Goal: Contribute content: Contribute content

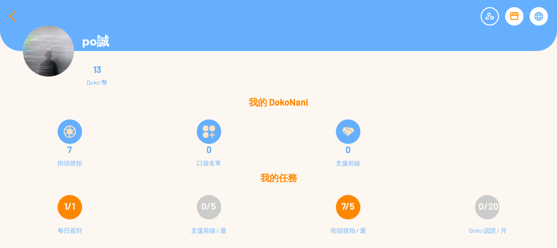
click at [10, 17] on div at bounding box center [12, 16] width 24 height 24
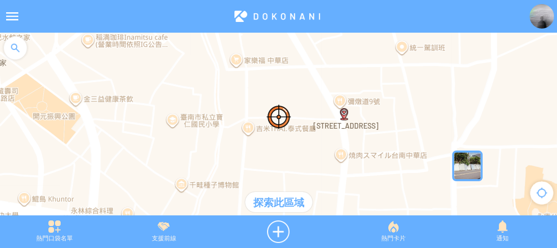
click at [541, 17] on img at bounding box center [541, 16] width 24 height 24
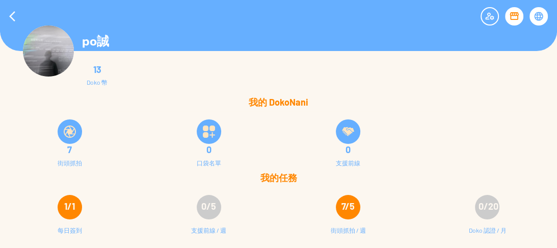
click at [68, 132] on img at bounding box center [70, 131] width 12 height 12
click at [14, 16] on div at bounding box center [12, 16] width 24 height 24
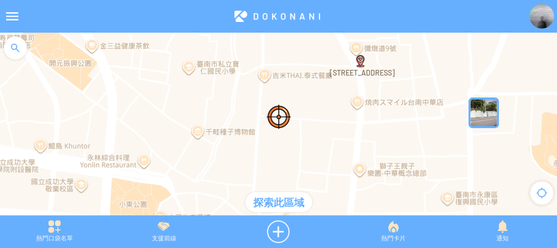
drag, startPoint x: 319, startPoint y: 161, endPoint x: 336, endPoint y: 105, distance: 58.6
click at [336, 105] on div at bounding box center [278, 129] width 557 height 193
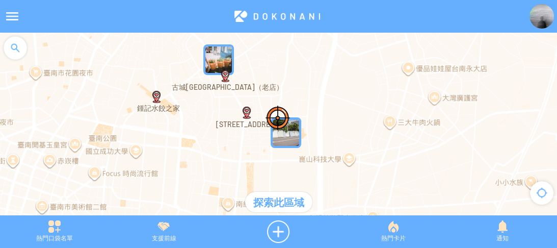
drag, startPoint x: 338, startPoint y: 133, endPoint x: 235, endPoint y: 151, distance: 104.4
click at [235, 151] on div at bounding box center [278, 129] width 557 height 193
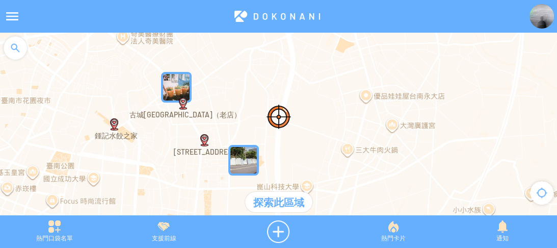
drag, startPoint x: 360, startPoint y: 96, endPoint x: 318, endPoint y: 124, distance: 51.0
click at [318, 124] on div at bounding box center [278, 129] width 557 height 193
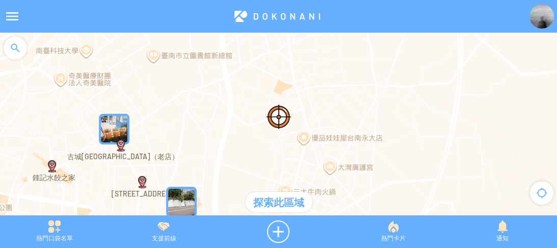
drag, startPoint x: 353, startPoint y: 123, endPoint x: 291, endPoint y: 163, distance: 74.0
click at [291, 163] on div at bounding box center [278, 129] width 557 height 193
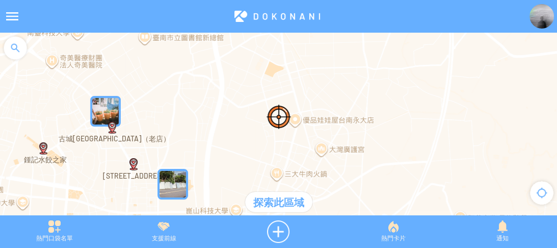
drag, startPoint x: 251, startPoint y: 105, endPoint x: 223, endPoint y: 80, distance: 37.9
click at [223, 80] on div at bounding box center [278, 129] width 557 height 193
click at [13, 45] on div at bounding box center [15, 48] width 31 height 31
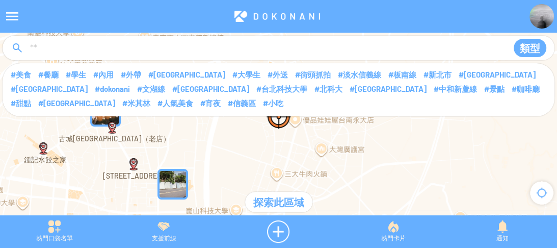
click at [66, 51] on input at bounding box center [264, 48] width 471 height 19
type input "****"
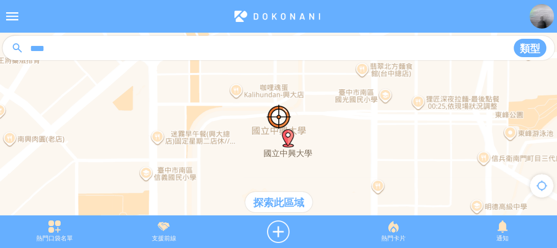
click at [282, 196] on div "探索此區域" at bounding box center [278, 201] width 67 height 20
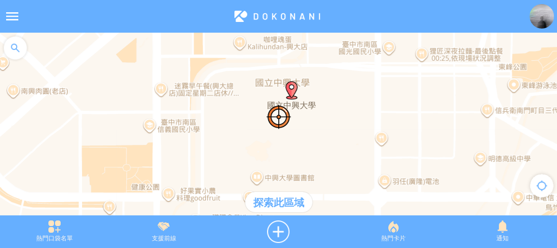
drag, startPoint x: 340, startPoint y: 147, endPoint x: 344, endPoint y: 97, distance: 50.1
click at [344, 97] on div at bounding box center [278, 129] width 557 height 193
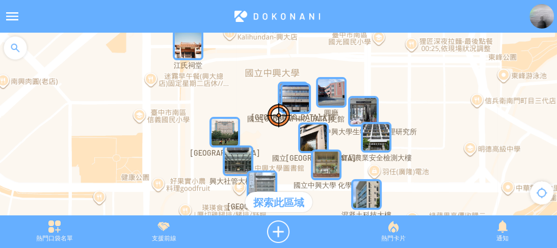
drag, startPoint x: 360, startPoint y: 135, endPoint x: 355, endPoint y: 92, distance: 44.0
click at [355, 92] on div "若要瀏覽，請按箭頭鍵。" at bounding box center [278, 129] width 557 height 193
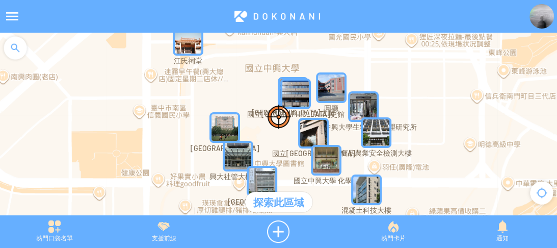
click at [331, 91] on img "JkylRnQ9evcMapIcon" at bounding box center [331, 87] width 31 height 31
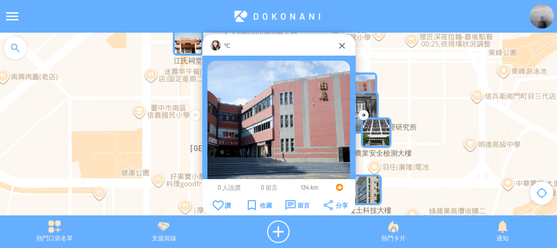
click at [295, 112] on img at bounding box center [278, 132] width 143 height 143
click at [252, 79] on img at bounding box center [278, 132] width 143 height 143
click at [221, 41] on div "℃" at bounding box center [279, 45] width 116 height 10
click at [214, 45] on img at bounding box center [215, 45] width 10 height 10
click at [339, 45] on div at bounding box center [342, 45] width 10 height 10
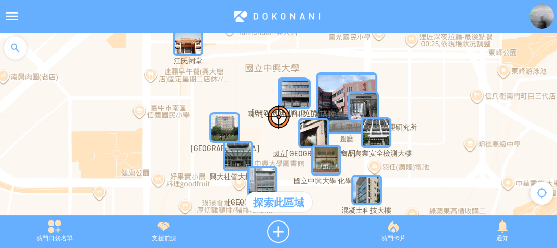
click at [14, 50] on div at bounding box center [15, 48] width 31 height 31
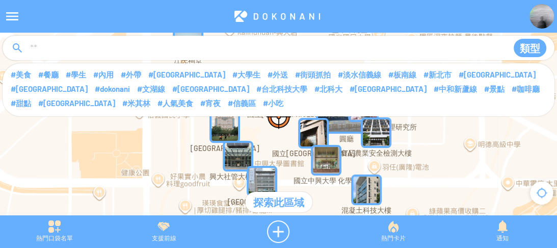
click at [81, 50] on input at bounding box center [264, 48] width 471 height 19
type input "*****"
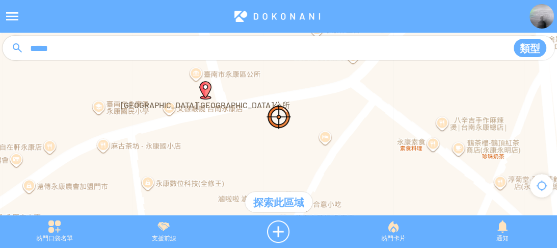
drag, startPoint x: 267, startPoint y: 146, endPoint x: 295, endPoint y: 126, distance: 34.0
click at [295, 128] on div at bounding box center [278, 129] width 557 height 193
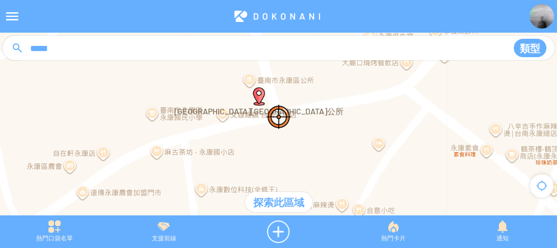
drag, startPoint x: 311, startPoint y: 104, endPoint x: 302, endPoint y: 129, distance: 27.2
click at [318, 138] on div at bounding box center [278, 129] width 557 height 193
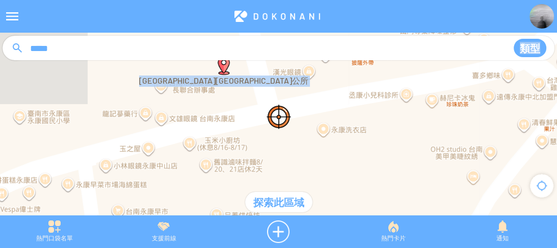
drag, startPoint x: 296, startPoint y: 96, endPoint x: 302, endPoint y: 116, distance: 20.5
click at [302, 0] on article "**********" at bounding box center [278, 0] width 557 height 0
click at [256, 108] on div at bounding box center [278, 129] width 557 height 193
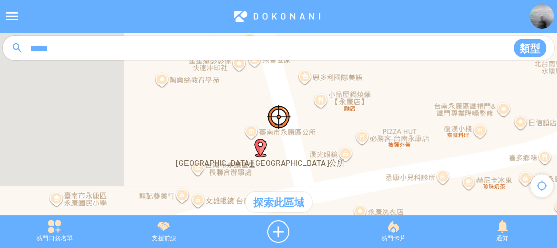
drag, startPoint x: 258, startPoint y: 105, endPoint x: 290, endPoint y: 184, distance: 85.4
click at [290, 184] on div at bounding box center [278, 129] width 557 height 193
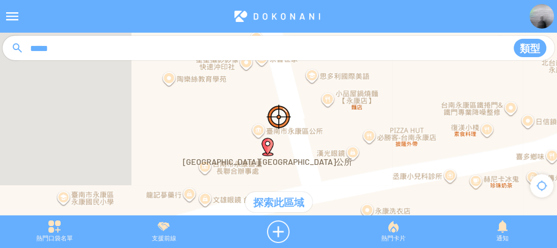
drag, startPoint x: 281, startPoint y: 167, endPoint x: 289, endPoint y: 166, distance: 8.2
click at [289, 166] on div at bounding box center [278, 129] width 557 height 193
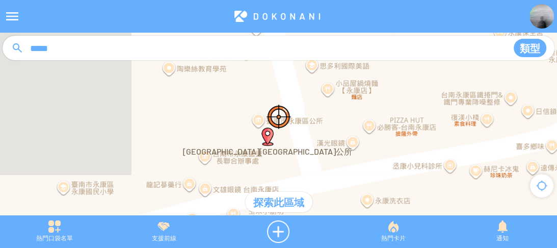
drag, startPoint x: 308, startPoint y: 135, endPoint x: 306, endPoint y: 124, distance: 11.4
click at [306, 124] on div at bounding box center [278, 129] width 557 height 193
click at [273, 228] on div at bounding box center [278, 231] width 120 height 22
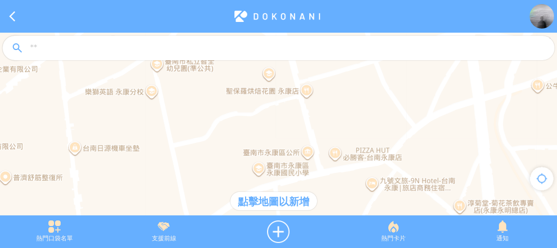
drag, startPoint x: 312, startPoint y: 134, endPoint x: 306, endPoint y: 119, distance: 16.5
click at [306, 119] on div at bounding box center [278, 129] width 557 height 193
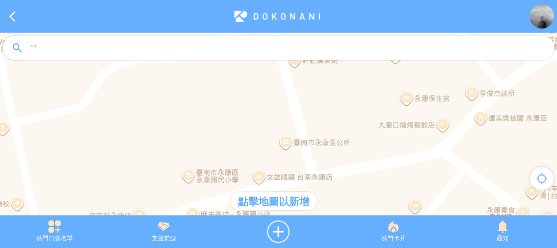
drag, startPoint x: 309, startPoint y: 140, endPoint x: 290, endPoint y: 95, distance: 49.1
click at [290, 95] on div at bounding box center [278, 129] width 557 height 193
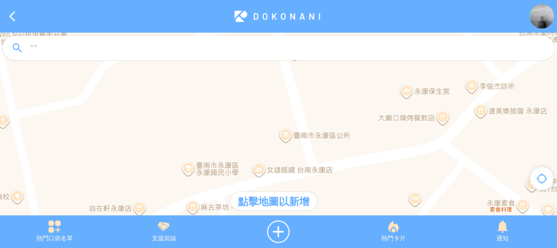
drag, startPoint x: 296, startPoint y: 107, endPoint x: 308, endPoint y: 130, distance: 25.1
click at [308, 130] on div at bounding box center [278, 129] width 557 height 193
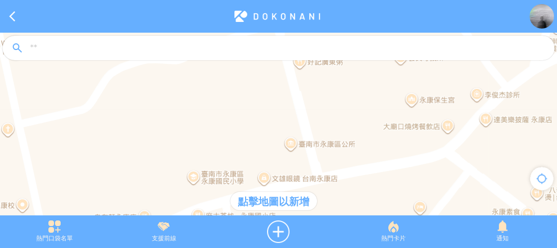
drag, startPoint x: 294, startPoint y: 114, endPoint x: 300, endPoint y: 123, distance: 11.3
click at [300, 123] on div at bounding box center [278, 129] width 557 height 193
click at [295, 130] on div at bounding box center [278, 129] width 557 height 193
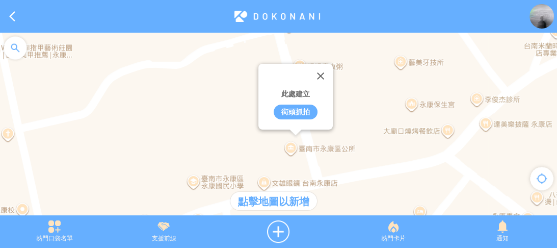
click at [293, 111] on div "街頭抓拍" at bounding box center [295, 111] width 44 height 15
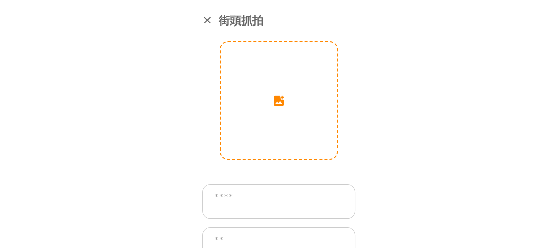
click at [285, 105] on input "image" at bounding box center [279, 100] width 116 height 116
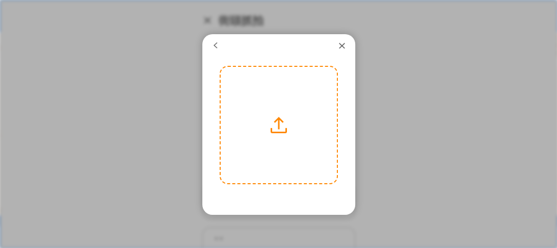
click at [285, 124] on label at bounding box center [279, 125] width 116 height 116
click at [0, 0] on input "file" at bounding box center [0, 0] width 0 height 0
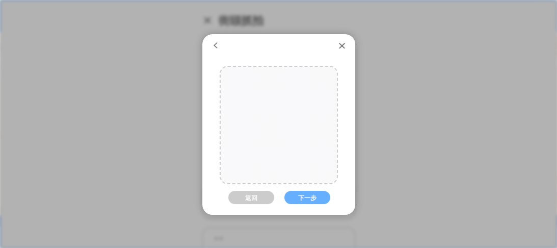
drag, startPoint x: 309, startPoint y: 142, endPoint x: 309, endPoint y: 101, distance: 40.2
click at [309, 101] on div at bounding box center [279, 105] width 116 height 155
click at [310, 200] on button "下一步" at bounding box center [307, 196] width 46 height 13
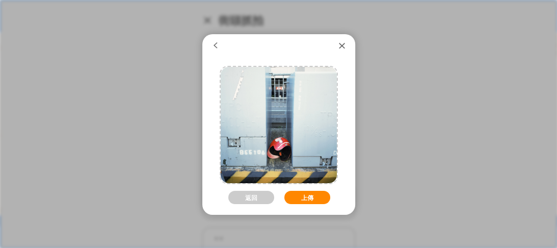
click at [312, 195] on button "上傳" at bounding box center [307, 196] width 46 height 13
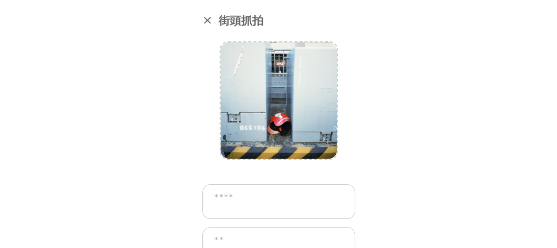
click at [293, 192] on textarea at bounding box center [278, 201] width 153 height 35
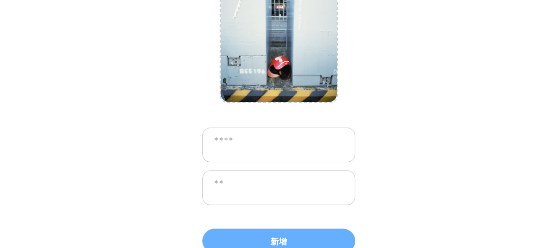
scroll to position [62, 0]
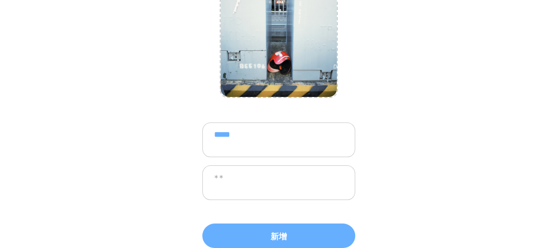
type textarea "*****"
click at [293, 192] on textarea at bounding box center [278, 182] width 153 height 35
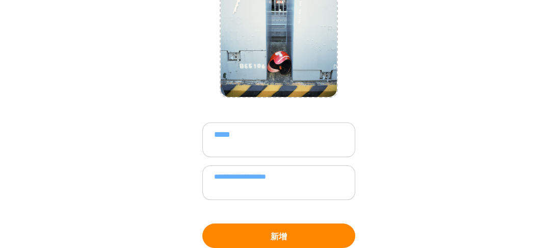
type textarea "**********"
click at [306, 230] on button "新增" at bounding box center [278, 235] width 153 height 24
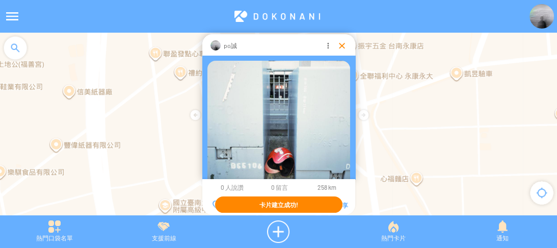
click at [340, 44] on div at bounding box center [342, 45] width 10 height 10
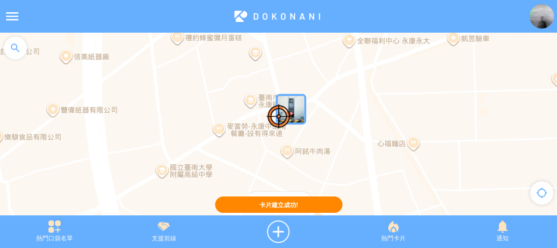
drag, startPoint x: 350, startPoint y: 113, endPoint x: 346, endPoint y: 64, distance: 48.6
click at [346, 64] on div at bounding box center [278, 129] width 557 height 193
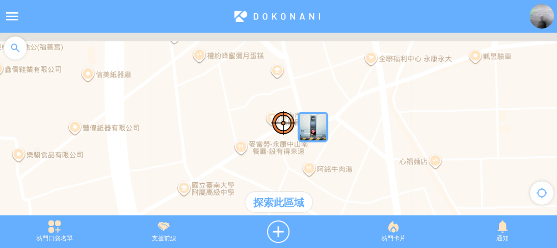
drag, startPoint x: 328, startPoint y: 104, endPoint x: 357, endPoint y: 140, distance: 45.6
click at [357, 140] on div at bounding box center [278, 129] width 557 height 193
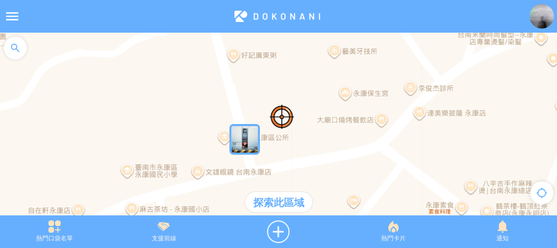
drag, startPoint x: 309, startPoint y: 162, endPoint x: 332, endPoint y: 159, distance: 22.6
click at [346, 162] on div at bounding box center [278, 129] width 557 height 193
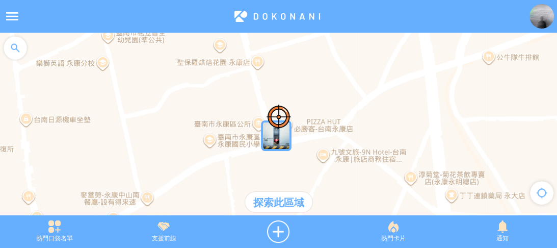
drag, startPoint x: 377, startPoint y: 135, endPoint x: 365, endPoint y: 134, distance: 12.8
click at [365, 134] on div at bounding box center [278, 129] width 557 height 193
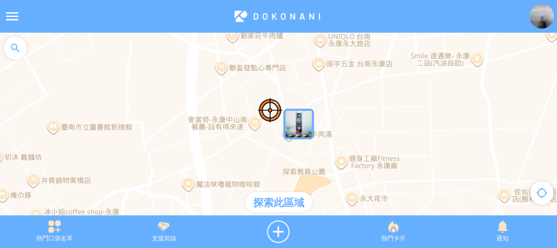
drag, startPoint x: 412, startPoint y: 136, endPoint x: 352, endPoint y: 116, distance: 62.5
click at [350, 109] on div at bounding box center [278, 129] width 557 height 193
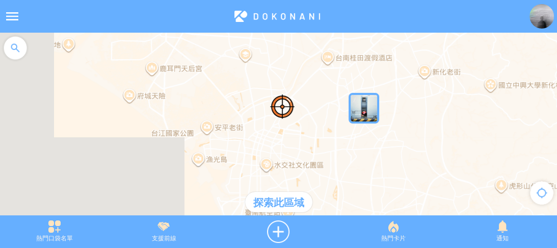
drag, startPoint x: 226, startPoint y: 123, endPoint x: 238, endPoint y: 81, distance: 43.0
click at [238, 81] on div at bounding box center [278, 129] width 557 height 193
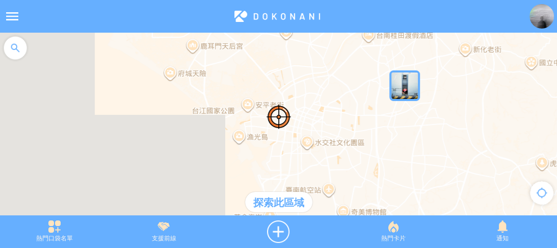
drag, startPoint x: 194, startPoint y: 132, endPoint x: 235, endPoint y: 127, distance: 41.6
click at [235, 127] on div at bounding box center [278, 129] width 557 height 193
click at [19, 56] on div at bounding box center [15, 48] width 31 height 31
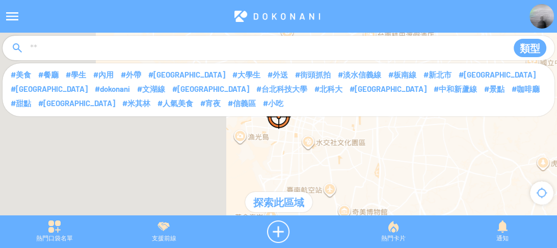
click at [99, 47] on input at bounding box center [264, 48] width 471 height 19
type input "****"
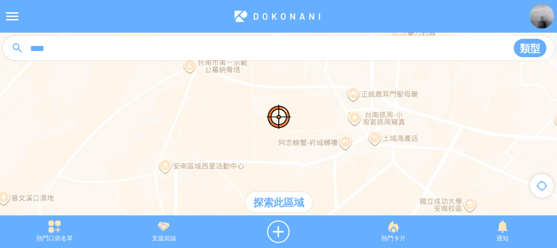
click at [144, 50] on input "****" at bounding box center [264, 48] width 471 height 19
type input "******"
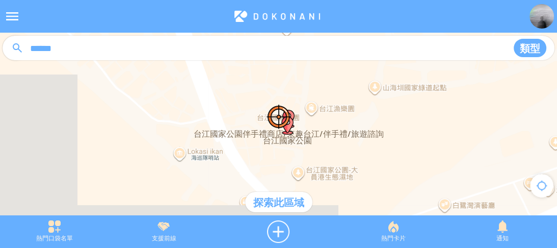
drag, startPoint x: 323, startPoint y: 109, endPoint x: 323, endPoint y: 91, distance: 18.3
click at [323, 91] on div at bounding box center [278, 129] width 557 height 193
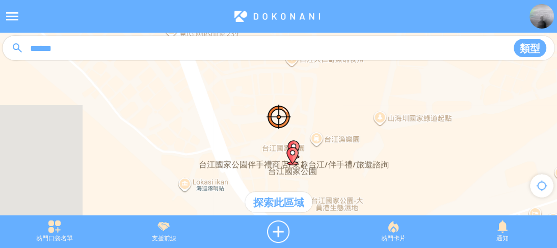
drag, startPoint x: 330, startPoint y: 86, endPoint x: 336, endPoint y: 115, distance: 29.7
click at [336, 115] on div at bounding box center [278, 129] width 557 height 193
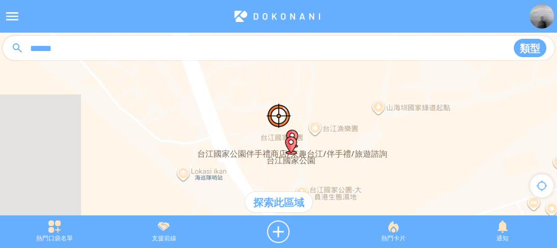
drag, startPoint x: 321, startPoint y: 106, endPoint x: 320, endPoint y: 99, distance: 7.8
click at [320, 99] on div at bounding box center [278, 129] width 557 height 193
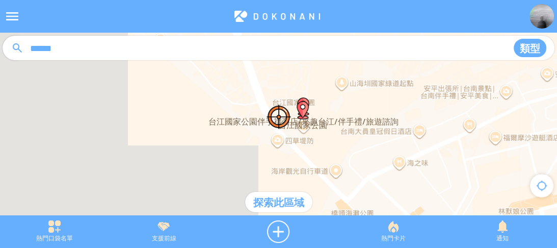
drag, startPoint x: 306, startPoint y: 95, endPoint x: 308, endPoint y: 90, distance: 5.5
click at [308, 90] on div at bounding box center [278, 129] width 557 height 193
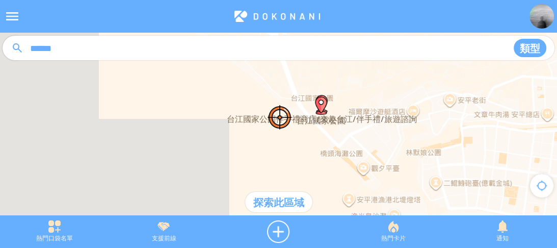
drag, startPoint x: 320, startPoint y: 127, endPoint x: 334, endPoint y: 127, distance: 13.8
click at [334, 127] on div at bounding box center [278, 129] width 557 height 193
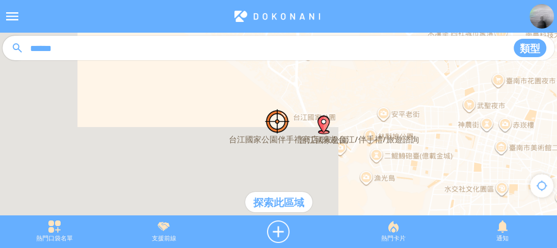
drag, startPoint x: 328, startPoint y: 102, endPoint x: 318, endPoint y: 119, distance: 19.2
click at [318, 119] on div at bounding box center [278, 129] width 557 height 193
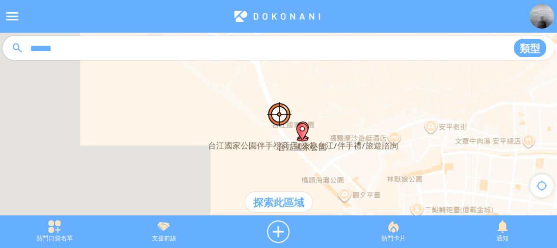
drag, startPoint x: 314, startPoint y: 134, endPoint x: 307, endPoint y: 85, distance: 49.3
click at [307, 85] on div at bounding box center [278, 129] width 557 height 193
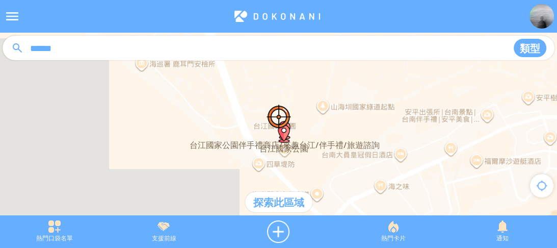
click at [311, 114] on div at bounding box center [278, 129] width 557 height 193
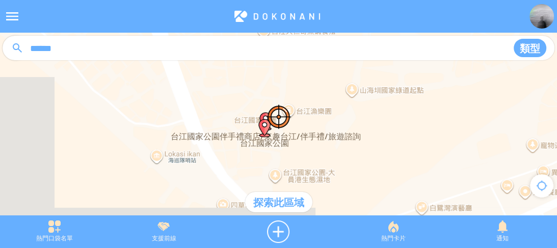
drag, startPoint x: 312, startPoint y: 116, endPoint x: 323, endPoint y: 106, distance: 15.5
click at [323, 106] on div at bounding box center [278, 129] width 557 height 193
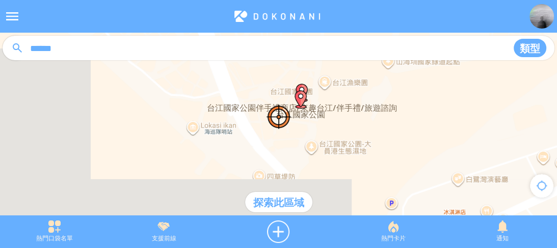
drag, startPoint x: 315, startPoint y: 116, endPoint x: 354, endPoint y: 86, distance: 49.7
click at [354, 86] on div at bounding box center [278, 129] width 557 height 193
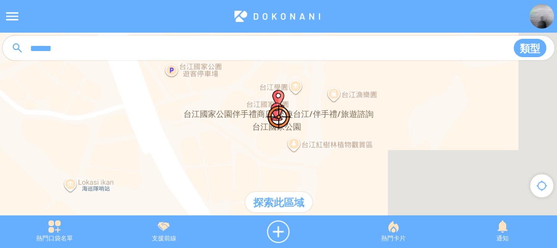
drag, startPoint x: 307, startPoint y: 103, endPoint x: 317, endPoint y: 132, distance: 30.6
click at [317, 132] on div at bounding box center [278, 129] width 557 height 193
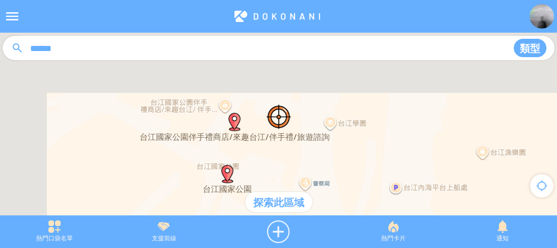
drag, startPoint x: 305, startPoint y: 99, endPoint x: 344, endPoint y: 144, distance: 59.9
click at [344, 144] on div at bounding box center [278, 129] width 557 height 193
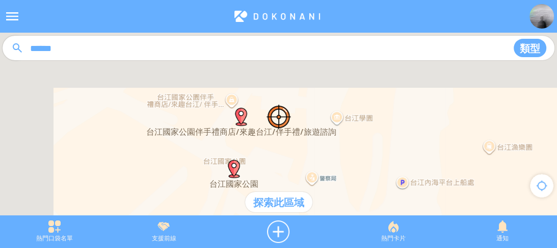
drag, startPoint x: 306, startPoint y: 99, endPoint x: 314, endPoint y: 94, distance: 9.6
click at [314, 94] on div at bounding box center [278, 129] width 557 height 193
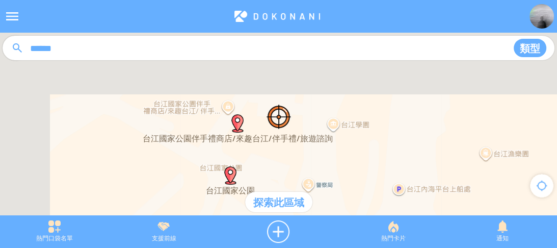
drag, startPoint x: 297, startPoint y: 108, endPoint x: 320, endPoint y: 126, distance: 28.6
click at [315, 125] on div at bounding box center [278, 129] width 557 height 193
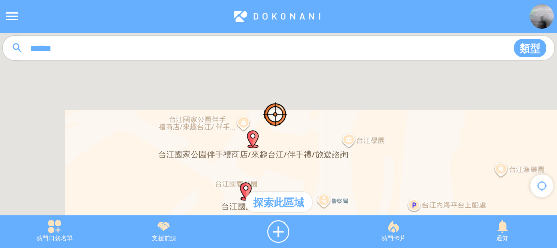
click at [297, 88] on div at bounding box center [278, 129] width 557 height 193
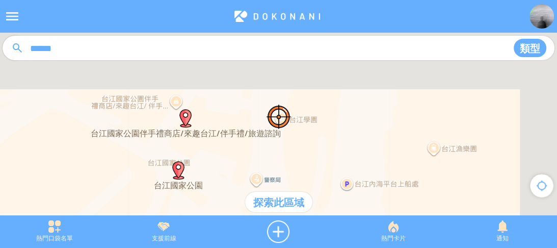
drag, startPoint x: 329, startPoint y: 104, endPoint x: 265, endPoint y: 86, distance: 66.7
click at [265, 86] on div at bounding box center [278, 129] width 557 height 193
click at [281, 227] on div at bounding box center [278, 231] width 120 height 22
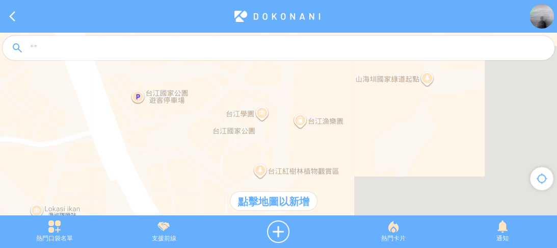
drag, startPoint x: 279, startPoint y: 113, endPoint x: 293, endPoint y: 128, distance: 20.6
click at [293, 128] on div at bounding box center [278, 129] width 557 height 193
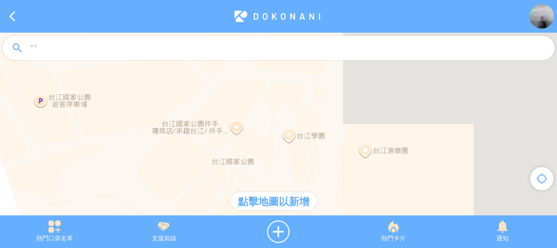
drag, startPoint x: 275, startPoint y: 131, endPoint x: 268, endPoint y: 122, distance: 11.3
click at [268, 122] on div at bounding box center [278, 129] width 557 height 193
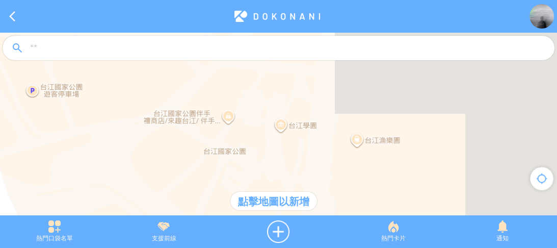
click at [278, 121] on div at bounding box center [278, 129] width 557 height 193
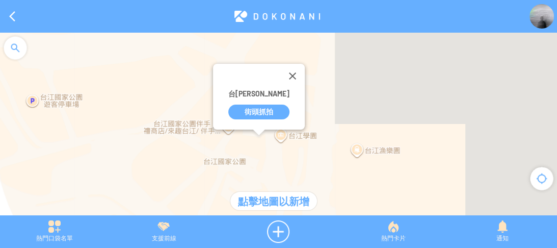
click at [263, 113] on div "街頭抓拍" at bounding box center [258, 111] width 61 height 15
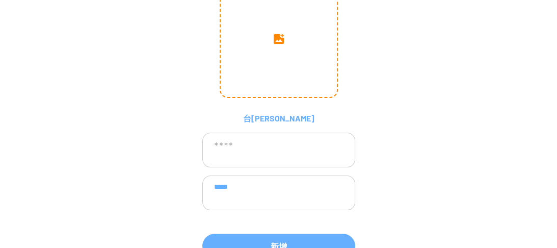
click at [281, 61] on input "image" at bounding box center [279, 39] width 116 height 116
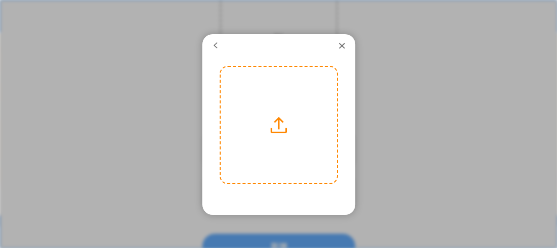
click at [286, 122] on label at bounding box center [279, 125] width 116 height 116
click at [0, 0] on input "file" at bounding box center [0, 0] width 0 height 0
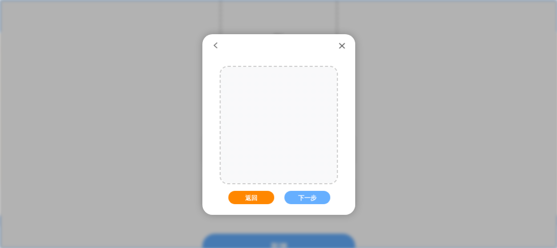
click at [256, 198] on button "返回" at bounding box center [251, 196] width 46 height 13
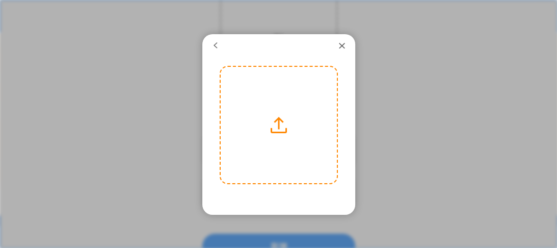
click at [278, 120] on label at bounding box center [279, 125] width 116 height 116
click at [0, 0] on input "file" at bounding box center [0, 0] width 0 height 0
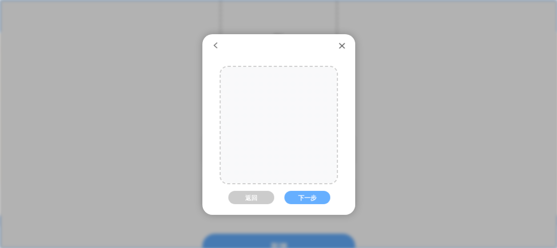
drag, startPoint x: 291, startPoint y: 128, endPoint x: 287, endPoint y: 150, distance: 22.4
click at [287, 150] on div at bounding box center [274, 125] width 174 height 116
click at [303, 202] on button "下一步" at bounding box center [307, 196] width 46 height 13
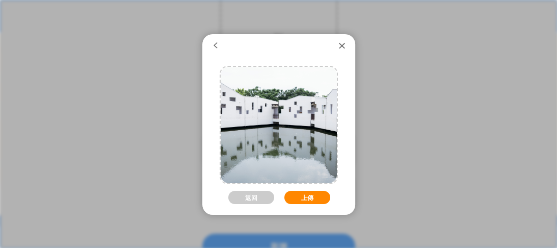
click at [315, 196] on button "上傳" at bounding box center [307, 196] width 46 height 13
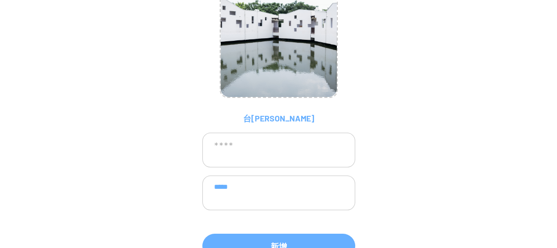
click at [286, 149] on textarea at bounding box center [278, 149] width 153 height 35
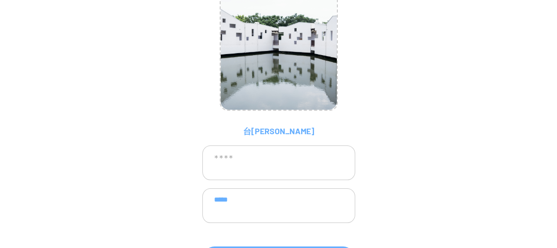
scroll to position [62, 0]
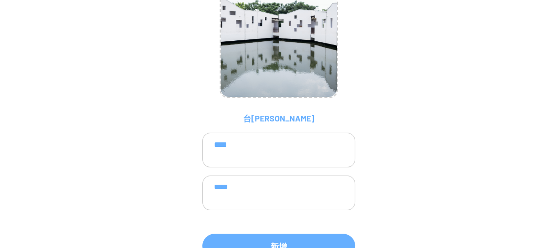
type textarea "****"
click at [276, 190] on textarea "*****" at bounding box center [278, 192] width 153 height 35
click at [306, 185] on textarea "*****" at bounding box center [278, 192] width 153 height 35
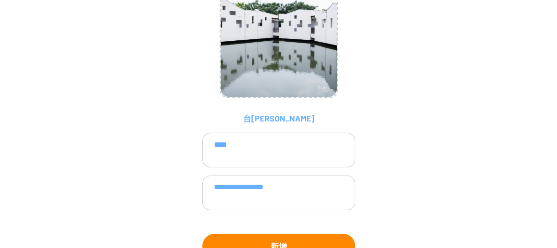
type textarea "**********"
click at [302, 236] on button "新增" at bounding box center [278, 245] width 153 height 24
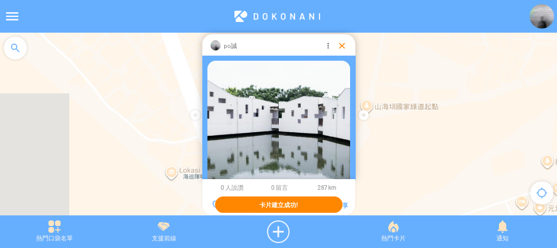
click at [343, 45] on div at bounding box center [342, 45] width 10 height 10
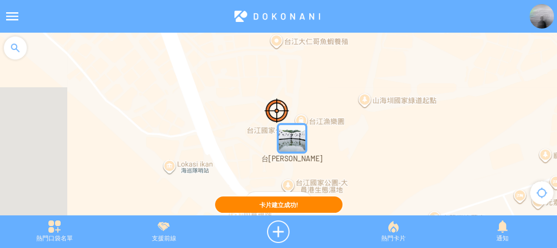
drag, startPoint x: 377, startPoint y: 141, endPoint x: 369, endPoint y: 113, distance: 29.2
click at [369, 113] on div at bounding box center [278, 129] width 557 height 193
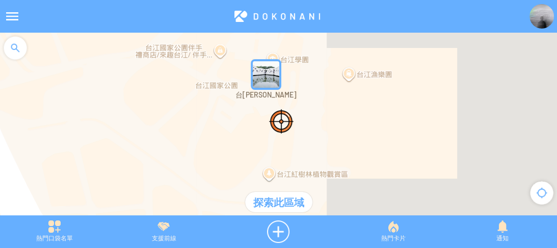
drag, startPoint x: 294, startPoint y: 90, endPoint x: 314, endPoint y: 122, distance: 37.7
click at [314, 122] on div at bounding box center [278, 129] width 557 height 193
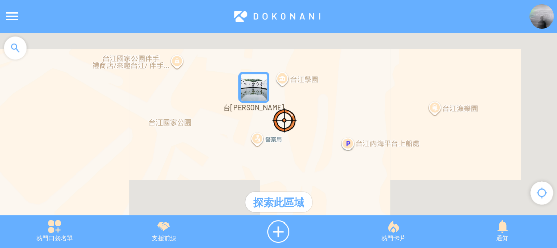
drag, startPoint x: 266, startPoint y: 77, endPoint x: 304, endPoint y: 98, distance: 42.6
click at [304, 98] on div at bounding box center [278, 129] width 557 height 193
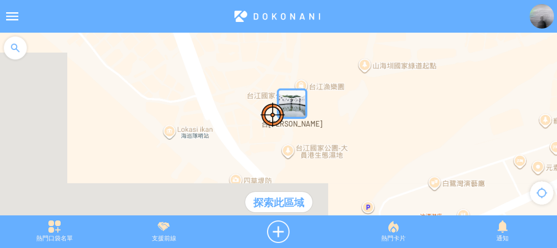
drag, startPoint x: 382, startPoint y: 148, endPoint x: 328, endPoint y: 134, distance: 55.8
click at [329, 134] on div at bounding box center [278, 129] width 557 height 193
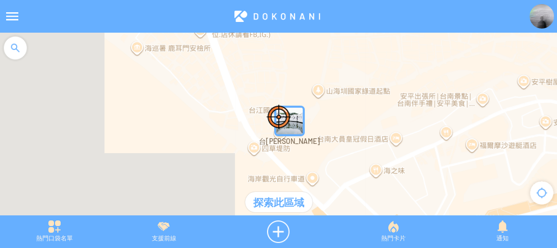
click at [16, 52] on div at bounding box center [15, 48] width 31 height 31
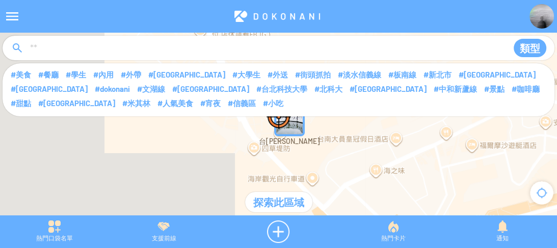
click at [57, 42] on input at bounding box center [264, 48] width 471 height 19
type input "*"
type input "******"
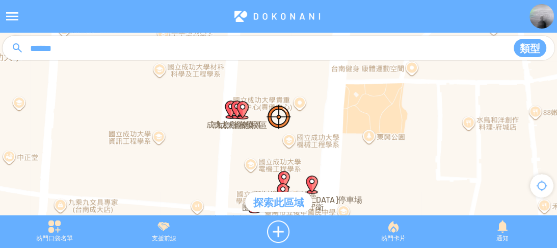
drag, startPoint x: 288, startPoint y: 98, endPoint x: 291, endPoint y: 61, distance: 37.3
click at [291, 0] on article "**********" at bounding box center [278, 0] width 557 height 0
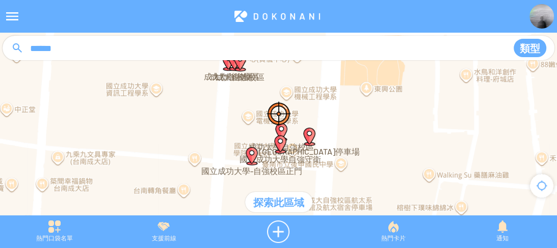
drag, startPoint x: 285, startPoint y: 124, endPoint x: 282, endPoint y: 75, distance: 49.5
click at [282, 0] on article "**********" at bounding box center [278, 0] width 557 height 0
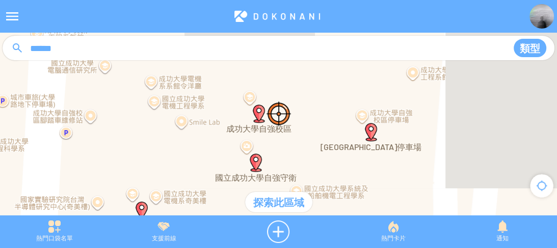
drag, startPoint x: 281, startPoint y: 122, endPoint x: 283, endPoint y: 72, distance: 50.0
click at [284, 0] on article "**********" at bounding box center [278, 0] width 557 height 0
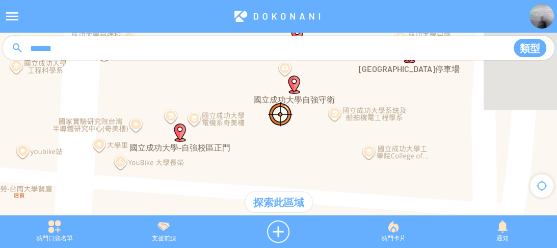
drag, startPoint x: 282, startPoint y: 125, endPoint x: 318, endPoint y: 79, distance: 58.0
click at [324, 0] on article "**********" at bounding box center [278, 0] width 557 height 0
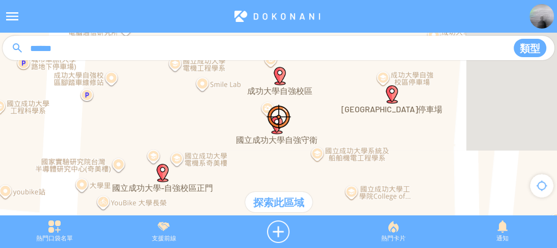
drag, startPoint x: 304, startPoint y: 139, endPoint x: 273, endPoint y: 170, distance: 43.9
click at [278, 189] on div at bounding box center [278, 129] width 557 height 193
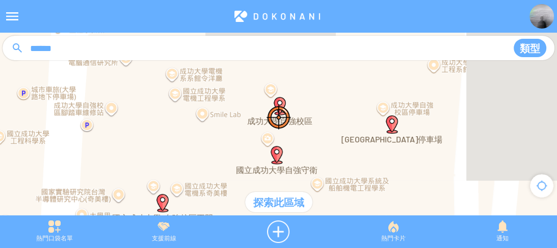
drag, startPoint x: 291, startPoint y: 106, endPoint x: 291, endPoint y: 138, distance: 31.6
click at [291, 138] on div at bounding box center [278, 129] width 557 height 193
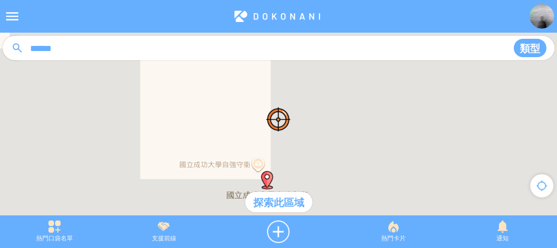
drag, startPoint x: 272, startPoint y: 149, endPoint x: 279, endPoint y: 170, distance: 21.4
click at [279, 170] on div at bounding box center [278, 129] width 557 height 193
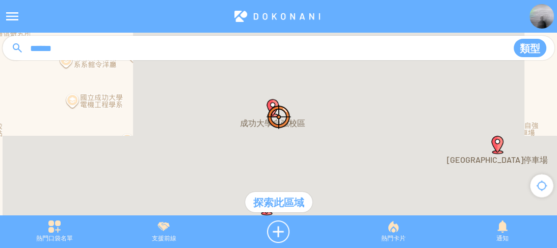
drag, startPoint x: 271, startPoint y: 124, endPoint x: 270, endPoint y: 138, distance: 14.3
click at [270, 138] on div at bounding box center [278, 129] width 557 height 193
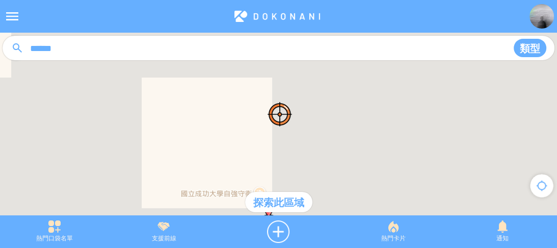
drag, startPoint x: 267, startPoint y: 126, endPoint x: 279, endPoint y: 68, distance: 59.3
click at [279, 0] on article "**********" at bounding box center [278, 0] width 557 height 0
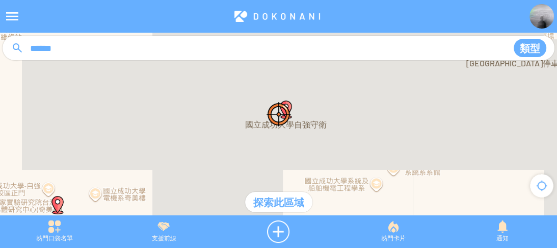
drag, startPoint x: 279, startPoint y: 109, endPoint x: 282, endPoint y: 88, distance: 22.1
click at [282, 88] on div at bounding box center [278, 129] width 557 height 193
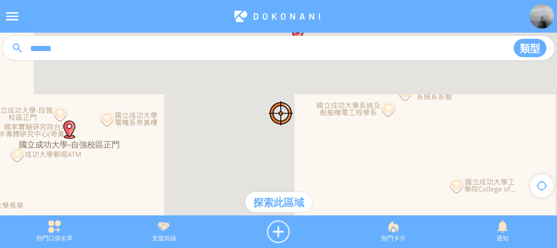
drag, startPoint x: 276, startPoint y: 120, endPoint x: 295, endPoint y: 61, distance: 62.2
click at [295, 0] on article "**********" at bounding box center [278, 0] width 557 height 0
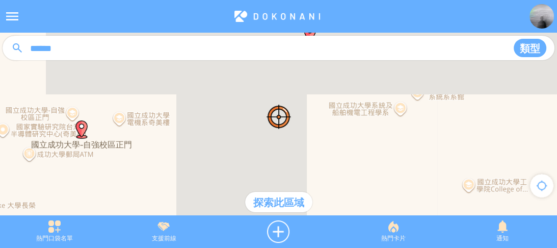
drag, startPoint x: 277, startPoint y: 107, endPoint x: 272, endPoint y: 136, distance: 29.4
click at [272, 136] on div at bounding box center [278, 129] width 557 height 193
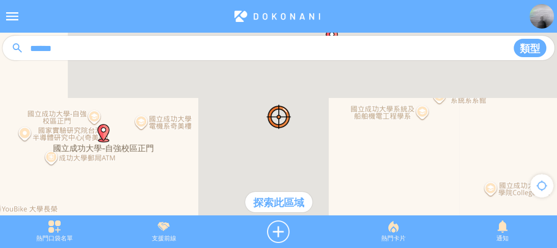
drag, startPoint x: 297, startPoint y: 143, endPoint x: 319, endPoint y: 145, distance: 22.5
click at [319, 145] on div at bounding box center [278, 129] width 557 height 193
click at [275, 234] on div at bounding box center [278, 231] width 120 height 22
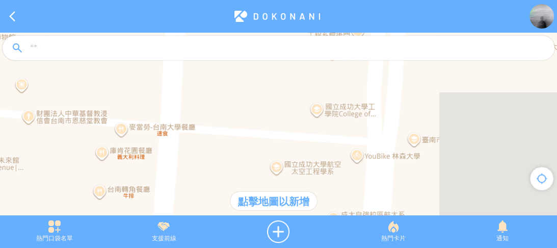
drag, startPoint x: 283, startPoint y: 125, endPoint x: 285, endPoint y: 136, distance: 11.4
click at [285, 136] on div at bounding box center [278, 129] width 557 height 193
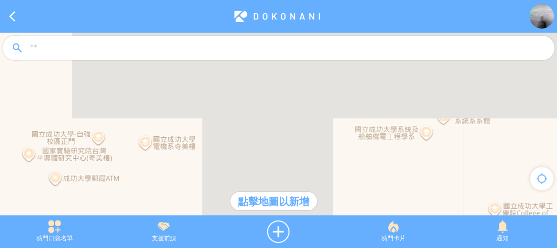
drag, startPoint x: 293, startPoint y: 136, endPoint x: 310, endPoint y: 131, distance: 17.1
click at [310, 131] on div at bounding box center [278, 129] width 557 height 193
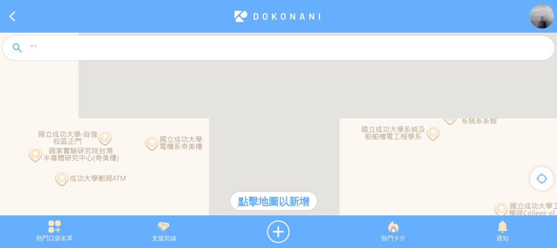
click at [279, 144] on div at bounding box center [278, 129] width 557 height 193
click at [271, 143] on div at bounding box center [278, 129] width 557 height 193
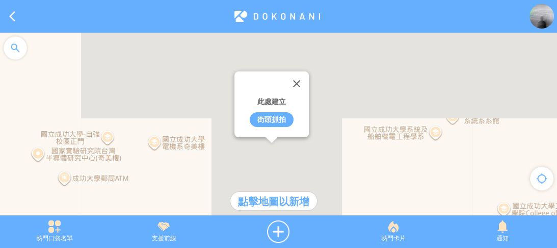
click at [274, 120] on div "街頭抓拍" at bounding box center [272, 119] width 44 height 15
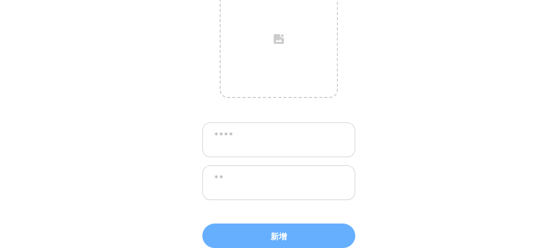
click at [243, 148] on textarea at bounding box center [278, 139] width 153 height 35
type textarea "******"
click at [241, 182] on textarea at bounding box center [278, 182] width 153 height 35
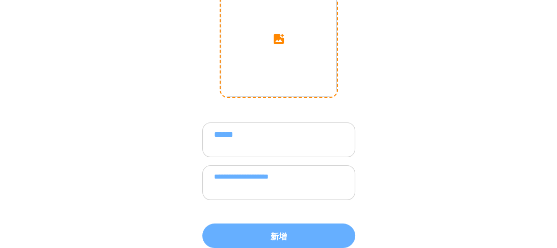
type textarea "**********"
click at [279, 59] on input "image" at bounding box center [279, 39] width 116 height 116
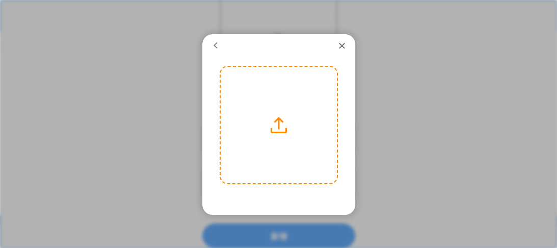
click at [271, 108] on label at bounding box center [279, 125] width 116 height 116
click at [0, 0] on input "file" at bounding box center [0, 0] width 0 height 0
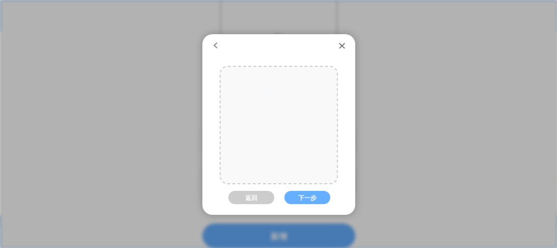
drag, startPoint x: 301, startPoint y: 159, endPoint x: 294, endPoint y: 159, distance: 6.6
click at [294, 159] on div at bounding box center [272, 125] width 174 height 116
click at [316, 195] on button "下一步" at bounding box center [307, 196] width 46 height 13
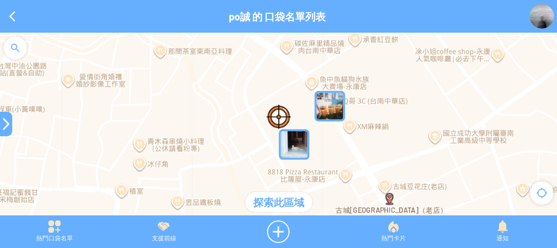
click at [7, 51] on div at bounding box center [15, 48] width 31 height 31
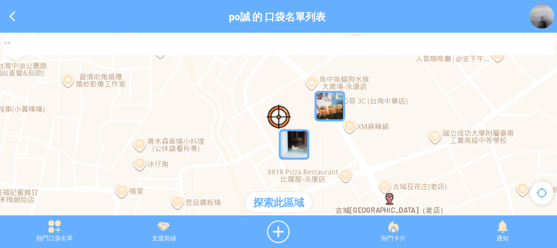
click at [54, 50] on input at bounding box center [279, 45] width 552 height 19
type input "****"
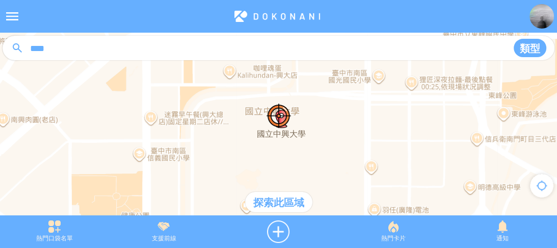
drag, startPoint x: 308, startPoint y: 107, endPoint x: 301, endPoint y: 79, distance: 28.8
click at [301, 79] on div at bounding box center [278, 129] width 557 height 193
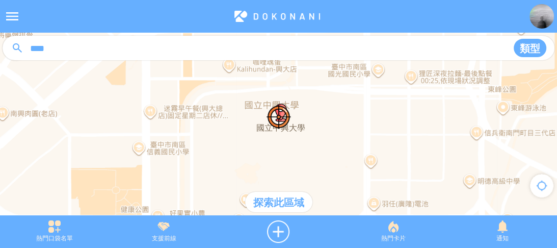
click at [285, 201] on div "探索此區域" at bounding box center [278, 201] width 67 height 20
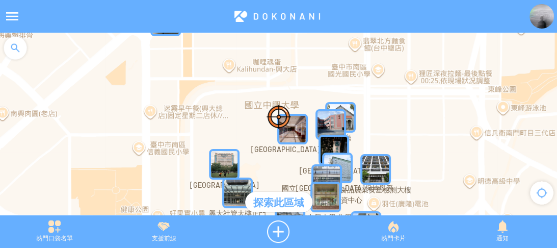
click at [295, 132] on img "YssZ31uIkyIMapIcon" at bounding box center [292, 129] width 31 height 31
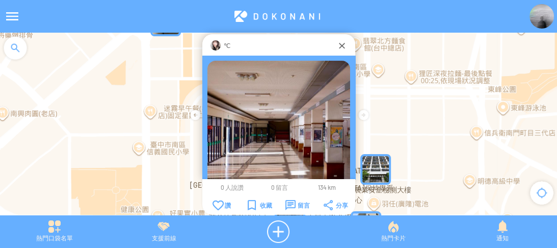
click at [218, 44] on img at bounding box center [215, 45] width 10 height 10
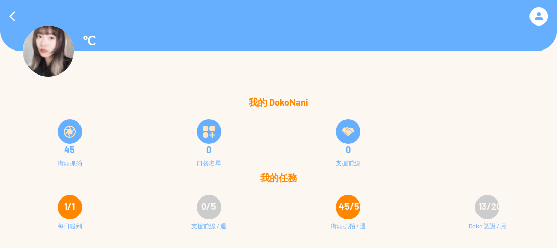
click at [67, 128] on img at bounding box center [70, 131] width 12 height 12
click at [287, 74] on div at bounding box center [316, 76] width 633 height 37
click at [16, 18] on div at bounding box center [12, 16] width 24 height 24
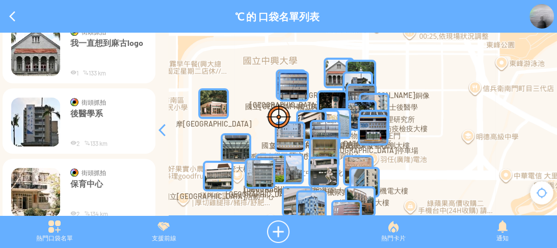
scroll to position [407, 0]
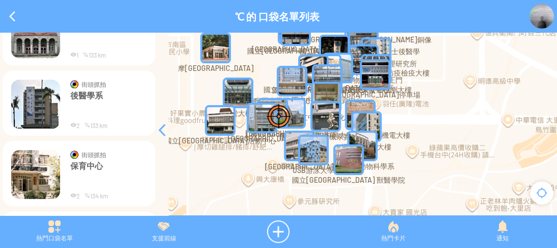
drag, startPoint x: 367, startPoint y: 143, endPoint x: 357, endPoint y: 126, distance: 19.7
click at [357, 126] on img "AsrJYVZJKR6MapIcon" at bounding box center [366, 126] width 31 height 31
click at [299, 109] on img "PNwmH1Rxv6sMapIcon" at bounding box center [290, 113] width 31 height 31
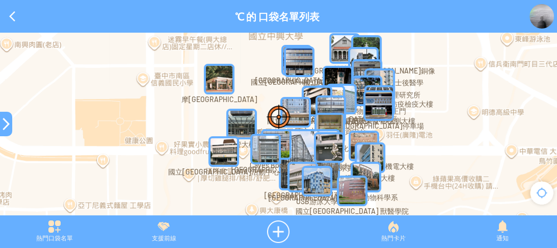
click at [291, 111] on img "yAEd9pMEcKOMapIcon" at bounding box center [295, 112] width 31 height 31
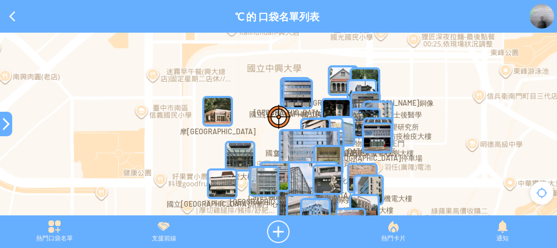
click at [298, 95] on img "UhRBfAFhaadMapIcon" at bounding box center [297, 93] width 31 height 31
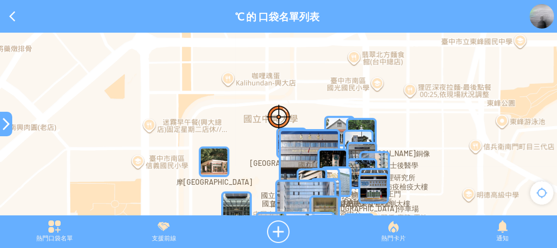
click at [295, 144] on img "UhRBfAFhaadMapIcon" at bounding box center [309, 159] width 61 height 61
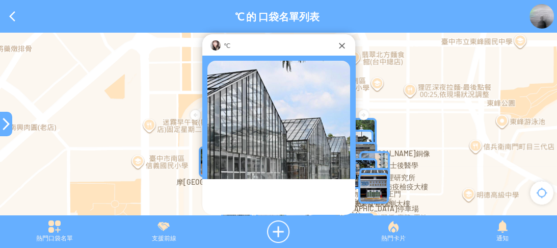
click at [303, 143] on img at bounding box center [278, 132] width 143 height 143
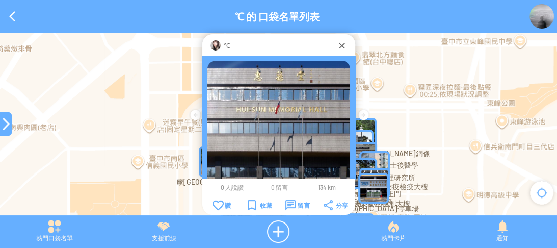
click at [216, 45] on img at bounding box center [215, 45] width 10 height 10
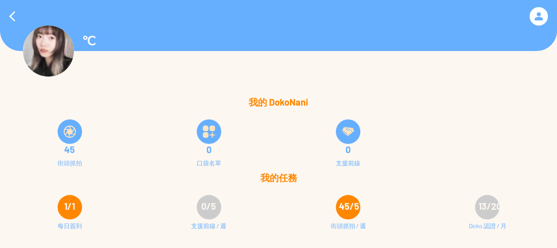
click at [67, 142] on div at bounding box center [70, 131] width 24 height 24
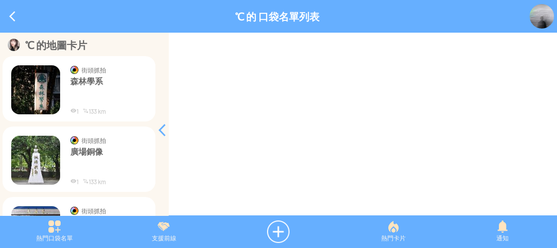
click at [39, 91] on img at bounding box center [35, 89] width 49 height 49
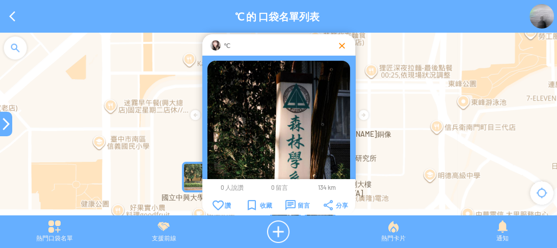
click at [339, 46] on div at bounding box center [342, 45] width 10 height 10
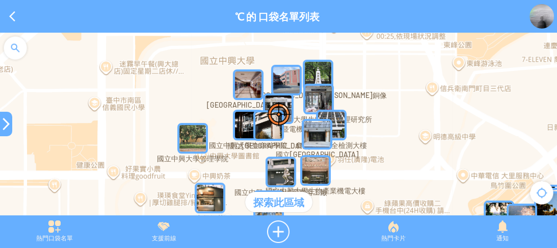
drag, startPoint x: 205, startPoint y: 147, endPoint x: 201, endPoint y: 104, distance: 43.5
click at [201, 104] on div at bounding box center [278, 129] width 557 height 193
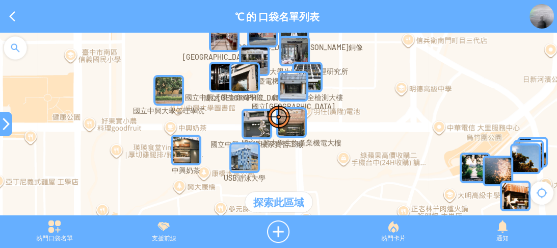
drag, startPoint x: 333, startPoint y: 135, endPoint x: 308, endPoint y: 89, distance: 53.3
click at [308, 89] on div at bounding box center [278, 129] width 557 height 193
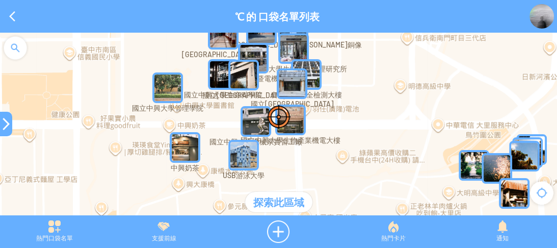
click at [242, 158] on img "xNxMoKae24cMapIcon" at bounding box center [243, 155] width 31 height 31
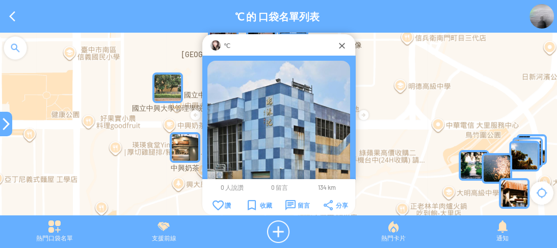
click at [211, 44] on img at bounding box center [215, 45] width 10 height 10
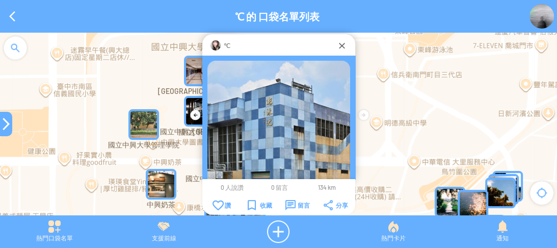
click at [373, 149] on div at bounding box center [278, 129] width 557 height 193
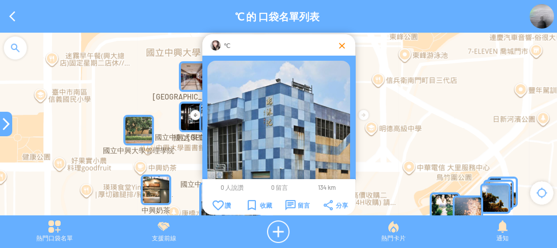
click at [338, 46] on div at bounding box center [342, 45] width 10 height 10
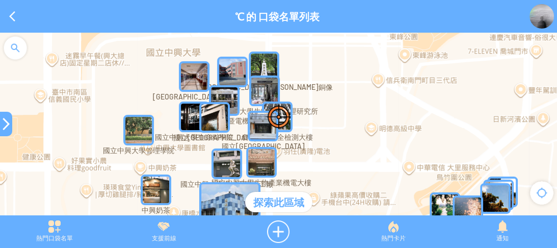
drag, startPoint x: 374, startPoint y: 108, endPoint x: 348, endPoint y: 47, distance: 66.2
click at [350, 45] on div at bounding box center [278, 129] width 557 height 193
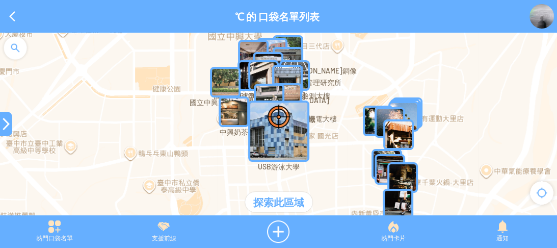
drag, startPoint x: 444, startPoint y: 143, endPoint x: 399, endPoint y: 110, distance: 55.7
click at [399, 110] on div at bounding box center [278, 129] width 557 height 193
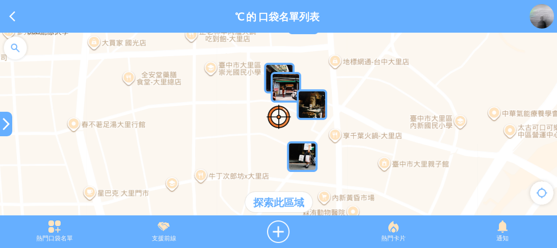
click at [311, 108] on img "nNfWAG4RxS8MapIcon" at bounding box center [311, 104] width 31 height 31
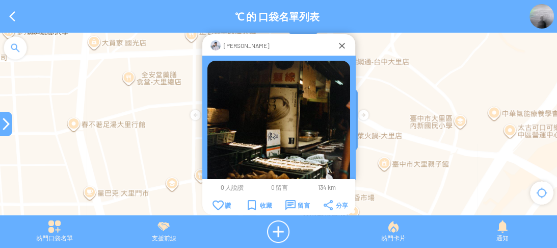
click at [222, 43] on div "呂齊" at bounding box center [279, 45] width 116 height 10
click at [223, 45] on div "呂齊" at bounding box center [279, 45] width 116 height 10
click at [230, 45] on p "呂齊" at bounding box center [247, 45] width 46 height 10
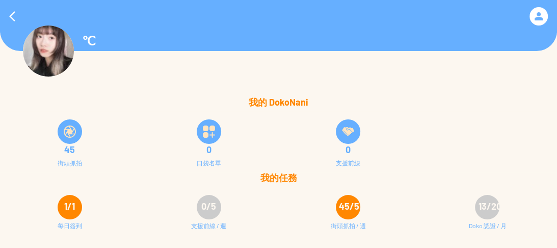
click at [64, 129] on img at bounding box center [70, 131] width 12 height 12
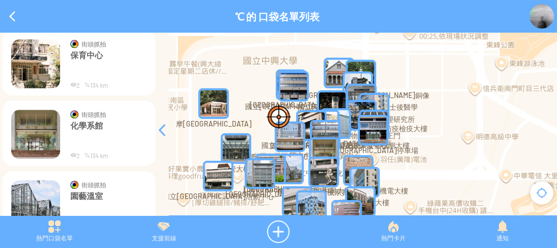
scroll to position [530, 0]
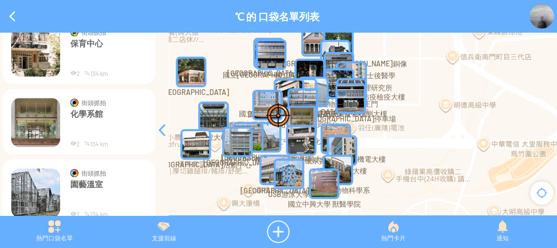
drag, startPoint x: 273, startPoint y: 133, endPoint x: 251, endPoint y: 100, distance: 40.0
click at [251, 100] on div at bounding box center [278, 129] width 557 height 193
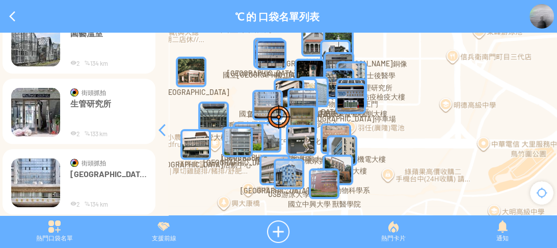
scroll to position [693, 0]
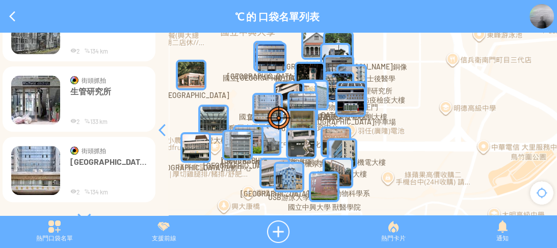
click at [315, 141] on img "0uIgwRNWPDGMapIcon" at bounding box center [301, 143] width 31 height 31
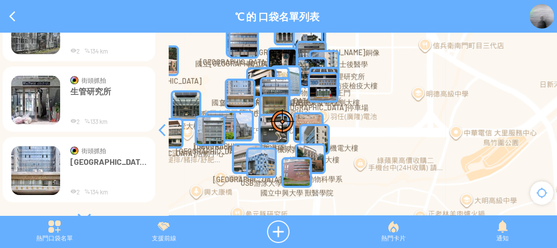
drag, startPoint x: 281, startPoint y: 106, endPoint x: 295, endPoint y: 121, distance: 20.5
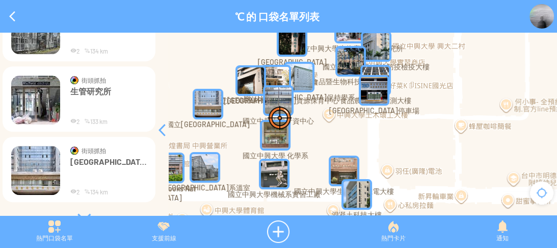
drag, startPoint x: 275, startPoint y: 76, endPoint x: 306, endPoint y: 105, distance: 42.1
click at [306, 105] on div at bounding box center [278, 129] width 557 height 193
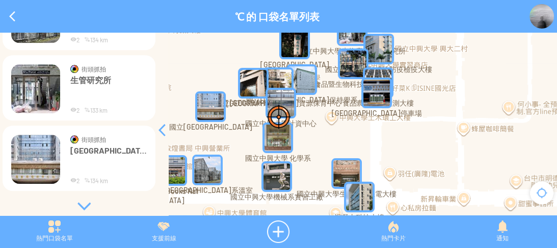
scroll to position [709, 0]
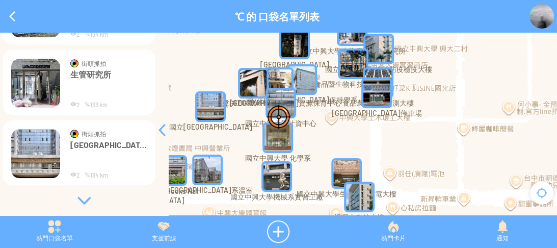
click at [82, 198] on div at bounding box center [84, 200] width 153 height 10
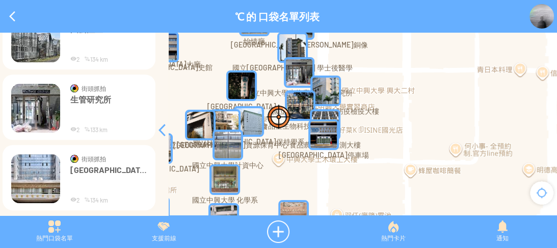
drag, startPoint x: 440, startPoint y: 105, endPoint x: 383, endPoint y: 150, distance: 72.2
click at [383, 150] on div at bounding box center [278, 129] width 557 height 193
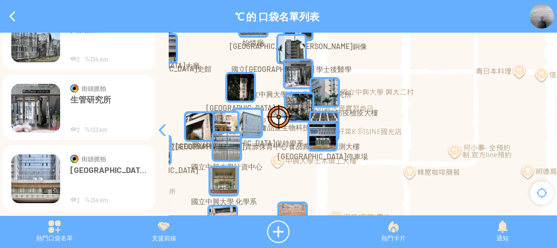
click at [165, 128] on div at bounding box center [162, 130] width 12 height 12
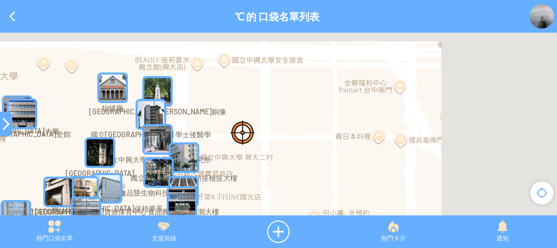
drag, startPoint x: 418, startPoint y: 120, endPoint x: 297, endPoint y: 171, distance: 131.0
click at [297, 171] on div at bounding box center [278, 129] width 557 height 193
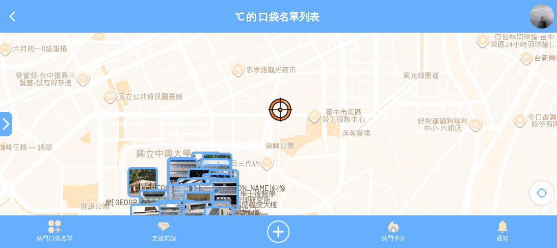
drag, startPoint x: 289, startPoint y: 155, endPoint x: 295, endPoint y: 107, distance: 48.3
click at [294, 108] on div at bounding box center [278, 129] width 557 height 193
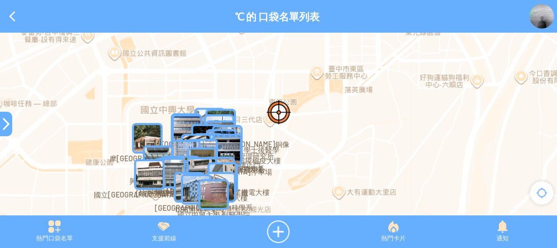
drag, startPoint x: 289, startPoint y: 183, endPoint x: 294, endPoint y: 118, distance: 65.4
click at [294, 118] on div at bounding box center [278, 129] width 557 height 193
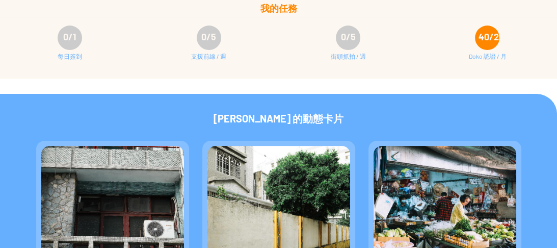
scroll to position [47, 0]
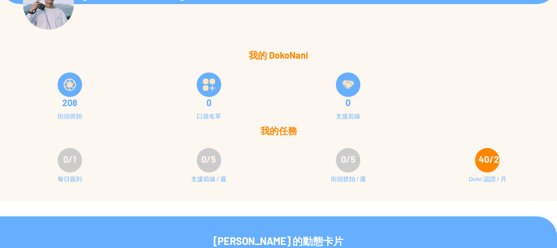
click at [476, 162] on div "40/20" at bounding box center [487, 160] width 24 height 24
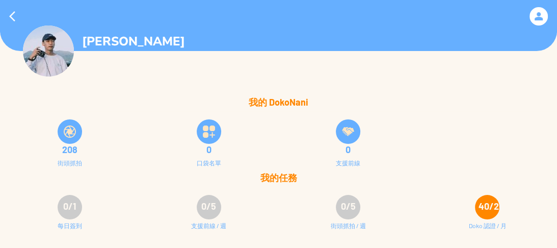
scroll to position [0, 0]
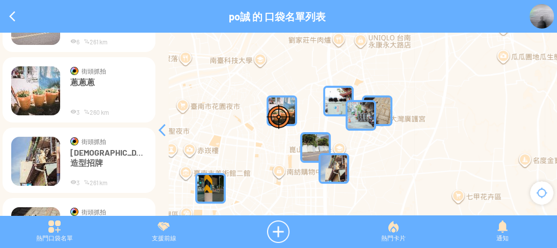
scroll to position [81, 0]
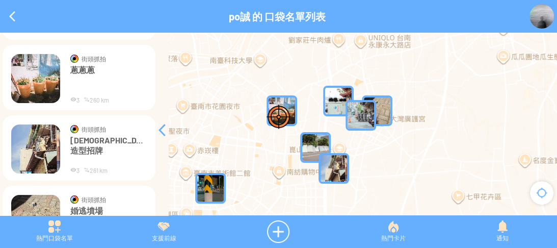
click at [76, 81] on p "蔥蔥蔥" at bounding box center [108, 80] width 76 height 31
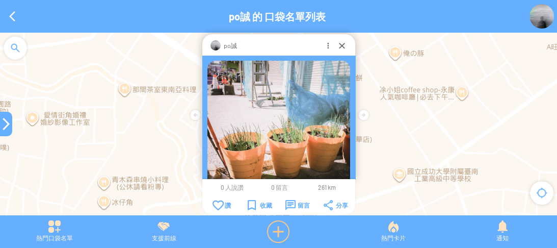
click at [274, 232] on div at bounding box center [278, 231] width 120 height 22
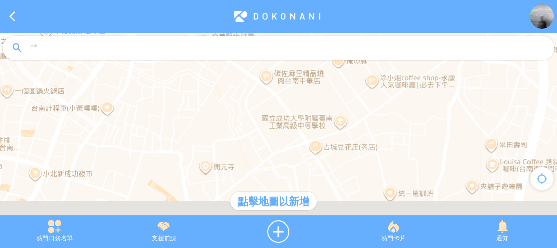
drag, startPoint x: 287, startPoint y: 143, endPoint x: 285, endPoint y: 103, distance: 39.8
click at [285, 103] on div at bounding box center [278, 129] width 557 height 193
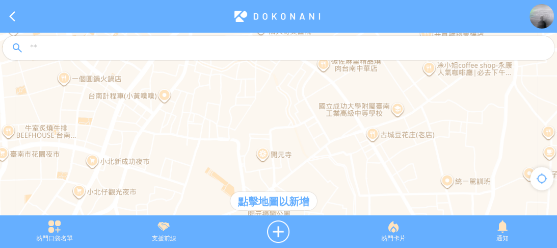
drag, startPoint x: 267, startPoint y: 130, endPoint x: 311, endPoint y: 146, distance: 47.0
click at [311, 146] on div at bounding box center [278, 129] width 557 height 193
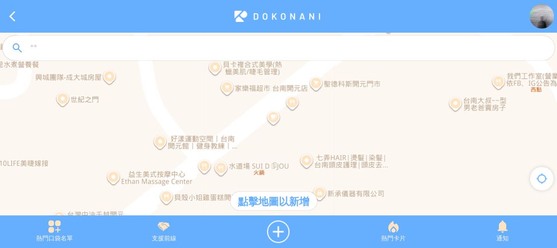
drag, startPoint x: 264, startPoint y: 116, endPoint x: 270, endPoint y: 161, distance: 45.2
click at [270, 161] on div at bounding box center [278, 129] width 557 height 193
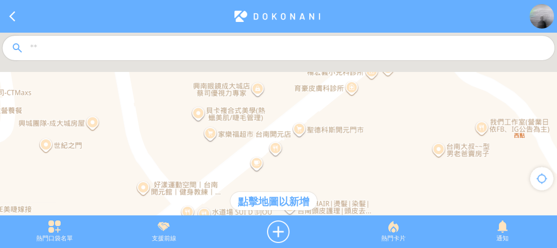
drag, startPoint x: 267, startPoint y: 120, endPoint x: 246, endPoint y: 172, distance: 56.0
click at [245, 173] on div at bounding box center [278, 129] width 557 height 193
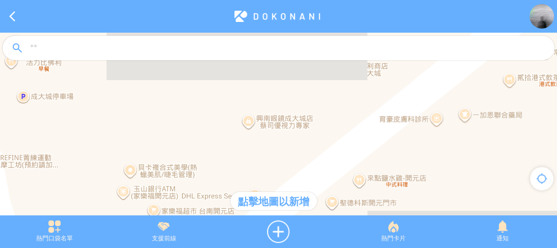
drag, startPoint x: 243, startPoint y: 94, endPoint x: 248, endPoint y: 145, distance: 51.2
click at [248, 145] on div at bounding box center [278, 129] width 557 height 193
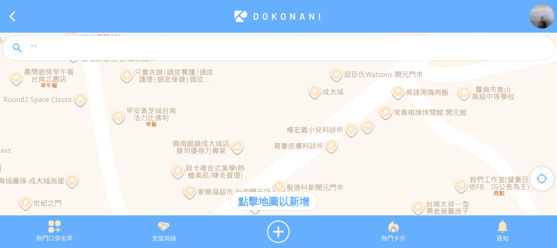
drag, startPoint x: 318, startPoint y: 121, endPoint x: 291, endPoint y: 152, distance: 41.5
click at [291, 152] on div at bounding box center [278, 129] width 557 height 193
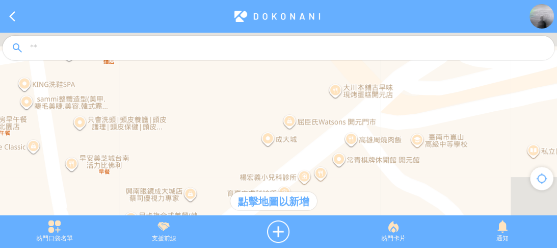
drag, startPoint x: 325, startPoint y: 110, endPoint x: 289, endPoint y: 144, distance: 49.4
click at [289, 144] on div at bounding box center [278, 129] width 557 height 193
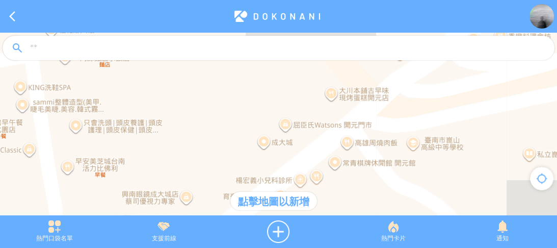
drag, startPoint x: 293, startPoint y: 123, endPoint x: 310, endPoint y: 98, distance: 29.8
click at [310, 98] on div at bounding box center [278, 129] width 557 height 193
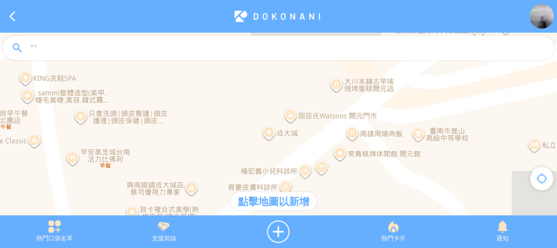
click at [279, 151] on div at bounding box center [278, 129] width 557 height 193
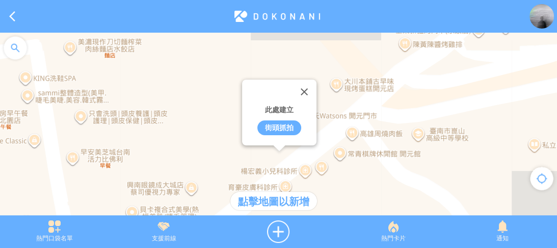
click at [278, 132] on div "街頭抓拍" at bounding box center [279, 127] width 44 height 15
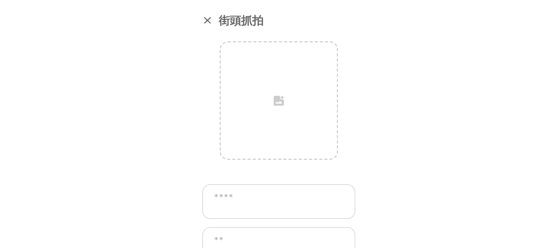
click at [202, 18] on div at bounding box center [207, 20] width 10 height 10
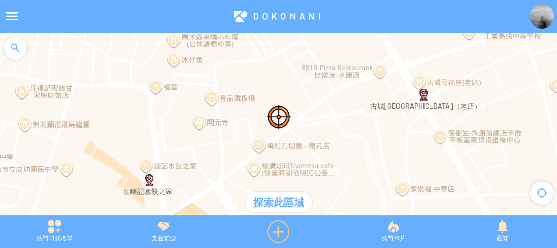
click at [277, 222] on div at bounding box center [278, 231] width 120 height 22
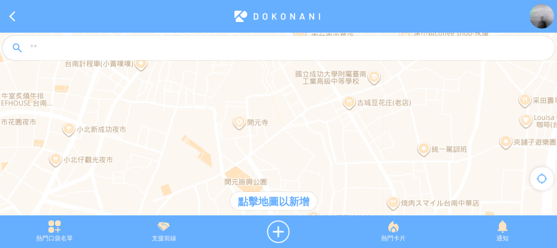
click at [270, 199] on div "點擊地圖以新增" at bounding box center [273, 200] width 87 height 18
click at [280, 177] on div at bounding box center [278, 129] width 557 height 193
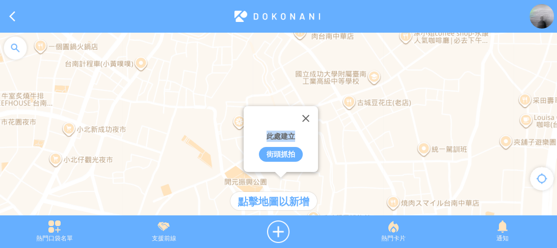
drag, startPoint x: 295, startPoint y: 135, endPoint x: 283, endPoint y: 101, distance: 36.2
click at [280, 79] on div "此處建立 街頭抓拍" at bounding box center [278, 129] width 557 height 193
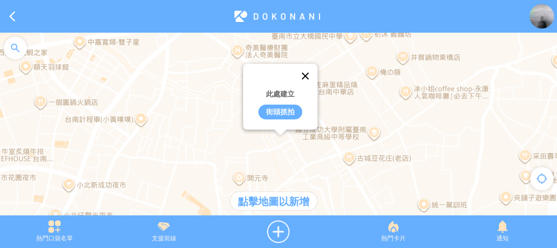
click at [307, 74] on button "關閉" at bounding box center [305, 76] width 24 height 24
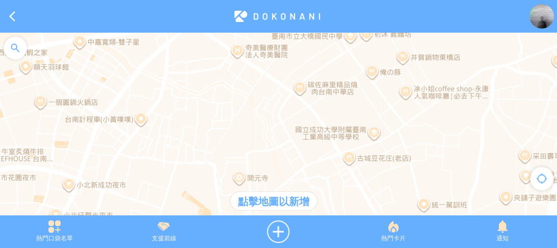
click at [542, 18] on img at bounding box center [541, 16] width 24 height 24
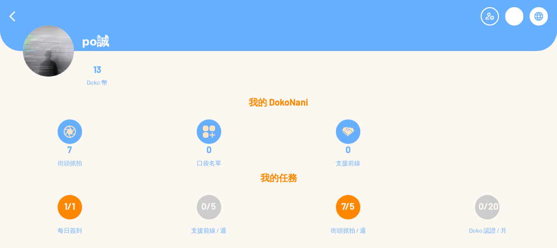
scroll to position [20, 0]
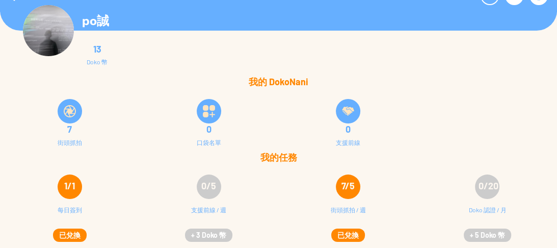
click at [208, 114] on img at bounding box center [209, 111] width 12 height 12
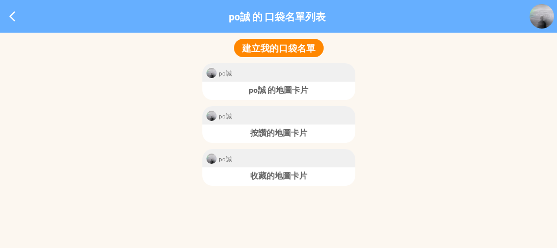
click at [307, 51] on button "建立我的口袋名單" at bounding box center [279, 48] width 90 height 18
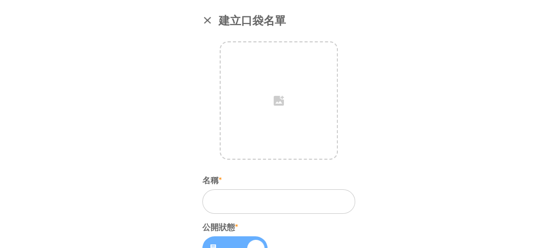
click at [205, 18] on div at bounding box center [207, 20] width 10 height 10
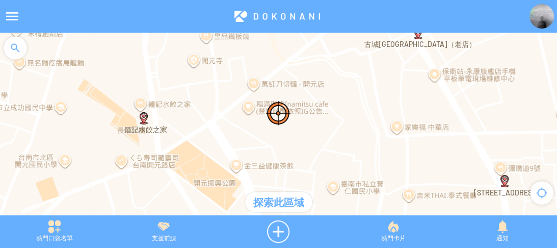
drag, startPoint x: 337, startPoint y: 170, endPoint x: 331, endPoint y: 99, distance: 70.6
click at [331, 99] on div at bounding box center [278, 129] width 557 height 193
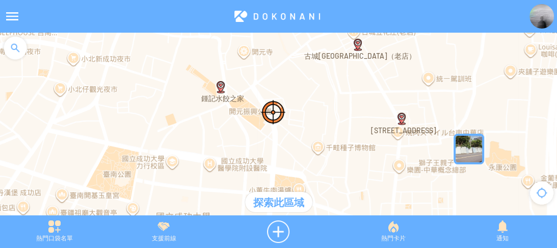
drag, startPoint x: 335, startPoint y: 135, endPoint x: 295, endPoint y: 97, distance: 54.8
click at [295, 98] on div at bounding box center [278, 129] width 557 height 193
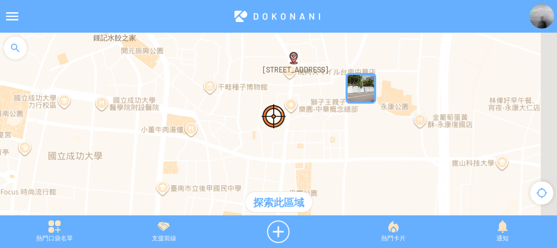
drag, startPoint x: 328, startPoint y: 108, endPoint x: 297, endPoint y: 95, distance: 33.3
click at [297, 95] on div at bounding box center [278, 129] width 557 height 193
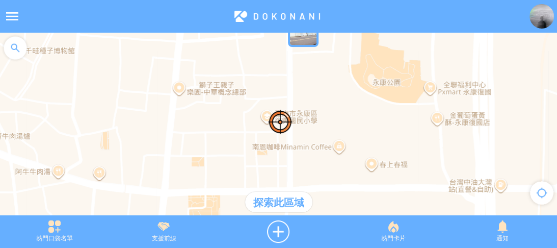
drag, startPoint x: 340, startPoint y: 88, endPoint x: 345, endPoint y: 128, distance: 40.5
click at [345, 128] on div at bounding box center [278, 129] width 557 height 193
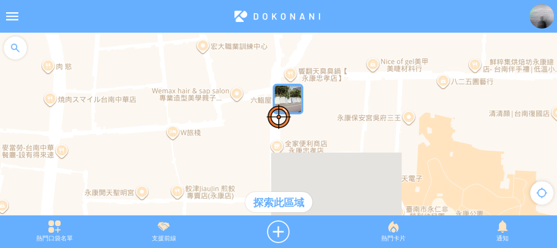
drag, startPoint x: 325, startPoint y: 78, endPoint x: 344, endPoint y: 126, distance: 51.4
click at [344, 126] on div at bounding box center [278, 129] width 557 height 193
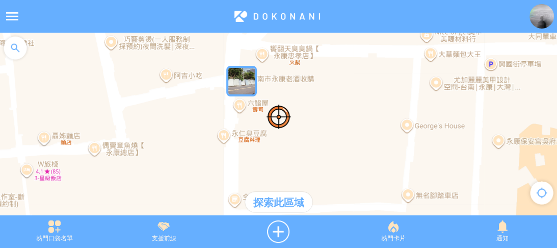
drag, startPoint x: 310, startPoint y: 87, endPoint x: 314, endPoint y: 126, distance: 38.9
click at [314, 126] on div at bounding box center [278, 129] width 557 height 193
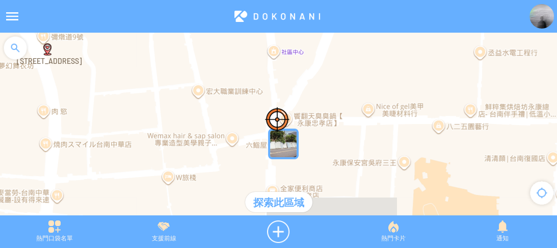
drag, startPoint x: 343, startPoint y: 111, endPoint x: 338, endPoint y: 126, distance: 16.1
click at [338, 126] on div at bounding box center [278, 129] width 557 height 193
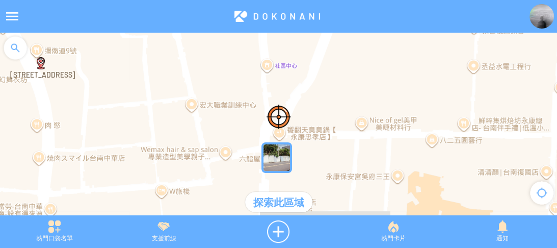
click at [274, 200] on div "探索此區域" at bounding box center [278, 201] width 67 height 20
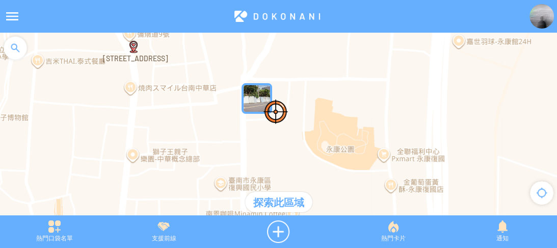
drag, startPoint x: 330, startPoint y: 167, endPoint x: 291, endPoint y: 90, distance: 86.3
click at [291, 90] on div at bounding box center [278, 129] width 557 height 193
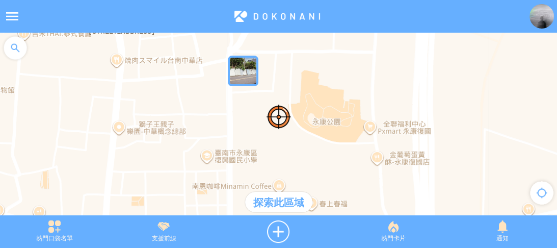
drag, startPoint x: 315, startPoint y: 174, endPoint x: 282, endPoint y: 115, distance: 68.2
click at [282, 115] on div at bounding box center [278, 129] width 557 height 193
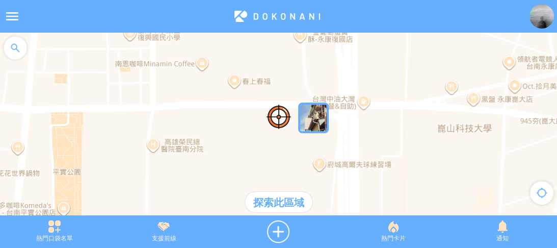
drag, startPoint x: 389, startPoint y: 181, endPoint x: 358, endPoint y: 143, distance: 50.0
click at [358, 143] on div at bounding box center [278, 129] width 557 height 193
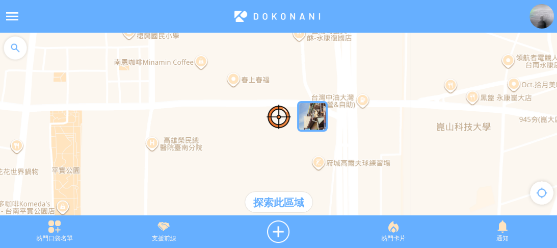
click at [295, 205] on div "探索此區域" at bounding box center [278, 201] width 67 height 20
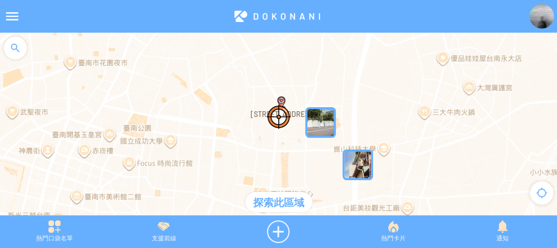
drag, startPoint x: 315, startPoint y: 82, endPoint x: 327, endPoint y: 101, distance: 22.6
click at [327, 101] on div at bounding box center [278, 129] width 557 height 193
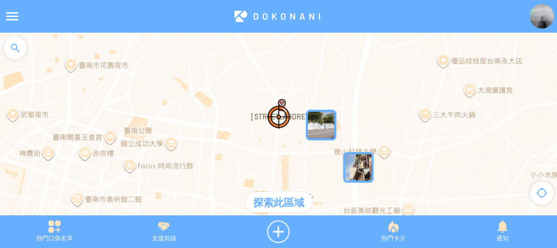
click at [288, 196] on div "探索此區域" at bounding box center [278, 201] width 67 height 20
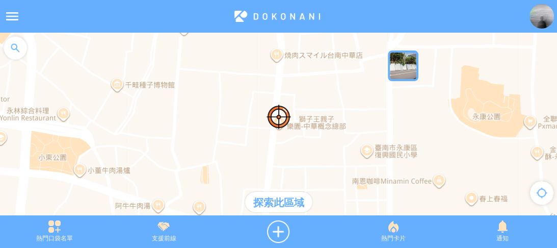
drag, startPoint x: 337, startPoint y: 148, endPoint x: 254, endPoint y: 149, distance: 83.0
click at [254, 149] on div at bounding box center [278, 129] width 557 height 193
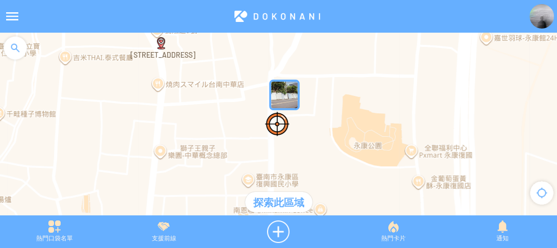
drag, startPoint x: 373, startPoint y: 97, endPoint x: 365, endPoint y: 164, distance: 67.7
click at [362, 166] on div at bounding box center [278, 129] width 557 height 193
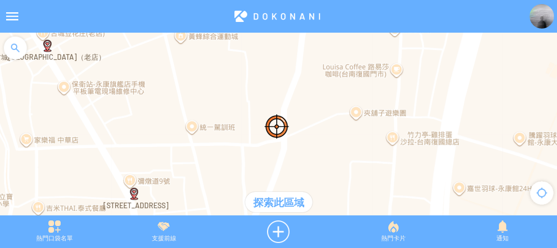
drag, startPoint x: 383, startPoint y: 112, endPoint x: 353, endPoint y: 158, distance: 54.8
click at [366, 187] on div at bounding box center [278, 129] width 557 height 193
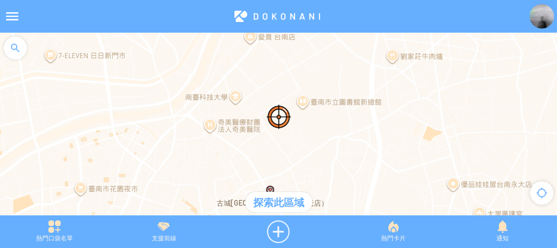
drag, startPoint x: 373, startPoint y: 101, endPoint x: 373, endPoint y: 136, distance: 35.1
click at [373, 136] on div at bounding box center [278, 129] width 557 height 193
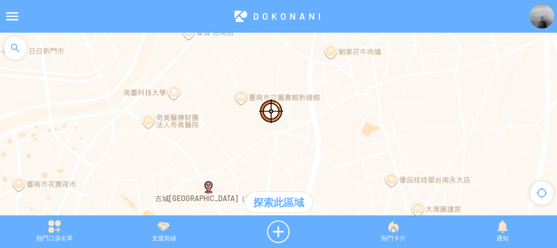
drag, startPoint x: 350, startPoint y: 97, endPoint x: 272, endPoint y: 72, distance: 81.8
click at [272, 72] on div at bounding box center [278, 129] width 557 height 193
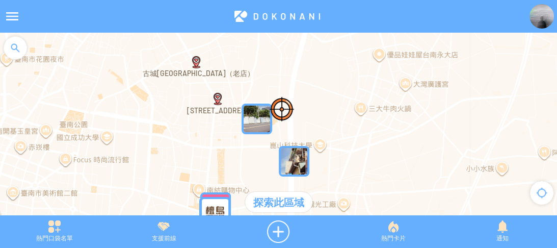
drag, startPoint x: 316, startPoint y: 154, endPoint x: 342, endPoint y: 71, distance: 87.0
click at [342, 69] on div at bounding box center [278, 129] width 557 height 193
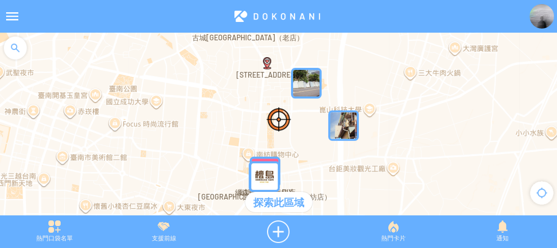
drag, startPoint x: 315, startPoint y: 120, endPoint x: 334, endPoint y: 176, distance: 58.6
click at [333, 175] on div at bounding box center [278, 129] width 557 height 193
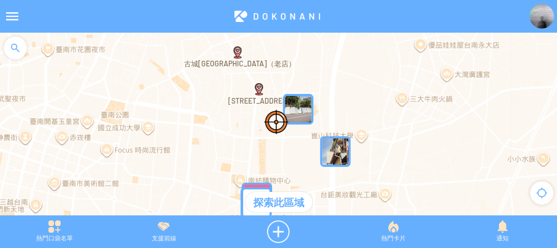
drag, startPoint x: 387, startPoint y: 77, endPoint x: 368, endPoint y: 127, distance: 52.9
click at [368, 127] on div at bounding box center [278, 129] width 557 height 193
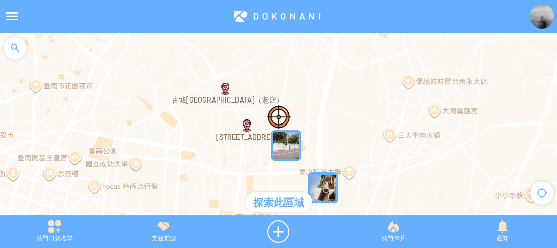
drag, startPoint x: 353, startPoint y: 96, endPoint x: 320, endPoint y: 152, distance: 65.5
click at [320, 152] on div at bounding box center [278, 129] width 557 height 193
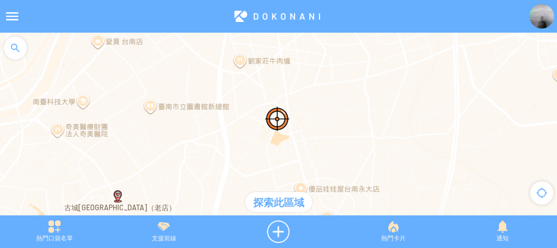
drag, startPoint x: 376, startPoint y: 96, endPoint x: 336, endPoint y: 126, distance: 50.1
click at [336, 126] on div at bounding box center [278, 129] width 557 height 193
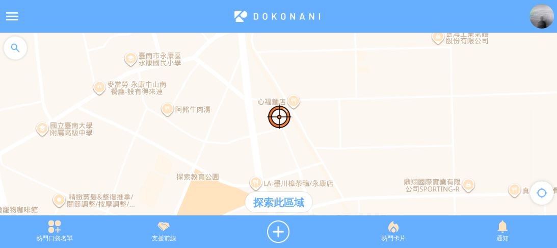
drag, startPoint x: 270, startPoint y: 69, endPoint x: 273, endPoint y: 145, distance: 75.9
click at [273, 144] on div at bounding box center [278, 129] width 557 height 193
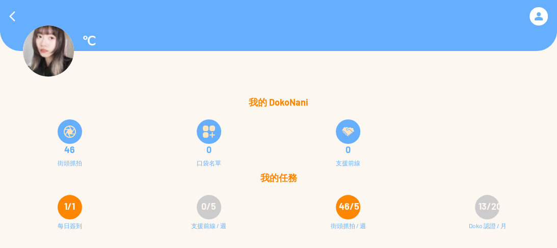
click at [486, 202] on span "13/20" at bounding box center [489, 205] width 23 height 11
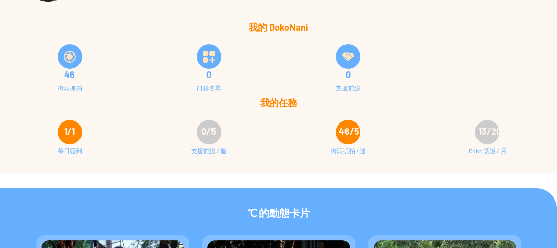
scroll to position [81, 0]
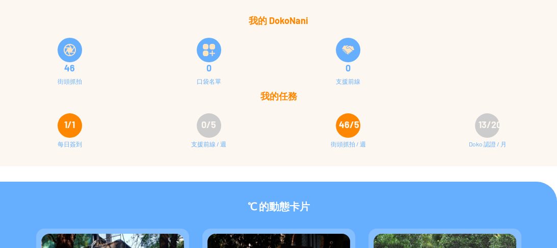
click at [480, 121] on span "13/20" at bounding box center [489, 124] width 23 height 11
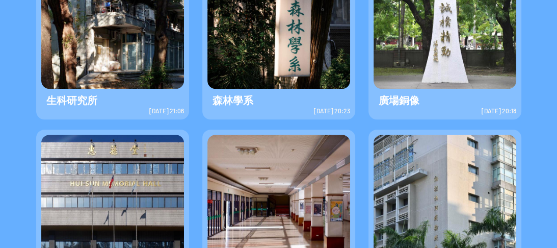
scroll to position [165, 0]
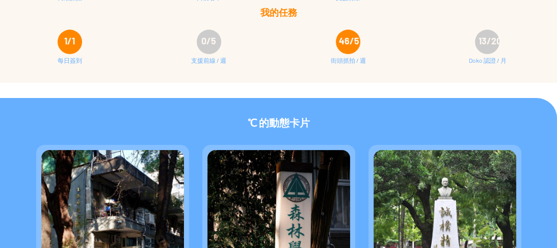
click at [473, 36] on div "13/20 Doko 認證 / 月" at bounding box center [487, 51] width 139 height 61
click at [487, 59] on div "Doko 認證 / 月" at bounding box center [487, 66] width 38 height 20
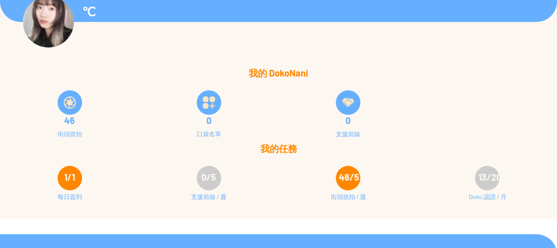
scroll to position [43, 0]
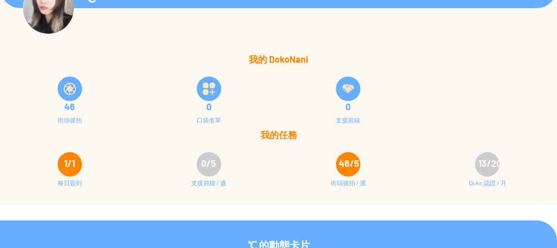
click at [66, 92] on img at bounding box center [70, 89] width 12 height 12
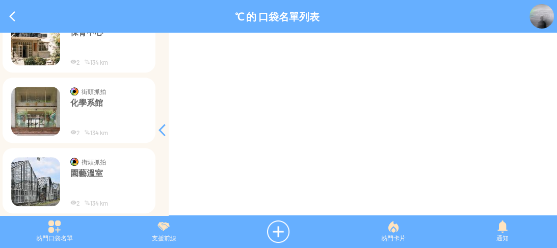
scroll to position [709, 0]
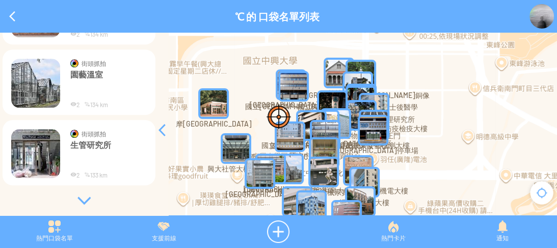
click at [85, 195] on div at bounding box center [84, 200] width 153 height 10
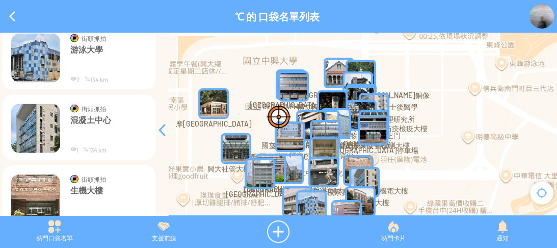
scroll to position [1553, 0]
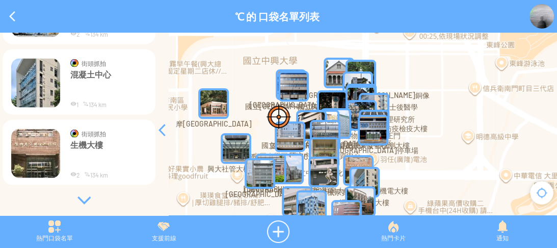
click at [80, 196] on div at bounding box center [84, 200] width 153 height 10
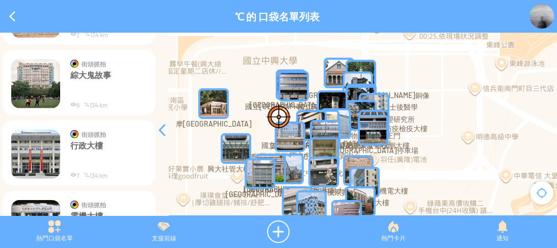
scroll to position [2274, 0]
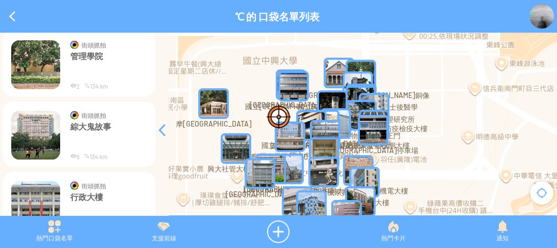
click at [90, 128] on p "綜大鬼故事" at bounding box center [108, 136] width 76 height 31
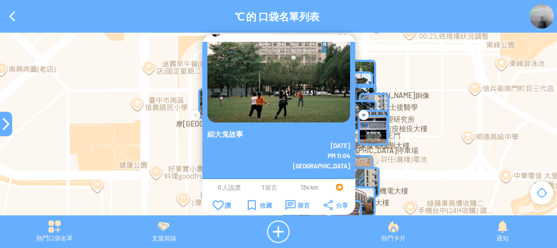
scroll to position [21, 0]
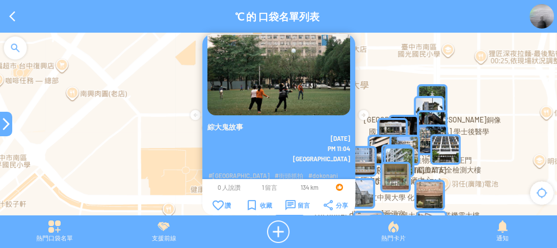
click at [293, 98] on img at bounding box center [278, 43] width 143 height 143
click at [332, 145] on span "PM 11:04" at bounding box center [338, 148] width 22 height 7
click at [261, 187] on span "1 留言" at bounding box center [268, 186] width 15 height 7
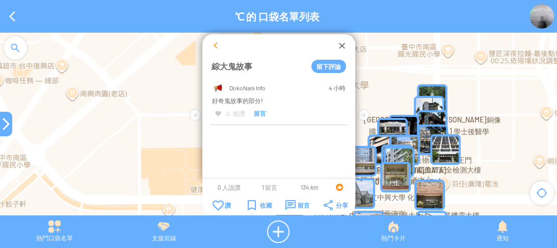
click at [212, 43] on div at bounding box center [215, 45] width 10 height 10
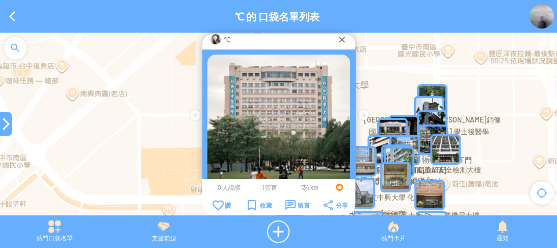
scroll to position [0, 0]
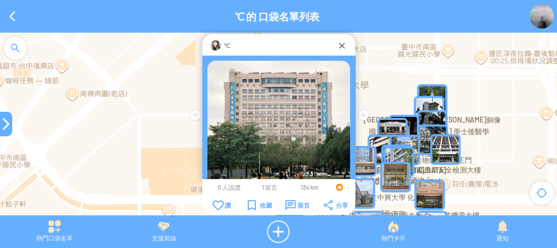
click at [218, 41] on div at bounding box center [215, 45] width 10 height 10
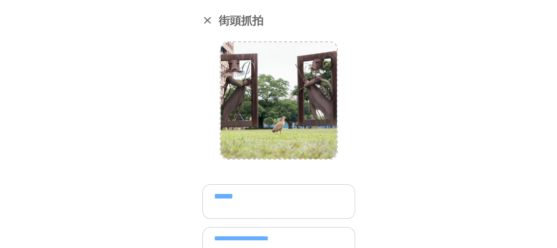
scroll to position [21, 0]
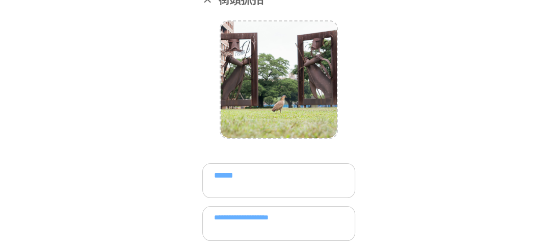
click at [273, 180] on textarea "******" at bounding box center [278, 180] width 153 height 35
click at [216, 175] on textarea "******" at bounding box center [278, 180] width 153 height 35
click at [247, 176] on textarea "******" at bounding box center [278, 180] width 153 height 35
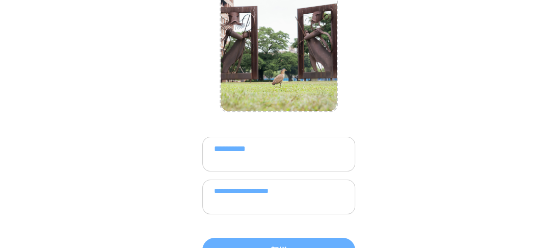
scroll to position [62, 0]
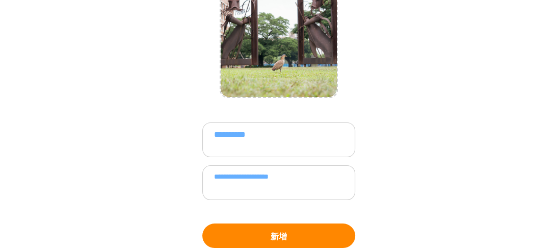
type textarea "**********"
click at [309, 230] on button "新增" at bounding box center [278, 235] width 153 height 24
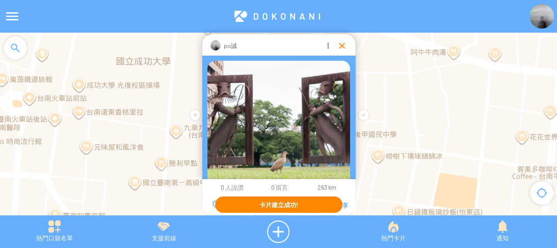
click at [338, 43] on div at bounding box center [342, 45] width 10 height 10
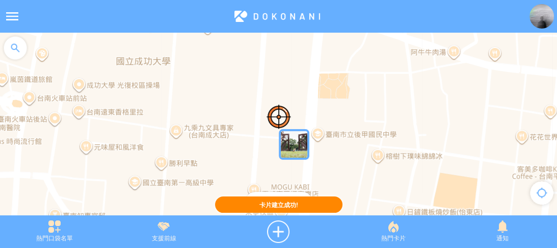
click at [538, 16] on img at bounding box center [541, 16] width 24 height 24
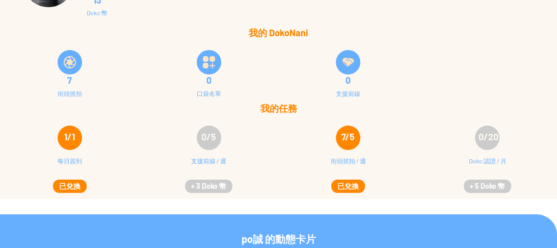
scroll to position [81, 0]
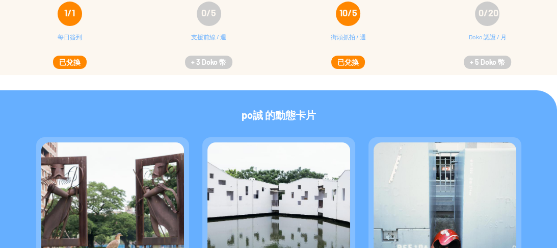
scroll to position [163, 0]
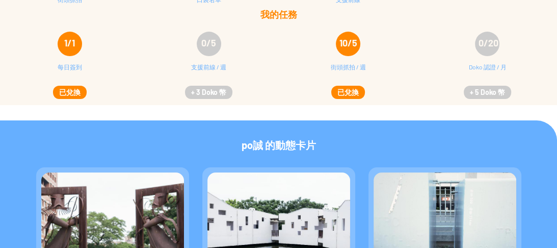
click at [348, 90] on button "已兌換" at bounding box center [348, 92] width 34 height 13
click at [346, 95] on button "已兌換" at bounding box center [348, 92] width 34 height 13
click at [347, 45] on span "10/5" at bounding box center [348, 42] width 18 height 11
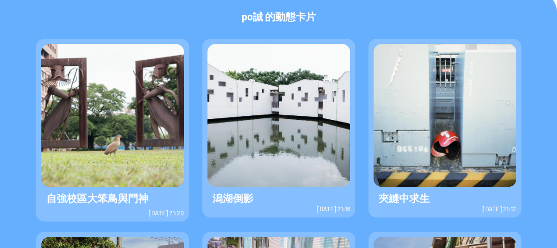
scroll to position [285, 0]
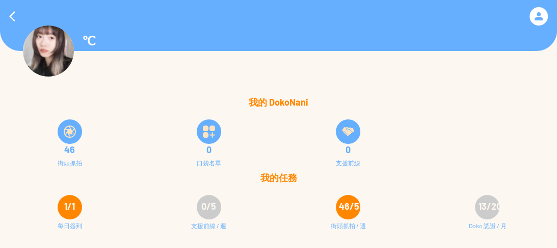
click at [59, 131] on div at bounding box center [70, 131] width 24 height 24
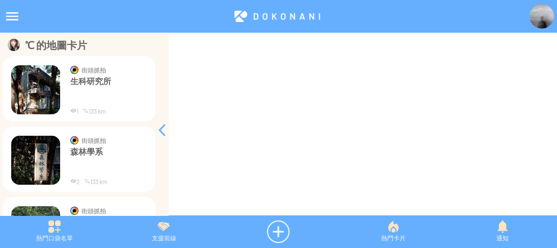
click at [90, 74] on p "街頭抓拍" at bounding box center [110, 70] width 58 height 10
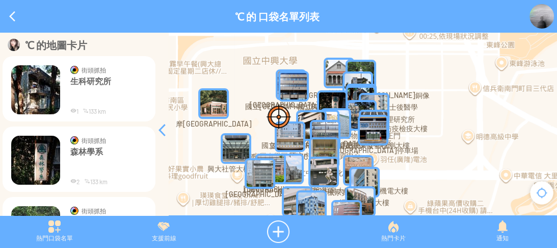
click at [44, 86] on img at bounding box center [35, 89] width 49 height 49
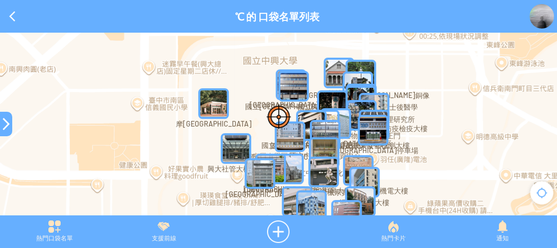
click at [0, 129] on div at bounding box center [6, 124] width 12 height 12
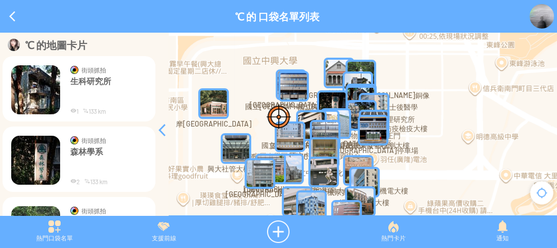
click at [33, 87] on img at bounding box center [35, 89] width 49 height 49
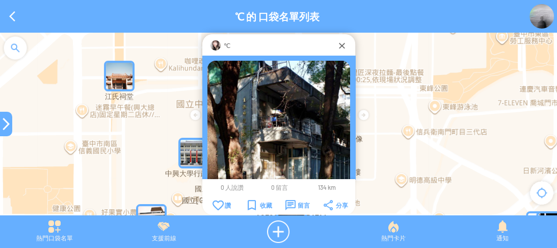
click at [221, 43] on div "℃" at bounding box center [279, 45] width 116 height 10
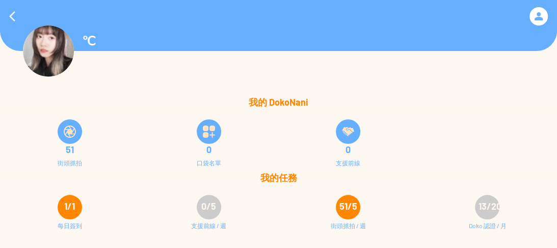
click at [68, 135] on img at bounding box center [70, 131] width 12 height 12
click at [61, 126] on div at bounding box center [70, 131] width 24 height 24
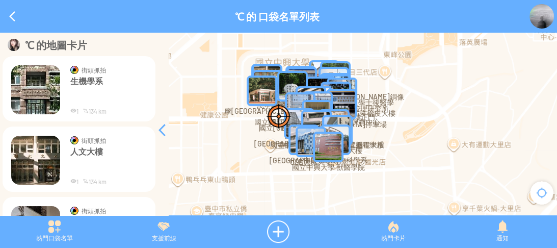
drag, startPoint x: 237, startPoint y: 150, endPoint x: 267, endPoint y: 117, distance: 45.1
click at [267, 117] on div at bounding box center [278, 129] width 557 height 193
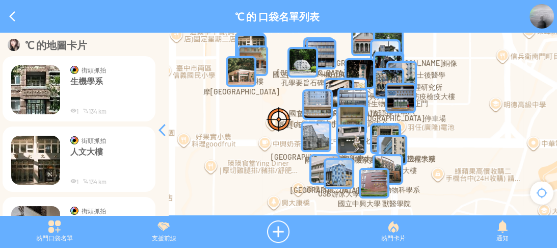
drag, startPoint x: 271, startPoint y: 127, endPoint x: 266, endPoint y: 137, distance: 11.4
click at [266, 137] on div at bounding box center [278, 129] width 557 height 193
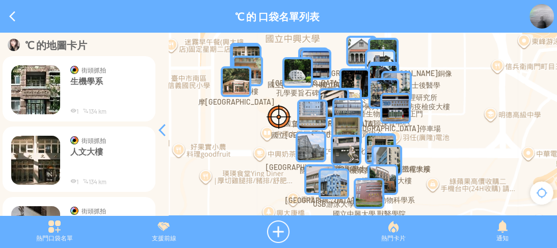
click at [28, 81] on img at bounding box center [35, 89] width 49 height 49
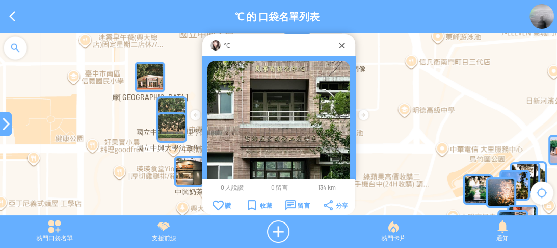
click at [216, 47] on img at bounding box center [215, 45] width 10 height 10
click at [334, 44] on div "℃" at bounding box center [279, 45] width 116 height 10
click at [340, 46] on div at bounding box center [342, 45] width 10 height 10
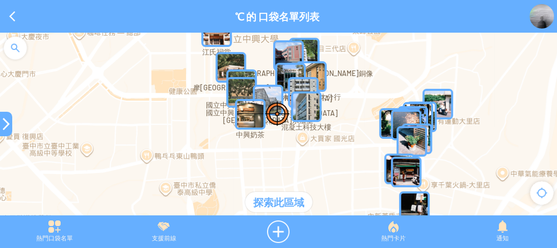
drag, startPoint x: 306, startPoint y: 110, endPoint x: 294, endPoint y: 82, distance: 30.4
click at [294, 82] on img "kaqSsnbJfHFMapIcon" at bounding box center [303, 92] width 31 height 31
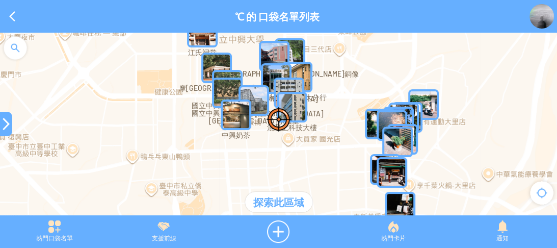
drag, startPoint x: 295, startPoint y: 157, endPoint x: 284, endPoint y: 180, distance: 25.3
click at [284, 180] on div at bounding box center [278, 129] width 557 height 193
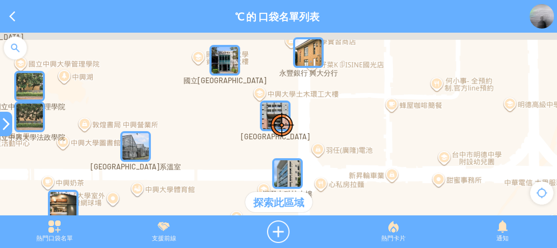
drag, startPoint x: 269, startPoint y: 86, endPoint x: 312, endPoint y: 191, distance: 114.2
click at [312, 191] on div "國立中興大學水保二館 國立中興大學管理學院 混凝土科技大樓 圓廳 國立中興大學法政學院 永豐銀行 興大分行 菩薩寺 中興大學土木環工大樓 江氏祠堂 摩斯漢堡中…" at bounding box center [278, 129] width 557 height 193
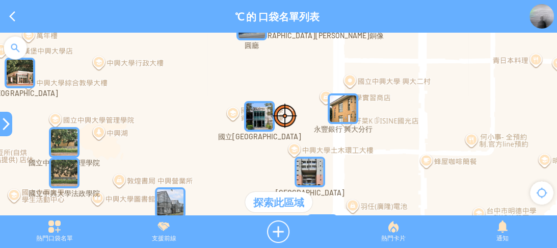
drag, startPoint x: 251, startPoint y: 147, endPoint x: 324, endPoint y: 155, distance: 73.8
click at [322, 146] on div at bounding box center [278, 129] width 557 height 193
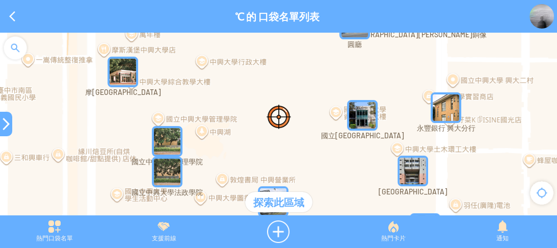
click at [279, 202] on div "探索此區域" at bounding box center [278, 201] width 67 height 20
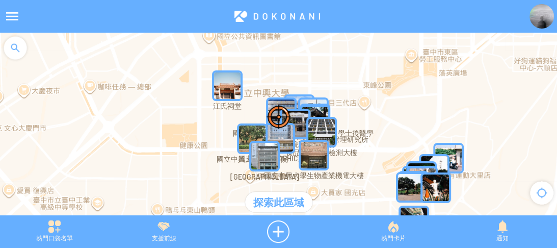
drag, startPoint x: 321, startPoint y: 127, endPoint x: 298, endPoint y: 125, distance: 23.0
click at [298, 125] on img "CpkSfm4lgd4MapIcon" at bounding box center [295, 123] width 31 height 31
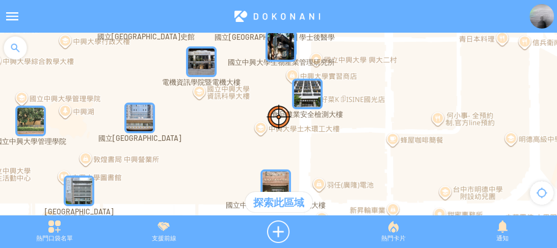
drag, startPoint x: 269, startPoint y: 105, endPoint x: 298, endPoint y: 159, distance: 61.3
click at [298, 159] on div "若要瀏覽，請按箭頭鍵。" at bounding box center [278, 129] width 557 height 193
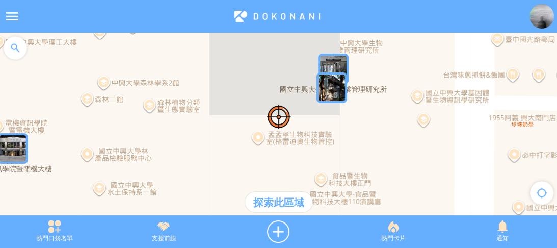
drag, startPoint x: 282, startPoint y: 68, endPoint x: 263, endPoint y: 122, distance: 56.7
click at [263, 122] on div at bounding box center [278, 129] width 557 height 193
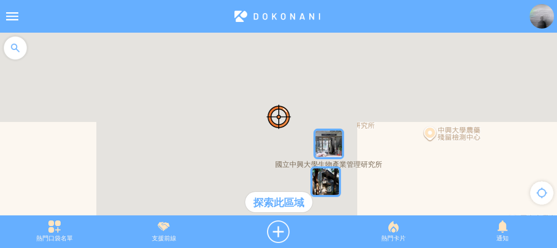
click at [330, 143] on img "aNccazXFvW2MapIcon" at bounding box center [328, 143] width 31 height 31
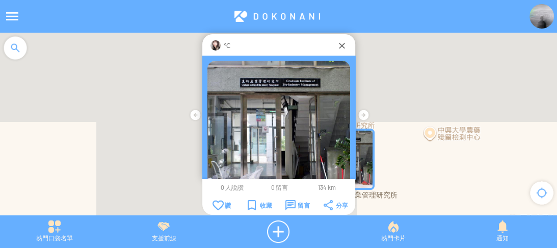
click at [226, 45] on p "℃" at bounding box center [227, 45] width 7 height 10
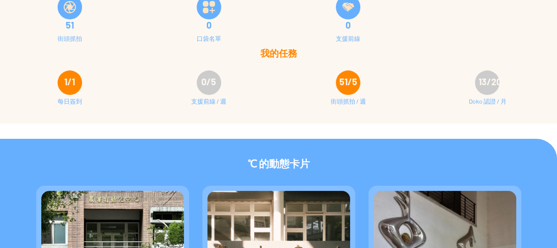
scroll to position [43, 0]
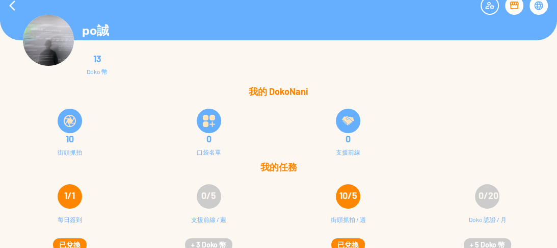
scroll to position [20, 0]
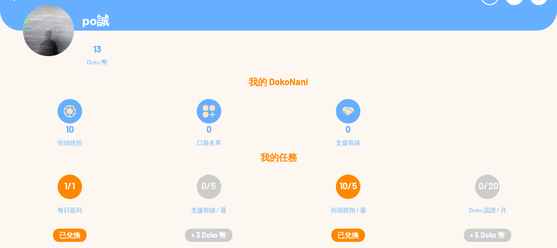
click at [348, 232] on button "已兌換" at bounding box center [348, 234] width 34 height 13
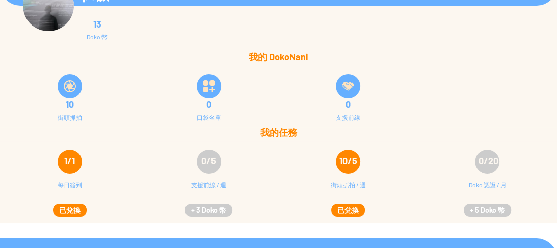
scroll to position [0, 0]
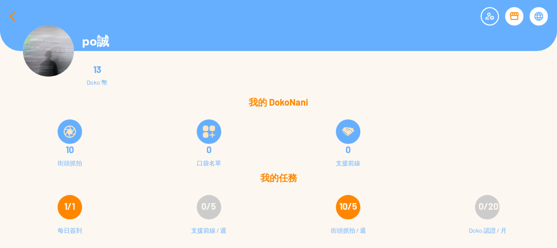
click at [12, 18] on div at bounding box center [12, 16] width 24 height 24
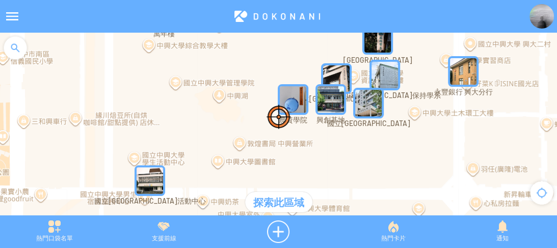
click at [294, 106] on img "dGq8kPyrUFcMapIcon" at bounding box center [293, 99] width 31 height 31
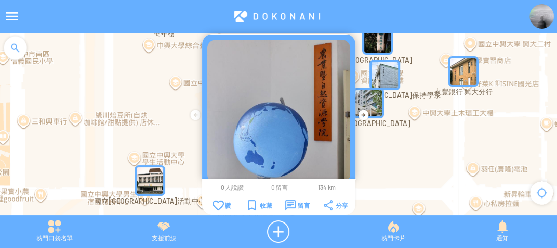
click at [131, 82] on div at bounding box center [278, 129] width 557 height 193
click at [21, 53] on div at bounding box center [15, 48] width 31 height 31
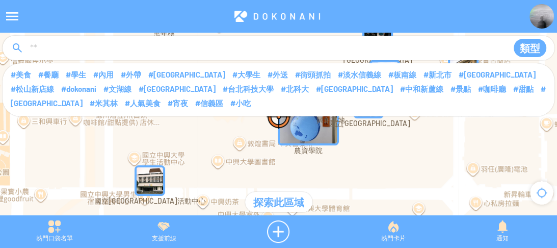
click at [86, 51] on input at bounding box center [264, 48] width 471 height 19
type input "*****"
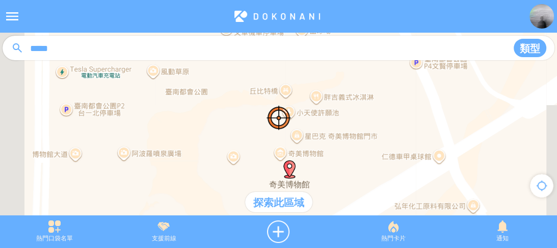
drag, startPoint x: 309, startPoint y: 109, endPoint x: 313, endPoint y: 134, distance: 25.3
click at [313, 134] on div at bounding box center [278, 129] width 557 height 193
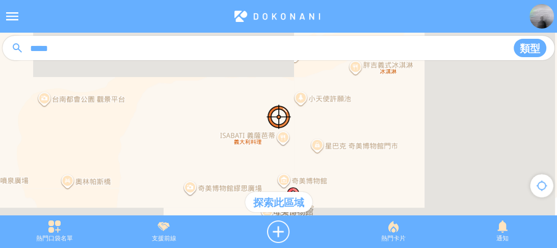
drag, startPoint x: 307, startPoint y: 128, endPoint x: 328, endPoint y: 80, distance: 52.7
click at [328, 80] on div at bounding box center [278, 129] width 557 height 193
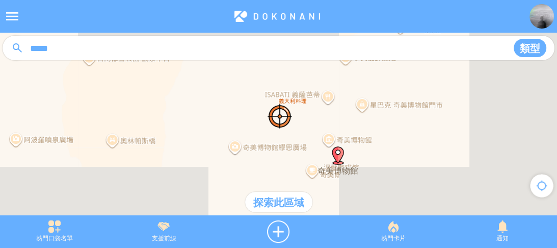
drag, startPoint x: 339, startPoint y: 122, endPoint x: 370, endPoint y: 92, distance: 42.9
click at [370, 92] on div at bounding box center [278, 129] width 557 height 193
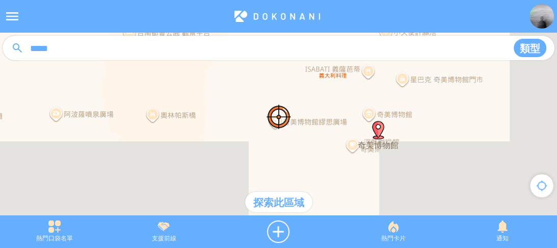
drag, startPoint x: 201, startPoint y: 152, endPoint x: 230, endPoint y: 122, distance: 41.8
click at [239, 126] on div at bounding box center [278, 129] width 557 height 193
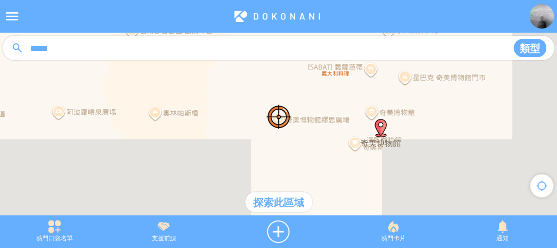
click at [155, 117] on div at bounding box center [278, 129] width 557 height 193
click at [281, 226] on div at bounding box center [278, 231] width 120 height 22
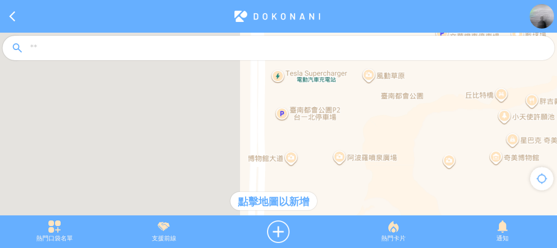
drag, startPoint x: 328, startPoint y: 120, endPoint x: 250, endPoint y: 148, distance: 82.6
click at [250, 148] on div at bounding box center [278, 129] width 557 height 193
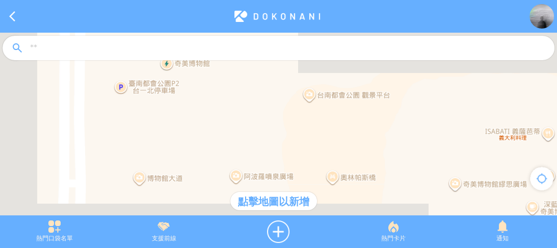
drag, startPoint x: 381, startPoint y: 135, endPoint x: 312, endPoint y: 116, distance: 72.3
click at [312, 116] on div at bounding box center [278, 129] width 557 height 193
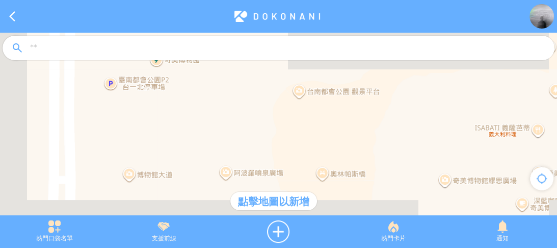
drag, startPoint x: 331, startPoint y: 146, endPoint x: 332, endPoint y: 114, distance: 31.6
click at [332, 114] on div at bounding box center [278, 129] width 557 height 193
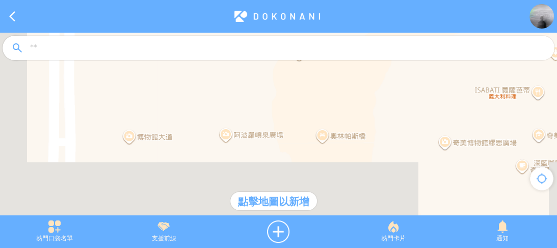
click at [323, 135] on div at bounding box center [278, 129] width 557 height 193
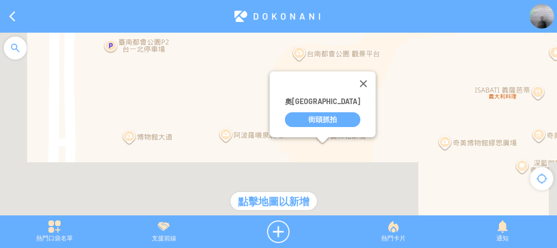
click at [321, 117] on div "街頭抓拍" at bounding box center [322, 119] width 75 height 15
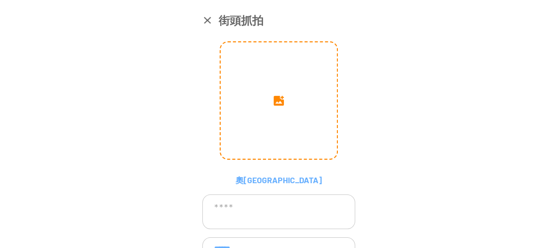
click at [296, 85] on input "image" at bounding box center [279, 100] width 116 height 116
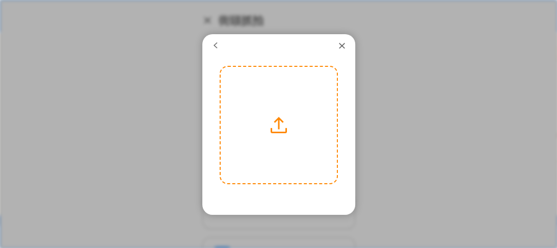
click at [278, 122] on label at bounding box center [279, 125] width 116 height 116
click at [0, 0] on input "file" at bounding box center [0, 0] width 0 height 0
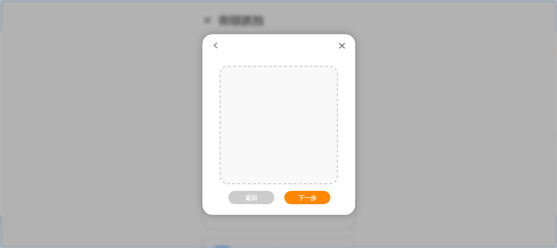
click at [312, 198] on button "下一步" at bounding box center [307, 196] width 46 height 13
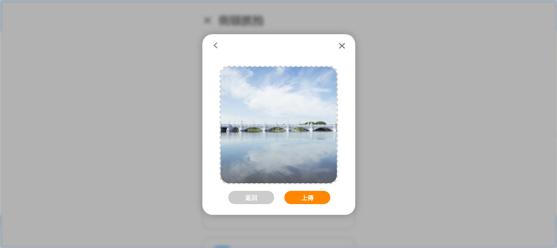
click at [314, 198] on button "上傳" at bounding box center [307, 196] width 46 height 13
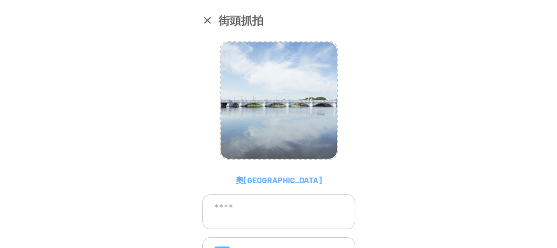
click at [289, 202] on textarea at bounding box center [278, 211] width 153 height 35
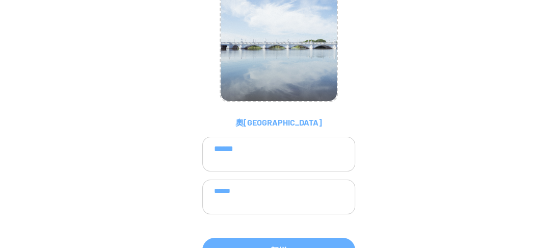
scroll to position [72, 0]
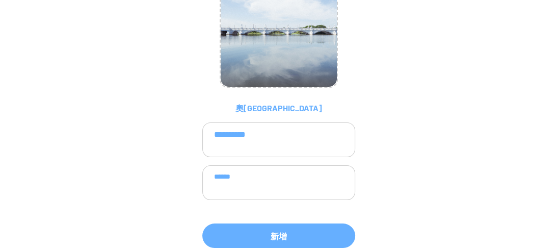
type textarea "**********"
click at [297, 184] on textarea "******" at bounding box center [278, 182] width 153 height 35
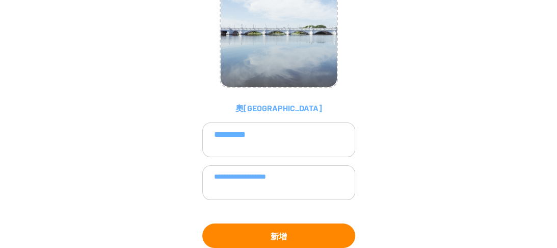
type textarea "**********"
click at [311, 224] on button "新增" at bounding box center [278, 235] width 153 height 24
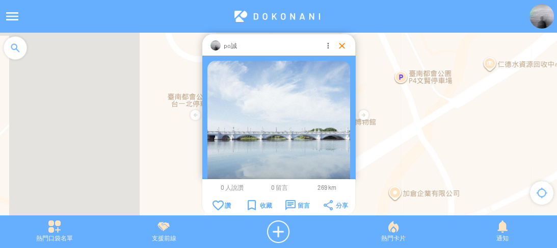
click at [341, 48] on div at bounding box center [342, 45] width 10 height 10
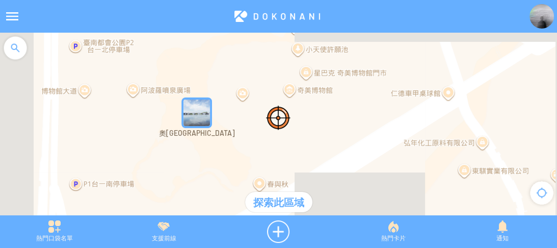
drag, startPoint x: 334, startPoint y: 109, endPoint x: 330, endPoint y: 127, distance: 18.3
click at [331, 128] on div at bounding box center [278, 129] width 557 height 193
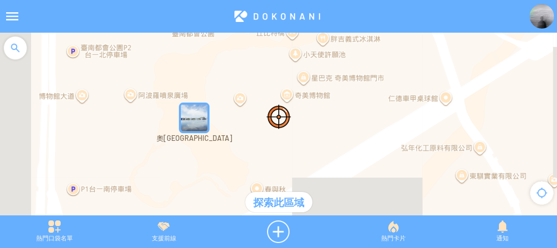
click at [504, 133] on div at bounding box center [278, 129] width 557 height 193
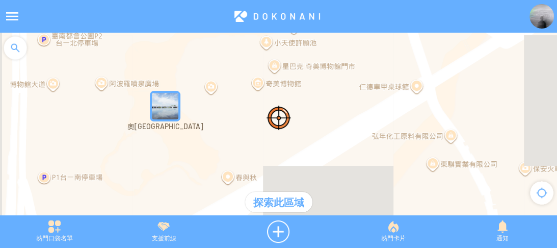
drag, startPoint x: 297, startPoint y: 146, endPoint x: 267, endPoint y: 146, distance: 30.6
click at [267, 146] on div at bounding box center [278, 129] width 557 height 193
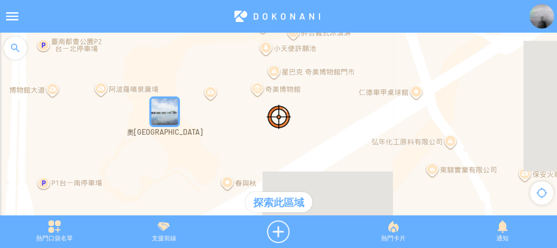
click at [31, 139] on div at bounding box center [278, 129] width 557 height 193
click at [21, 54] on div at bounding box center [15, 48] width 31 height 31
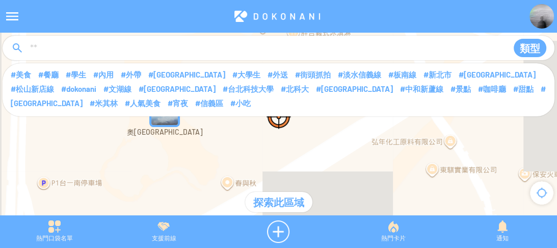
click at [91, 53] on input at bounding box center [264, 48] width 471 height 19
type input "*****"
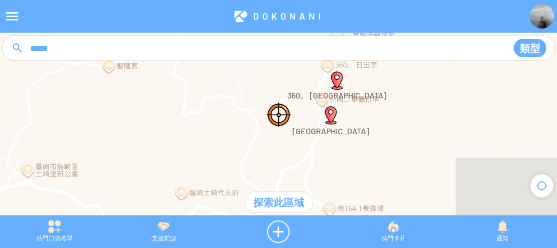
click at [359, 95] on div at bounding box center [278, 129] width 557 height 193
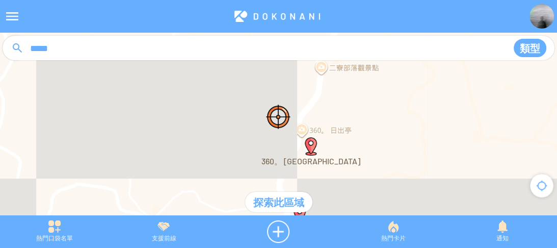
drag, startPoint x: 333, startPoint y: 84, endPoint x: 341, endPoint y: 167, distance: 83.4
click at [344, 197] on div at bounding box center [278, 129] width 557 height 193
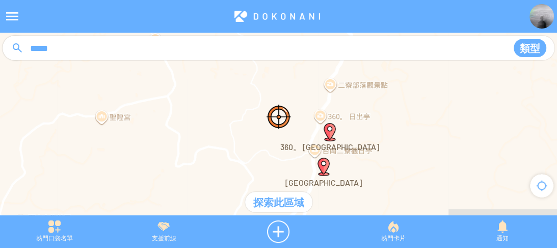
drag, startPoint x: 363, startPoint y: 167, endPoint x: 363, endPoint y: 137, distance: 30.0
click at [363, 137] on div at bounding box center [278, 129] width 557 height 193
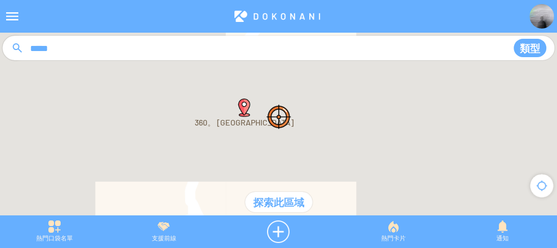
click at [244, 106] on img "360。 日出亭" at bounding box center [244, 107] width 18 height 18
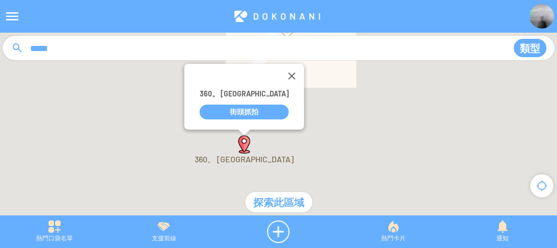
click at [266, 69] on div "***** 類型 #美食 #餐廳 #學生 #內用 #外帶 #台北市 #大學生 #外送 #街頭抓拍 #淡水信義線 #板南線" at bounding box center [279, 56] width 552 height 41
click at [265, 73] on div "***** 類型 #美食 #餐廳 #學生 #內用 #外帶 #台北市 #大學生 #外送 #街頭抓拍 #淡水信義線 #板南線" at bounding box center [279, 56] width 552 height 41
click at [269, 76] on div "***** 類型 #美食 #餐廳 #學生 #內用 #外帶 #台北市 #大學生 #外送 #街頭抓拍 #淡水信義線 #板南線" at bounding box center [279, 56] width 552 height 41
click at [279, 79] on button "關閉" at bounding box center [291, 76] width 24 height 24
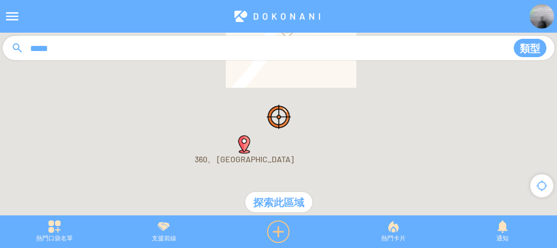
click at [270, 230] on div at bounding box center [278, 231] width 120 height 22
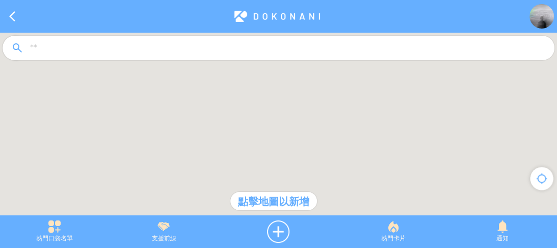
click at [226, 114] on div at bounding box center [278, 129] width 557 height 193
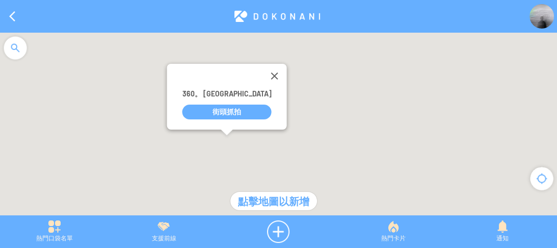
click at [230, 112] on div "街頭抓拍" at bounding box center [226, 111] width 89 height 15
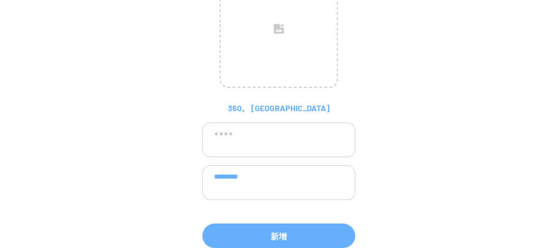
click at [265, 136] on textarea at bounding box center [278, 139] width 153 height 35
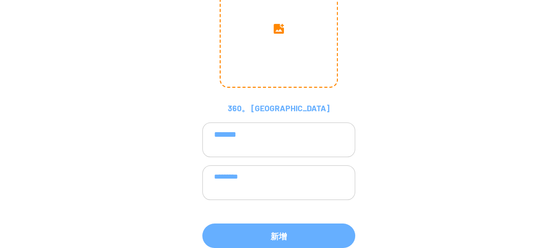
type textarea "*******"
click at [284, 55] on input "image" at bounding box center [279, 28] width 116 height 116
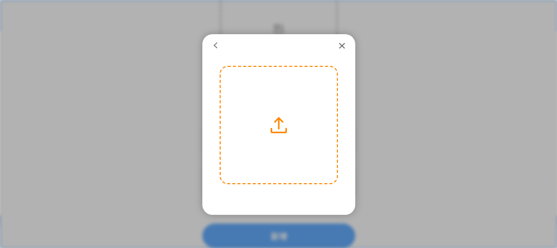
click at [265, 99] on label at bounding box center [279, 125] width 116 height 116
click at [0, 0] on input "file" at bounding box center [0, 0] width 0 height 0
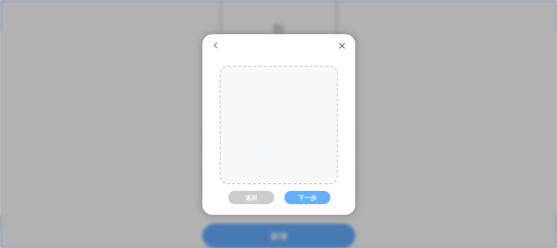
drag, startPoint x: 292, startPoint y: 144, endPoint x: 292, endPoint y: 162, distance: 18.3
click at [292, 162] on div at bounding box center [280, 125] width 174 height 116
click at [304, 200] on button "下一步" at bounding box center [307, 196] width 46 height 13
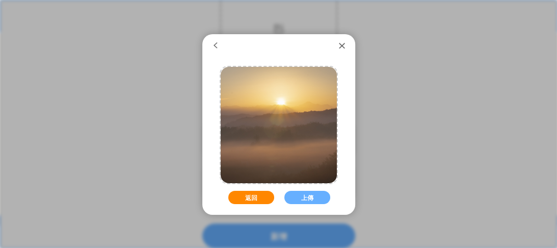
click at [262, 196] on button "返回" at bounding box center [251, 196] width 46 height 13
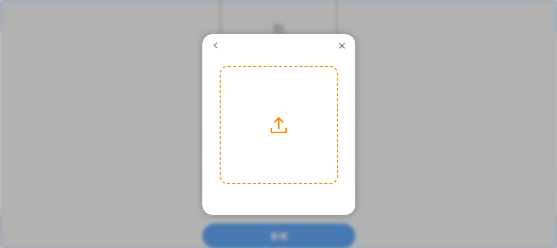
click at [280, 134] on label at bounding box center [279, 125] width 116 height 116
click at [0, 0] on input "file" at bounding box center [0, 0] width 0 height 0
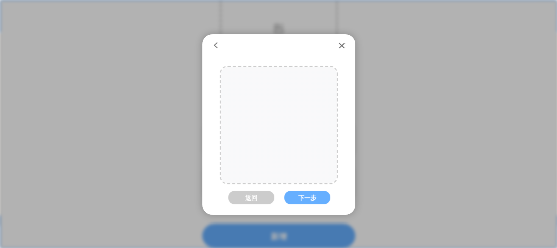
click at [295, 139] on div at bounding box center [277, 125] width 174 height 116
click at [295, 142] on div at bounding box center [277, 125] width 174 height 116
click at [303, 199] on button "下一步" at bounding box center [307, 196] width 46 height 13
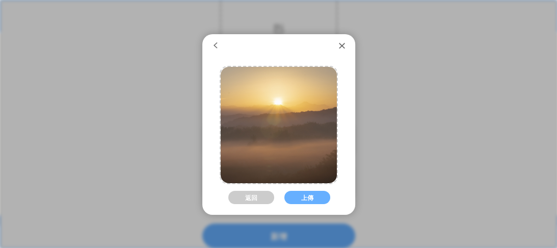
click at [303, 199] on button "上傳" at bounding box center [307, 196] width 46 height 13
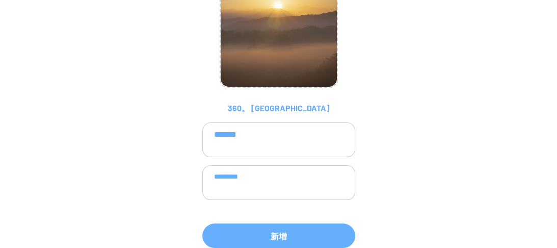
click at [287, 189] on textarea "*********" at bounding box center [278, 182] width 153 height 35
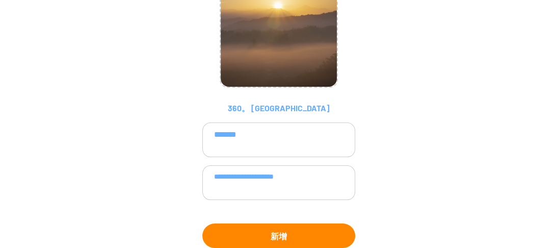
type textarea "**********"
click at [305, 229] on button "新增" at bounding box center [278, 235] width 153 height 24
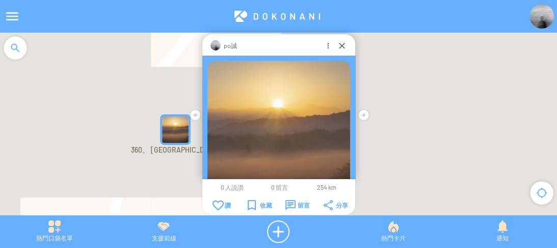
click at [543, 16] on img at bounding box center [541, 16] width 24 height 24
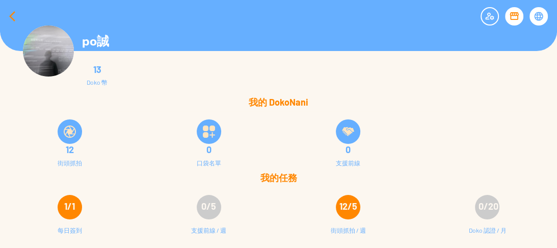
click at [6, 18] on div at bounding box center [12, 16] width 24 height 24
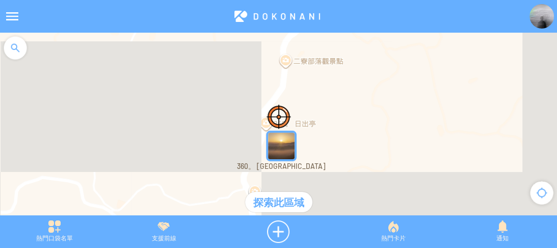
click at [15, 54] on div at bounding box center [15, 48] width 31 height 31
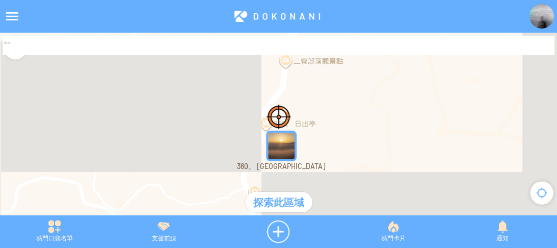
click at [86, 51] on input at bounding box center [279, 45] width 552 height 19
click at [98, 49] on input "****" at bounding box center [279, 45] width 552 height 19
type input "**"
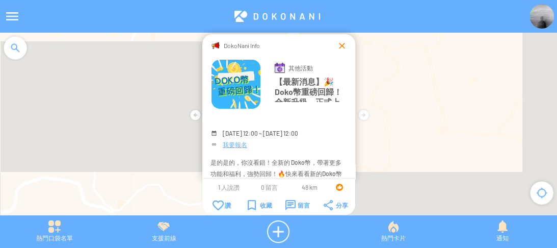
click at [338, 40] on div at bounding box center [342, 45] width 10 height 10
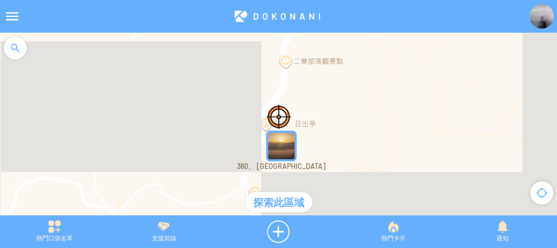
click at [16, 48] on div at bounding box center [15, 48] width 31 height 31
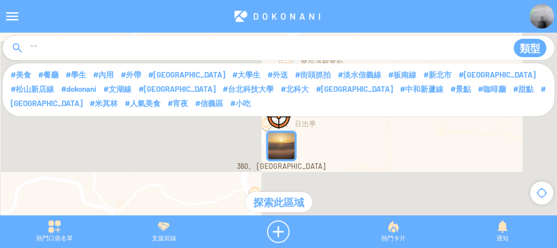
click at [66, 48] on input at bounding box center [264, 48] width 471 height 19
type input "*"
type input "****"
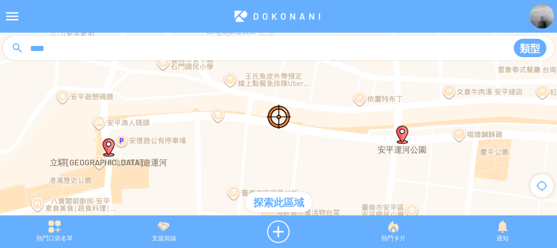
drag, startPoint x: 327, startPoint y: 118, endPoint x: 293, endPoint y: 120, distance: 33.7
click at [293, 120] on div at bounding box center [278, 129] width 557 height 193
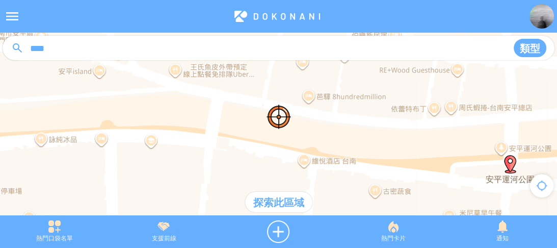
drag, startPoint x: 240, startPoint y: 104, endPoint x: 258, endPoint y: 129, distance: 30.7
click at [258, 129] on div at bounding box center [278, 129] width 557 height 193
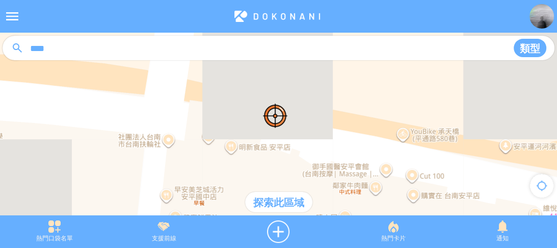
drag, startPoint x: 301, startPoint y: 110, endPoint x: 287, endPoint y: 108, distance: 14.4
click at [287, 108] on div at bounding box center [278, 129] width 557 height 193
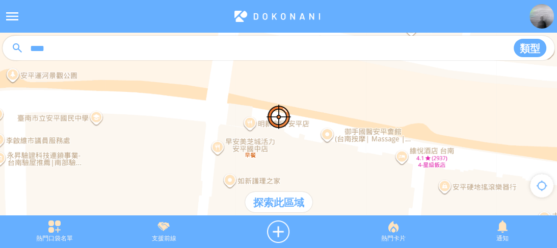
drag, startPoint x: 371, startPoint y: 121, endPoint x: 287, endPoint y: 109, distance: 85.4
click at [287, 109] on div at bounding box center [278, 129] width 557 height 193
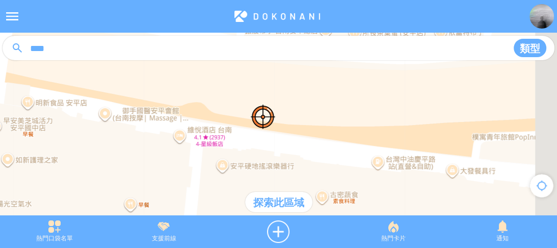
drag, startPoint x: 359, startPoint y: 127, endPoint x: 217, endPoint y: 126, distance: 141.6
click at [217, 126] on div at bounding box center [278, 129] width 557 height 193
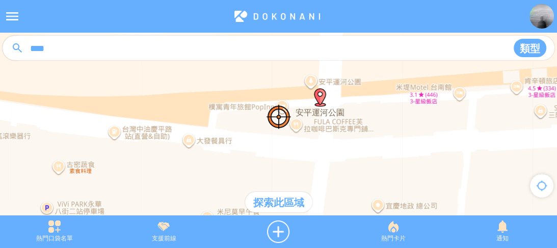
drag, startPoint x: 334, startPoint y: 118, endPoint x: 291, endPoint y: 88, distance: 52.3
click at [291, 88] on div at bounding box center [278, 129] width 557 height 193
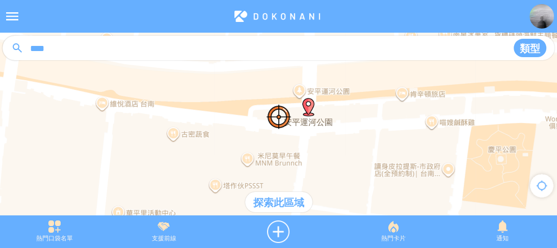
drag, startPoint x: 390, startPoint y: 137, endPoint x: 367, endPoint y: 131, distance: 23.7
click at [367, 131] on div at bounding box center [278, 129] width 557 height 193
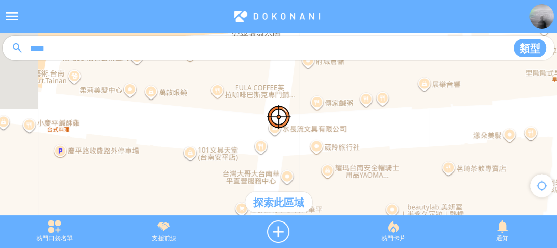
drag, startPoint x: 278, startPoint y: 104, endPoint x: 282, endPoint y: 122, distance: 18.9
click at [282, 122] on img at bounding box center [278, 116] width 24 height 24
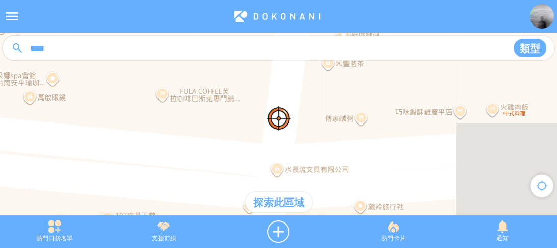
drag, startPoint x: 270, startPoint y: 113, endPoint x: 266, endPoint y: 133, distance: 21.4
click at [266, 133] on div at bounding box center [278, 129] width 557 height 193
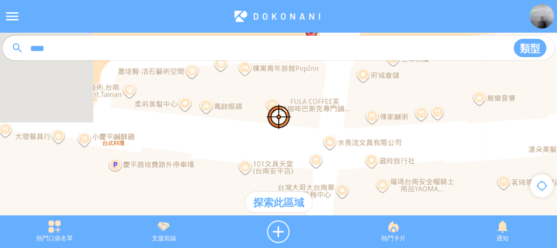
drag, startPoint x: 265, startPoint y: 141, endPoint x: 324, endPoint y: 134, distance: 59.4
click at [324, 134] on div at bounding box center [278, 129] width 557 height 193
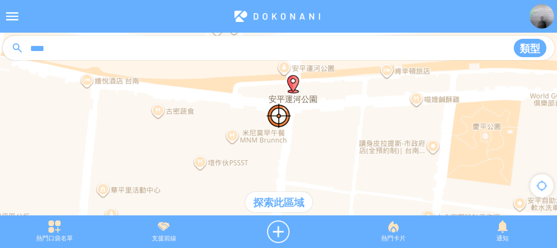
drag, startPoint x: 315, startPoint y: 128, endPoint x: 284, endPoint y: 91, distance: 48.8
click at [285, 94] on div at bounding box center [278, 129] width 557 height 193
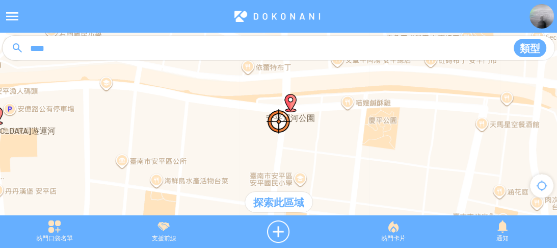
drag, startPoint x: 313, startPoint y: 120, endPoint x: 314, endPoint y: 144, distance: 23.9
click at [314, 144] on div at bounding box center [278, 129] width 557 height 193
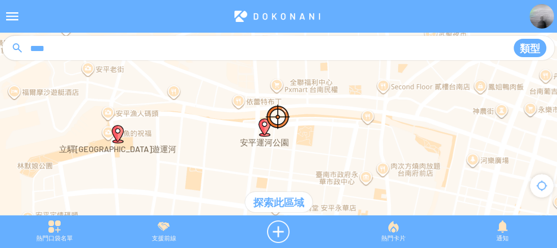
drag, startPoint x: 317, startPoint y: 146, endPoint x: 286, endPoint y: 144, distance: 30.6
click at [286, 144] on div at bounding box center [278, 129] width 557 height 193
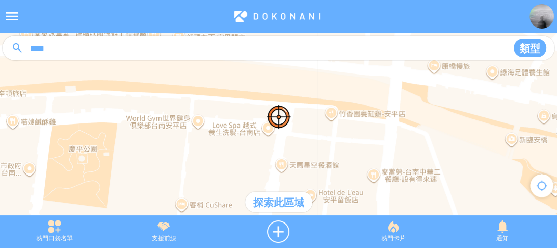
drag, startPoint x: 294, startPoint y: 95, endPoint x: 297, endPoint y: 132, distance: 37.3
click at [297, 132] on div at bounding box center [278, 129] width 557 height 193
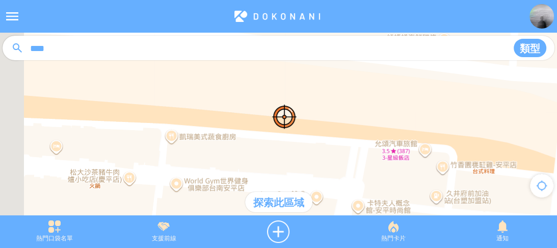
drag, startPoint x: 240, startPoint y: 133, endPoint x: 339, endPoint y: 162, distance: 103.0
click at [339, 162] on div at bounding box center [278, 129] width 557 height 193
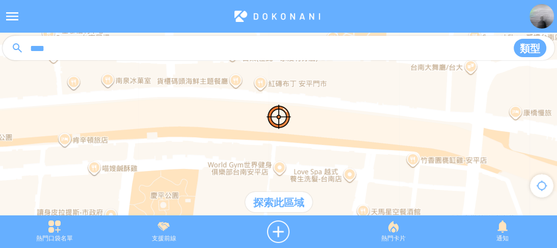
drag, startPoint x: 128, startPoint y: 125, endPoint x: 250, endPoint y: 144, distance: 122.7
click at [250, 144] on div at bounding box center [278, 129] width 557 height 193
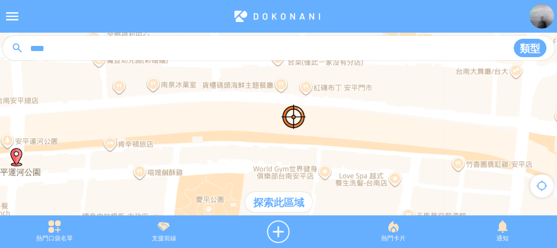
drag, startPoint x: 190, startPoint y: 139, endPoint x: 238, endPoint y: 143, distance: 48.0
click at [238, 143] on div at bounding box center [278, 129] width 557 height 193
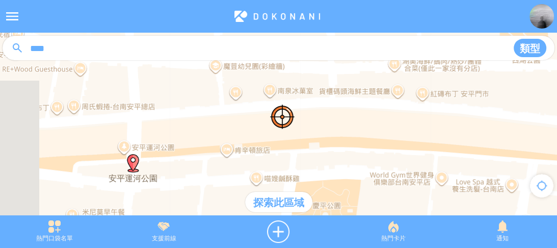
drag, startPoint x: 191, startPoint y: 143, endPoint x: 261, endPoint y: 143, distance: 69.8
click at [260, 143] on div at bounding box center [278, 129] width 557 height 193
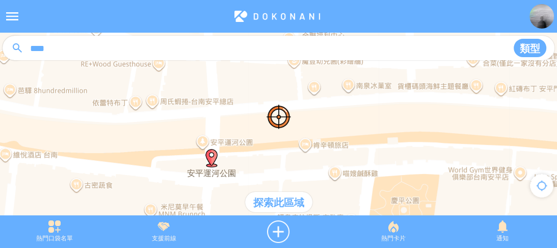
drag, startPoint x: 212, startPoint y: 146, endPoint x: 252, endPoint y: 141, distance: 40.1
click at [252, 141] on div at bounding box center [278, 129] width 557 height 193
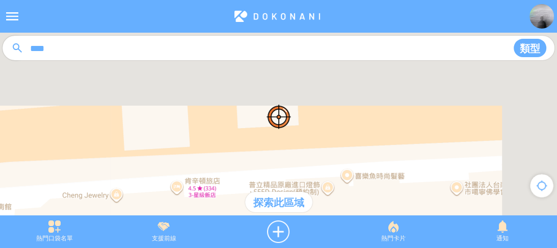
drag, startPoint x: 210, startPoint y: 138, endPoint x: 291, endPoint y: 121, distance: 82.8
click at [290, 121] on div at bounding box center [278, 129] width 557 height 193
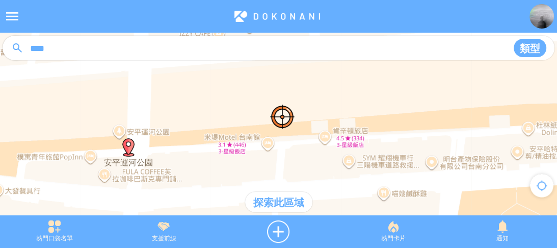
drag, startPoint x: 158, startPoint y: 130, endPoint x: 259, endPoint y: 143, distance: 101.6
click at [259, 143] on div at bounding box center [278, 129] width 557 height 193
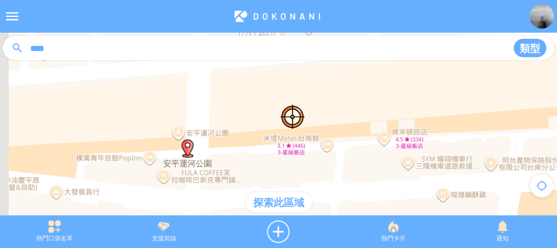
drag, startPoint x: 183, startPoint y: 139, endPoint x: 253, endPoint y: 140, distance: 69.8
click at [253, 140] on div at bounding box center [278, 129] width 557 height 193
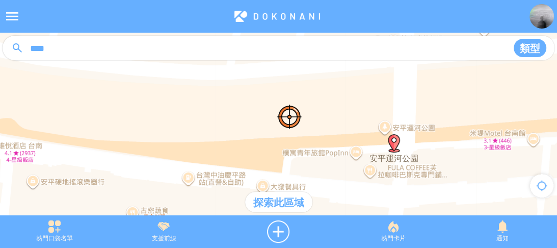
drag, startPoint x: 234, startPoint y: 140, endPoint x: 343, endPoint y: 139, distance: 109.5
click at [349, 141] on div at bounding box center [278, 129] width 557 height 193
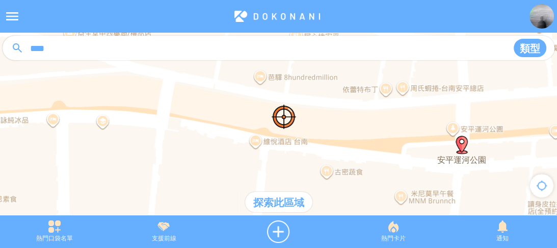
drag, startPoint x: 225, startPoint y: 128, endPoint x: 248, endPoint y: 128, distance: 23.4
click at [248, 128] on div at bounding box center [278, 129] width 557 height 193
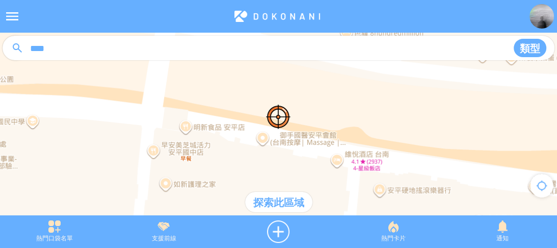
drag, startPoint x: 167, startPoint y: 122, endPoint x: 252, endPoint y: 130, distance: 85.0
click at [252, 130] on div at bounding box center [278, 129] width 557 height 193
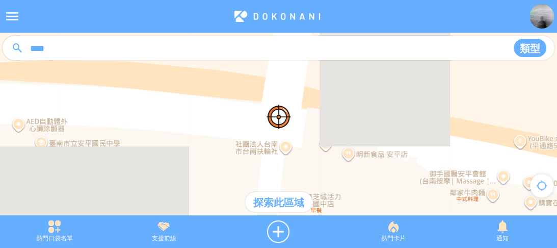
drag, startPoint x: 271, startPoint y: 100, endPoint x: 289, endPoint y: 122, distance: 27.8
click at [289, 122] on div at bounding box center [278, 129] width 557 height 193
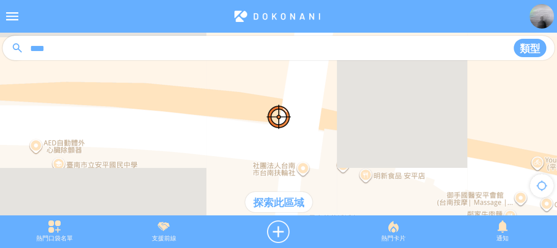
drag, startPoint x: 313, startPoint y: 117, endPoint x: 289, endPoint y: 80, distance: 44.1
click at [289, 80] on div at bounding box center [278, 129] width 557 height 193
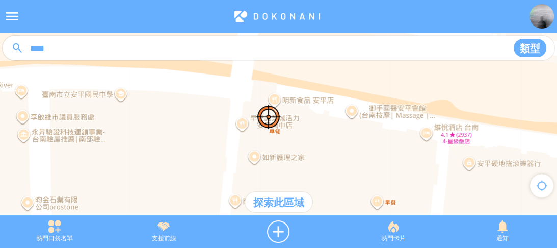
drag, startPoint x: 414, startPoint y: 126, endPoint x: 365, endPoint y: 126, distance: 49.4
click at [365, 126] on div at bounding box center [278, 129] width 557 height 193
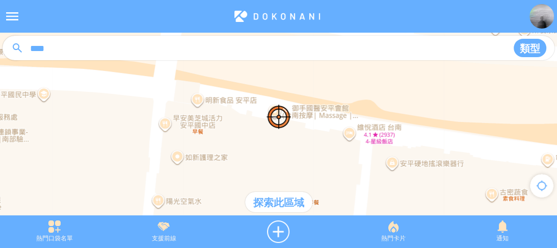
drag, startPoint x: 371, startPoint y: 128, endPoint x: 297, endPoint y: 124, distance: 73.5
click at [297, 124] on div at bounding box center [278, 129] width 557 height 193
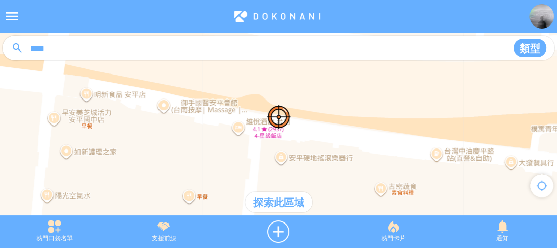
drag, startPoint x: 453, startPoint y: 134, endPoint x: 363, endPoint y: 125, distance: 90.6
click at [371, 127] on div at bounding box center [278, 129] width 557 height 193
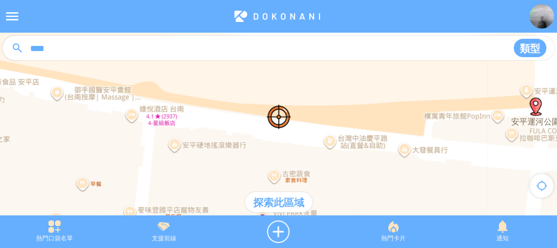
drag, startPoint x: 439, startPoint y: 145, endPoint x: 304, endPoint y: 139, distance: 134.6
click at [304, 139] on div at bounding box center [278, 129] width 557 height 193
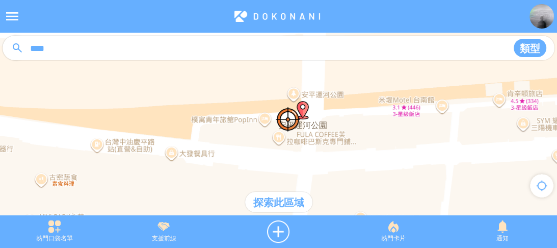
drag, startPoint x: 230, startPoint y: 139, endPoint x: 321, endPoint y: 166, distance: 94.7
click at [320, 166] on div at bounding box center [278, 129] width 557 height 193
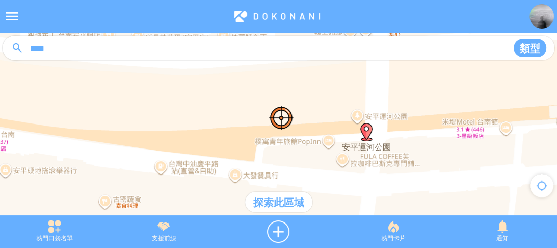
drag, startPoint x: 255, startPoint y: 143, endPoint x: 267, endPoint y: 153, distance: 15.2
click at [267, 153] on div at bounding box center [278, 129] width 557 height 193
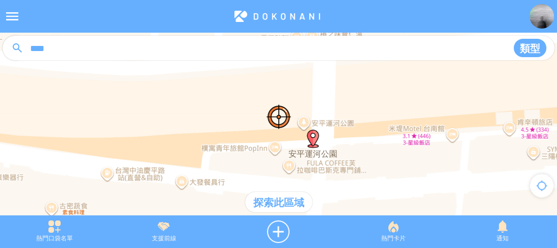
drag, startPoint x: 371, startPoint y: 101, endPoint x: 318, endPoint y: 128, distance: 59.7
click at [314, 97] on div at bounding box center [278, 129] width 557 height 193
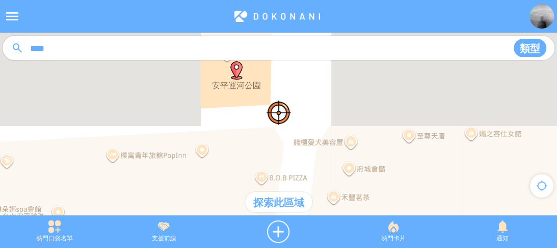
drag, startPoint x: 319, startPoint y: 134, endPoint x: 305, endPoint y: 66, distance: 70.2
click at [305, 0] on article "**********" at bounding box center [278, 0] width 557 height 0
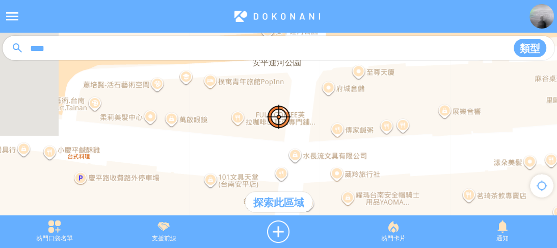
drag, startPoint x: 308, startPoint y: 148, endPoint x: 308, endPoint y: 98, distance: 49.9
click at [308, 98] on div at bounding box center [278, 129] width 557 height 193
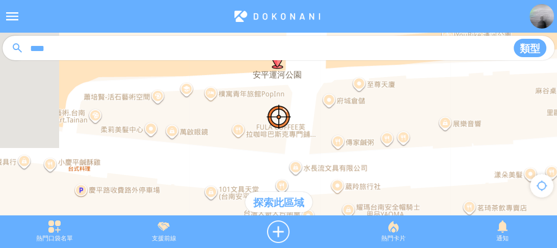
drag, startPoint x: 302, startPoint y: 105, endPoint x: 303, endPoint y: 118, distance: 13.3
click at [303, 118] on div at bounding box center [278, 129] width 557 height 193
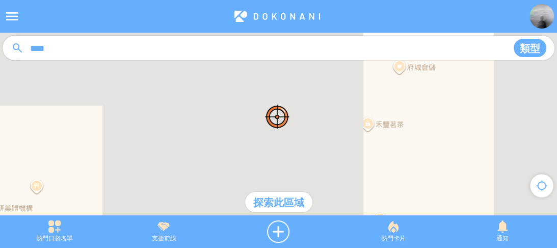
drag, startPoint x: 301, startPoint y: 118, endPoint x: 280, endPoint y: 119, distance: 20.9
click at [280, 119] on div at bounding box center [278, 129] width 557 height 193
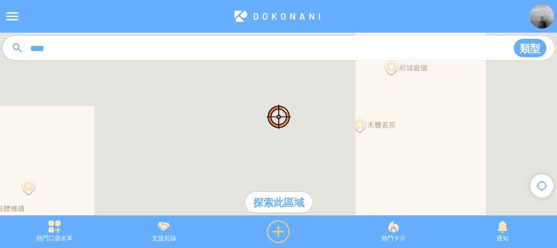
click at [281, 225] on div at bounding box center [278, 231] width 120 height 22
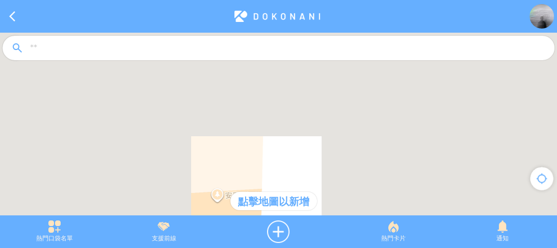
drag, startPoint x: 268, startPoint y: 141, endPoint x: 281, endPoint y: 92, distance: 50.5
click at [281, 92] on div at bounding box center [278, 129] width 557 height 193
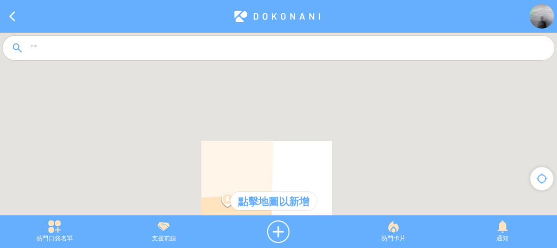
drag, startPoint x: 315, startPoint y: 95, endPoint x: 308, endPoint y: 166, distance: 71.6
click at [308, 166] on div at bounding box center [278, 129] width 557 height 193
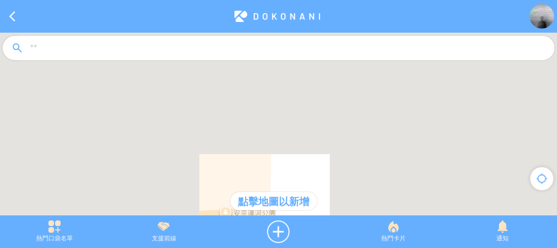
click at [297, 128] on div at bounding box center [278, 129] width 557 height 193
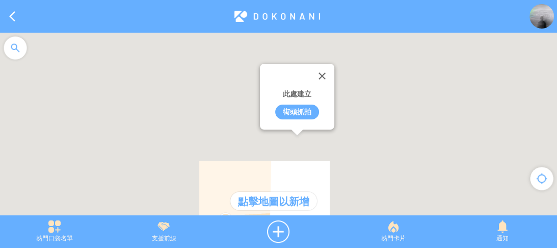
click at [295, 108] on div "街頭抓拍" at bounding box center [297, 111] width 44 height 15
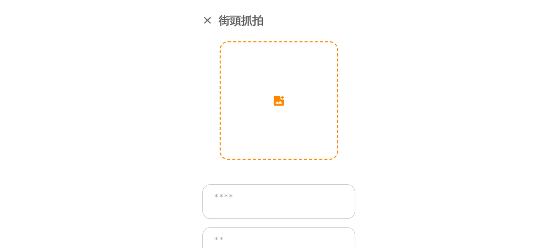
click at [285, 98] on input "image" at bounding box center [279, 100] width 116 height 116
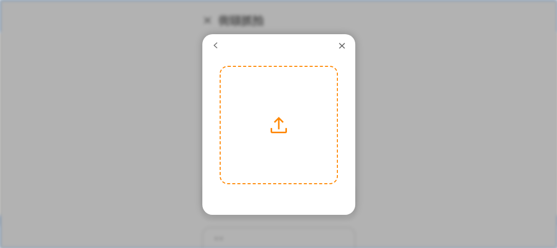
click at [290, 132] on label at bounding box center [279, 125] width 116 height 116
click at [0, 0] on input "file" at bounding box center [0, 0] width 0 height 0
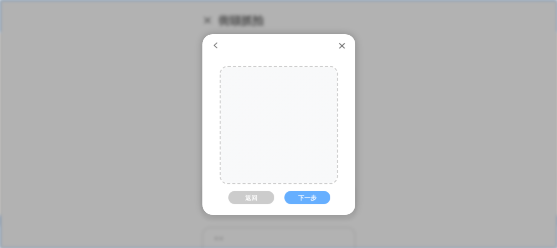
drag, startPoint x: 290, startPoint y: 159, endPoint x: 298, endPoint y: 167, distance: 11.5
click at [298, 167] on div at bounding box center [287, 125] width 206 height 116
click at [304, 200] on button "下一步" at bounding box center [307, 196] width 46 height 13
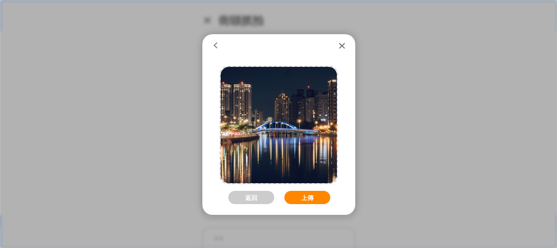
click at [306, 198] on button "上傳" at bounding box center [307, 196] width 46 height 13
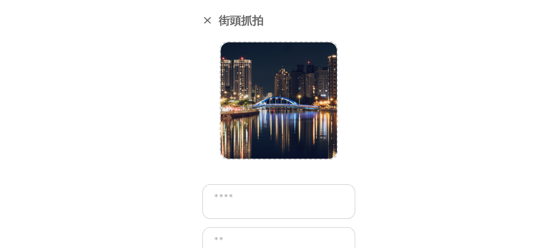
click at [299, 199] on textarea at bounding box center [278, 201] width 153 height 35
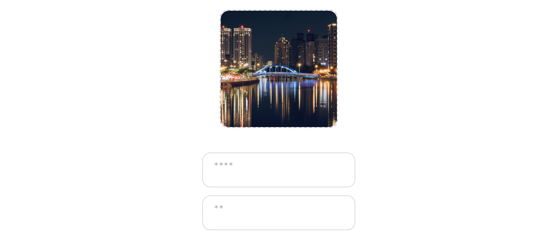
scroll to position [62, 0]
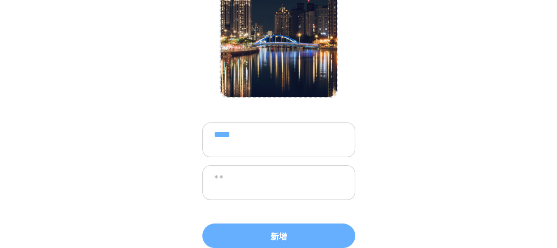
type textarea "*****"
click at [299, 199] on textarea at bounding box center [278, 182] width 153 height 35
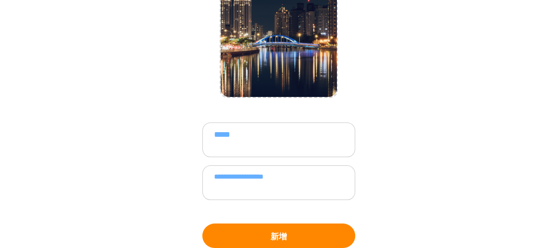
type textarea "**********"
click at [305, 230] on button "新增" at bounding box center [278, 235] width 153 height 24
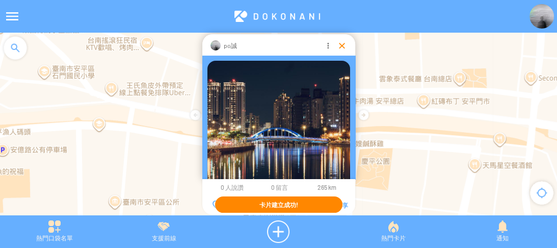
click at [341, 44] on div at bounding box center [342, 45] width 10 height 10
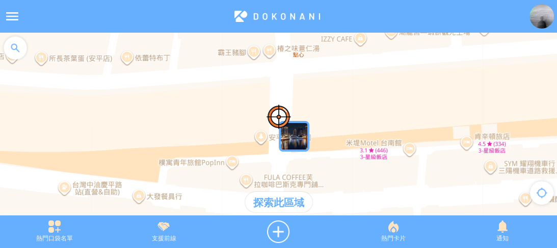
drag, startPoint x: 308, startPoint y: 95, endPoint x: 323, endPoint y: 136, distance: 44.2
click at [323, 136] on div at bounding box center [278, 129] width 557 height 193
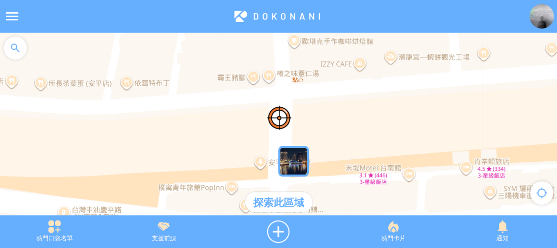
drag, startPoint x: 321, startPoint y: 102, endPoint x: 334, endPoint y: 139, distance: 38.8
click at [334, 138] on div at bounding box center [278, 129] width 557 height 193
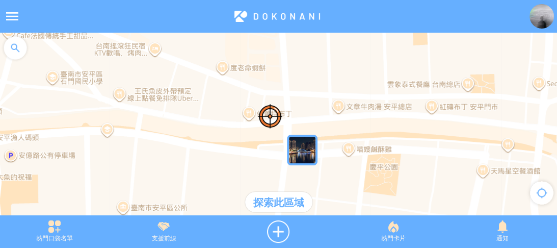
drag, startPoint x: 364, startPoint y: 136, endPoint x: 344, endPoint y: 135, distance: 20.4
click at [344, 136] on div at bounding box center [278, 129] width 557 height 193
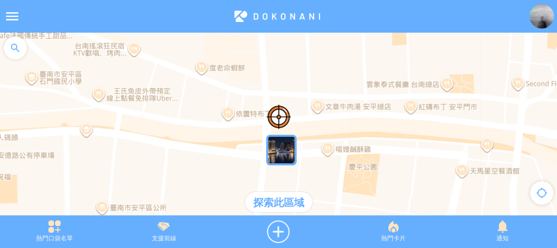
click at [534, 20] on img at bounding box center [541, 16] width 24 height 24
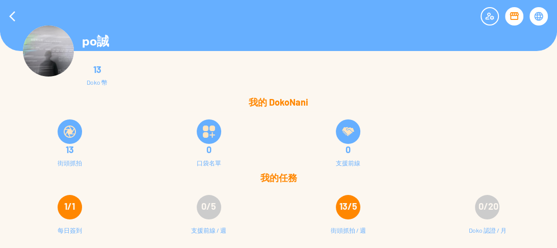
click at [65, 129] on img at bounding box center [70, 131] width 12 height 12
click at [0, 122] on div "13 街頭抓拍" at bounding box center [69, 141] width 139 height 61
click at [12, 16] on div at bounding box center [12, 16] width 24 height 24
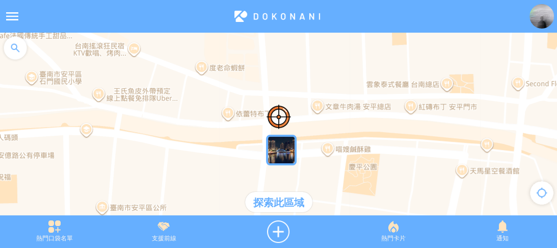
click at [15, 47] on div at bounding box center [15, 48] width 31 height 31
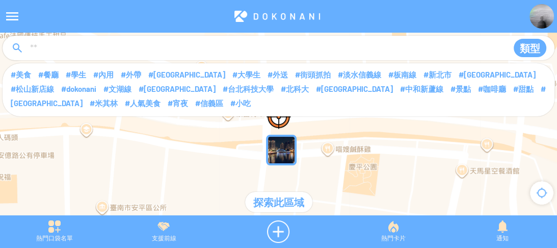
click at [58, 52] on input at bounding box center [264, 48] width 471 height 19
type input "****"
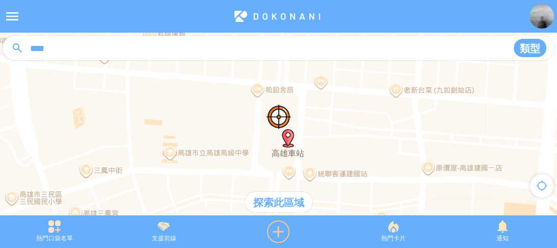
click at [280, 226] on div at bounding box center [278, 231] width 120 height 22
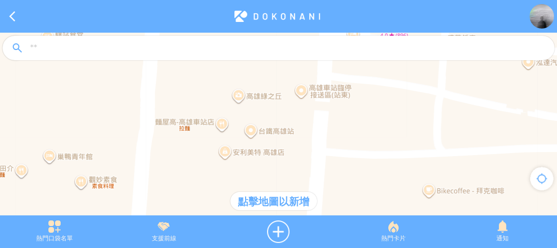
drag, startPoint x: 241, startPoint y: 126, endPoint x: 283, endPoint y: 148, distance: 46.9
click at [283, 148] on div at bounding box center [278, 129] width 557 height 193
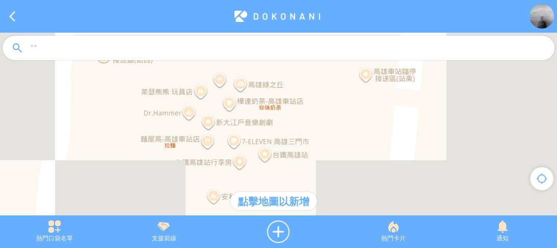
drag, startPoint x: 232, startPoint y: 118, endPoint x: 239, endPoint y: 142, distance: 25.0
click at [239, 142] on div at bounding box center [278, 129] width 557 height 193
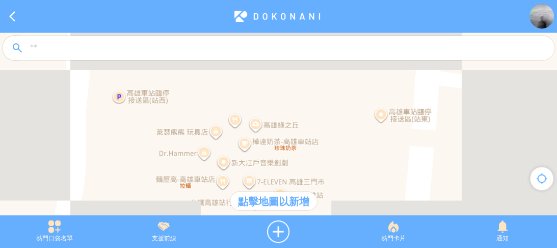
drag, startPoint x: 226, startPoint y: 129, endPoint x: 238, endPoint y: 153, distance: 26.6
click at [238, 153] on div at bounding box center [278, 129] width 557 height 193
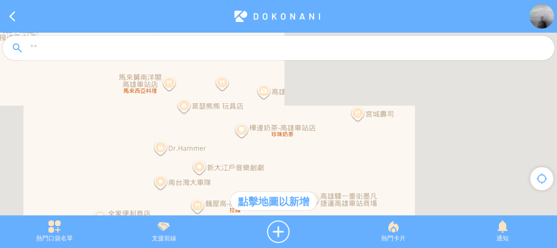
drag, startPoint x: 248, startPoint y: 145, endPoint x: 215, endPoint y: 77, distance: 75.2
click at [215, 77] on div at bounding box center [278, 129] width 557 height 193
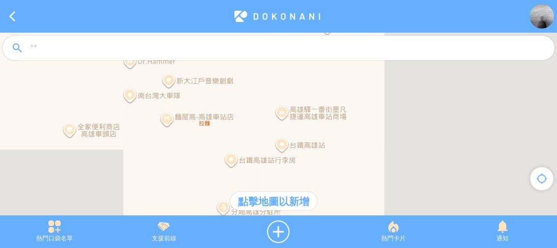
drag, startPoint x: 249, startPoint y: 152, endPoint x: 232, endPoint y: 90, distance: 64.4
click at [232, 90] on div at bounding box center [278, 129] width 557 height 193
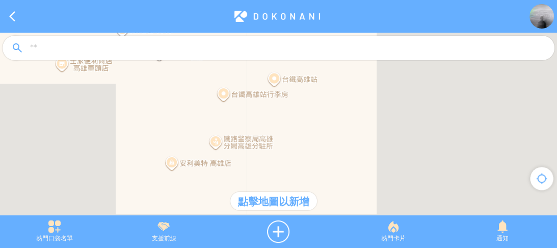
drag, startPoint x: 243, startPoint y: 142, endPoint x: 241, endPoint y: 95, distance: 46.9
click at [241, 95] on div at bounding box center [278, 129] width 557 height 193
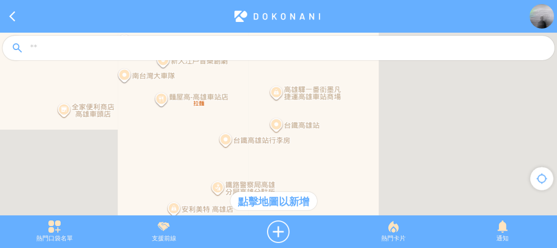
drag, startPoint x: 251, startPoint y: 117, endPoint x: 253, endPoint y: 168, distance: 50.5
click at [253, 168] on div at bounding box center [278, 129] width 557 height 193
click at [280, 127] on div at bounding box center [278, 129] width 557 height 193
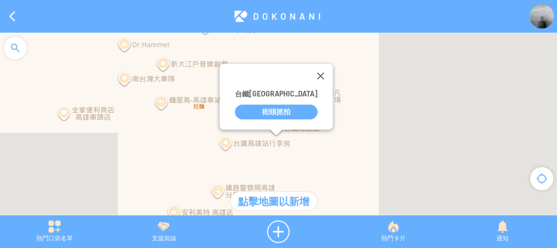
click at [276, 110] on div "街頭抓拍" at bounding box center [276, 111] width 83 height 15
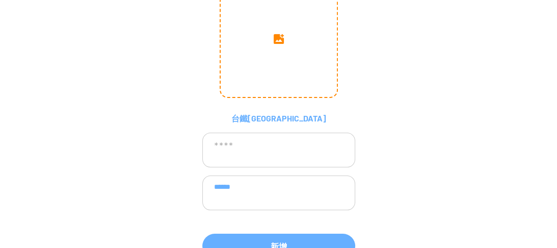
click at [266, 54] on input "image" at bounding box center [279, 39] width 116 height 116
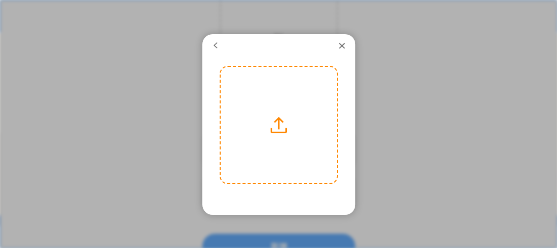
click at [280, 122] on label at bounding box center [279, 125] width 116 height 116
click at [0, 0] on input "file" at bounding box center [0, 0] width 0 height 0
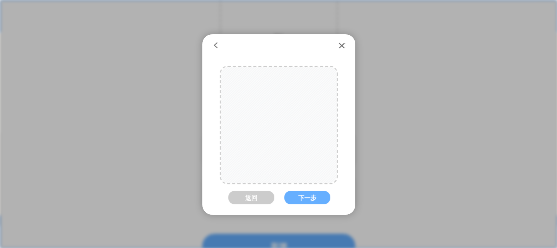
drag, startPoint x: 284, startPoint y: 151, endPoint x: 286, endPoint y: 163, distance: 12.5
click at [286, 163] on div at bounding box center [281, 125] width 206 height 116
click at [290, 165] on div at bounding box center [280, 125] width 206 height 116
click at [300, 195] on button "下一步" at bounding box center [307, 196] width 46 height 13
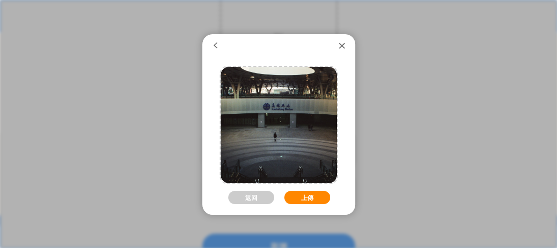
click at [310, 196] on button "上傳" at bounding box center [307, 196] width 46 height 13
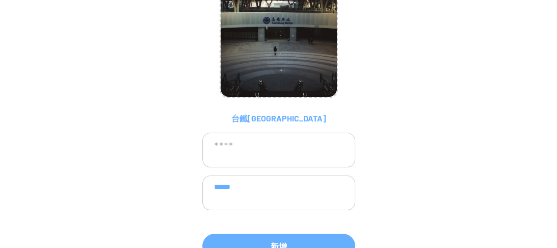
click at [273, 155] on textarea at bounding box center [278, 149] width 153 height 35
click at [284, 191] on textarea "******" at bounding box center [278, 192] width 153 height 35
type textarea "**********"
click at [295, 149] on textarea at bounding box center [278, 149] width 153 height 35
click at [221, 145] on textarea "****" at bounding box center [278, 149] width 153 height 35
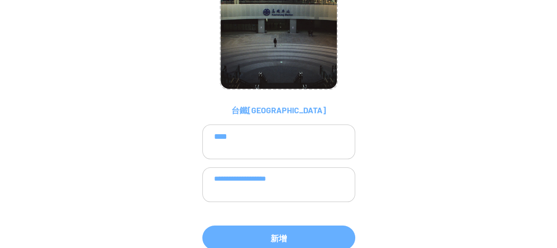
scroll to position [72, 0]
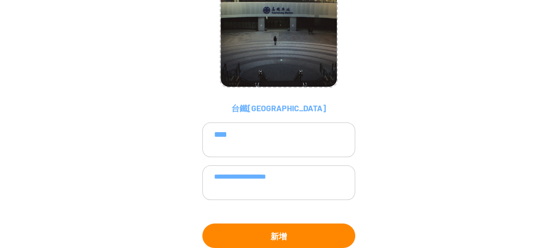
type textarea "****"
click at [285, 225] on button "新增" at bounding box center [278, 235] width 153 height 24
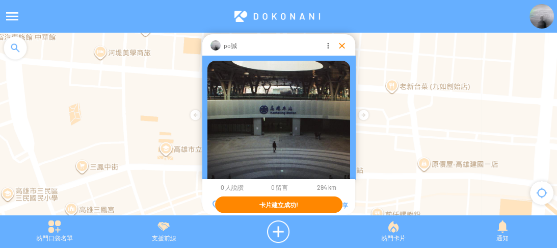
click at [342, 43] on div at bounding box center [342, 45] width 10 height 10
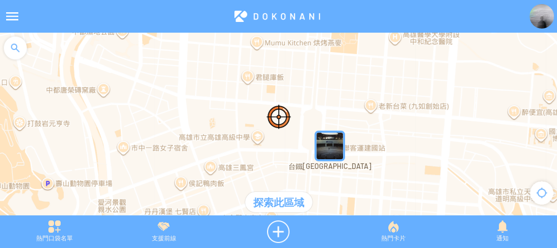
click at [536, 24] on img at bounding box center [541, 16] width 24 height 24
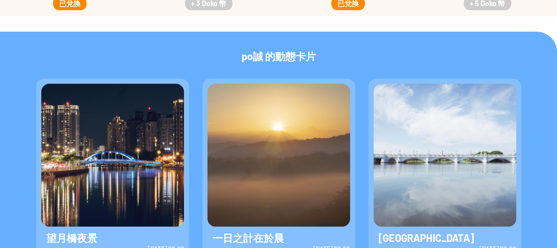
scroll to position [326, 0]
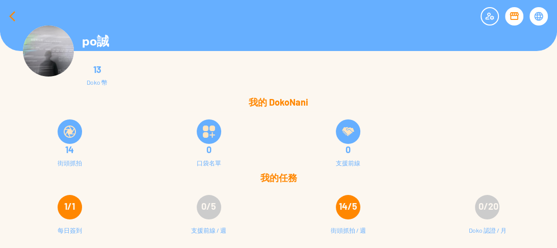
click at [5, 13] on div at bounding box center [12, 16] width 24 height 24
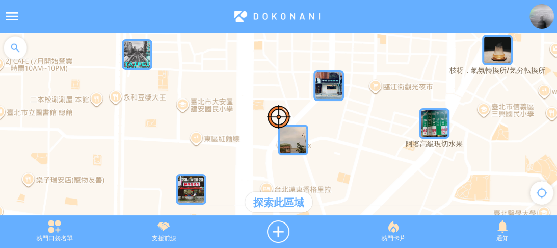
click at [22, 54] on div at bounding box center [15, 48] width 31 height 31
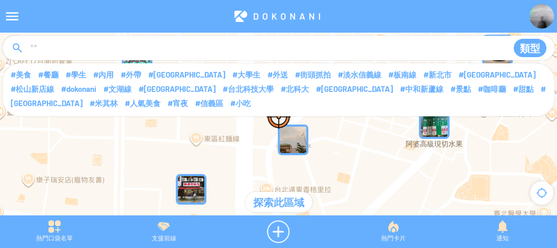
click at [139, 45] on input at bounding box center [264, 48] width 471 height 19
type input "****"
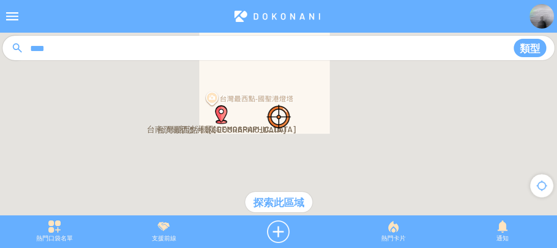
click at [212, 101] on div at bounding box center [278, 129] width 557 height 193
click at [275, 230] on div at bounding box center [278, 231] width 120 height 22
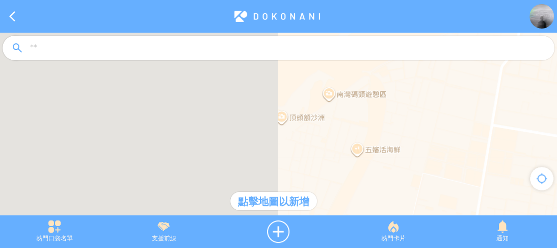
click at [271, 122] on div at bounding box center [278, 129] width 557 height 193
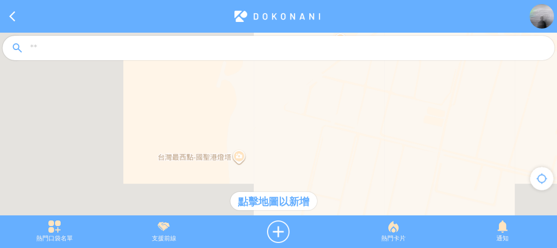
drag, startPoint x: 277, startPoint y: 130, endPoint x: 267, endPoint y: 45, distance: 85.5
click at [267, 0] on article "**********" at bounding box center [278, 0] width 557 height 0
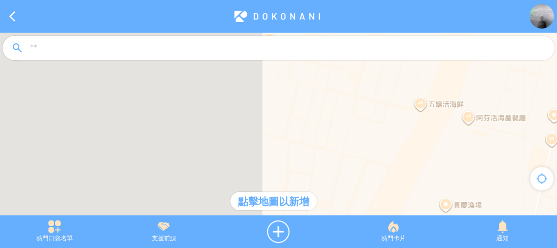
click at [266, 0] on article "**********" at bounding box center [278, 0] width 557 height 0
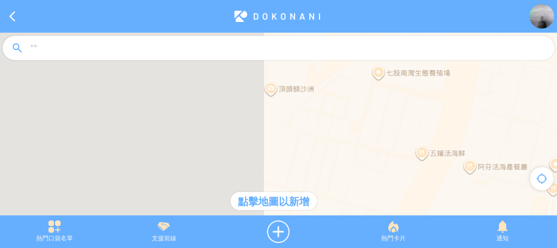
drag, startPoint x: 275, startPoint y: 93, endPoint x: 277, endPoint y: 145, distance: 51.5
click at [277, 145] on div at bounding box center [278, 129] width 557 height 193
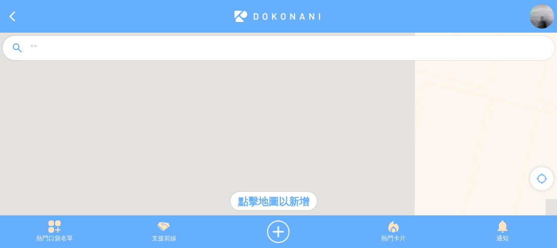
click at [255, 151] on div at bounding box center [278, 129] width 557 height 193
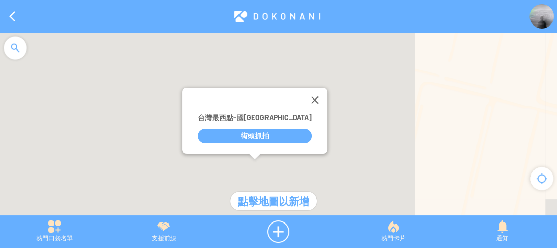
click at [255, 132] on div "街頭抓拍" at bounding box center [255, 135] width 114 height 15
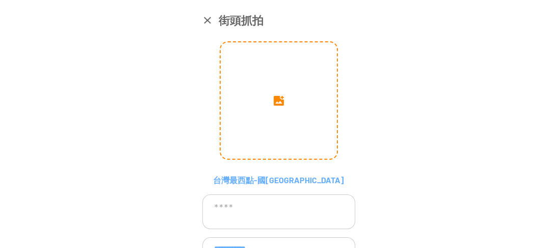
click at [276, 106] on input "image" at bounding box center [279, 100] width 116 height 116
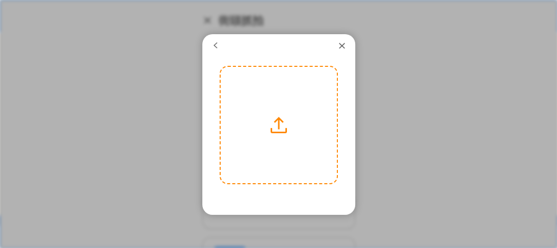
click at [285, 127] on label at bounding box center [279, 125] width 116 height 116
click at [0, 0] on input "file" at bounding box center [0, 0] width 0 height 0
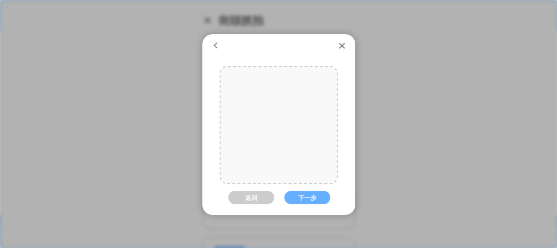
click at [288, 138] on div at bounding box center [281, 125] width 207 height 116
click at [308, 193] on button "下一步" at bounding box center [307, 196] width 46 height 13
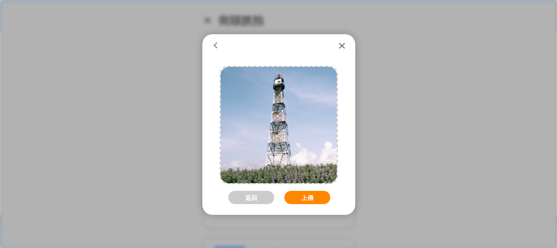
click at [312, 195] on button "上傳" at bounding box center [307, 196] width 46 height 13
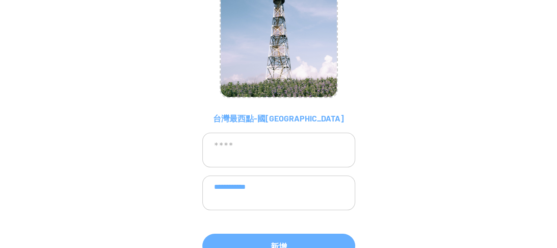
scroll to position [72, 0]
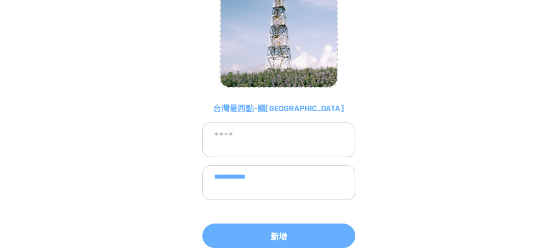
click at [310, 181] on textarea "**********" at bounding box center [278, 182] width 153 height 35
type textarea "**********"
click at [285, 139] on textarea at bounding box center [278, 139] width 153 height 35
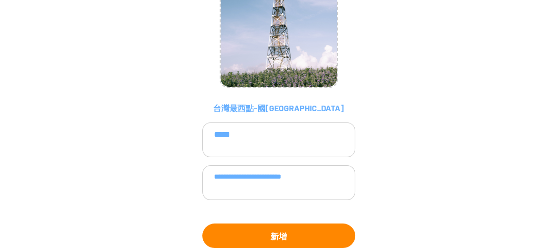
type textarea "*****"
click at [314, 228] on button "新增" at bounding box center [278, 235] width 153 height 24
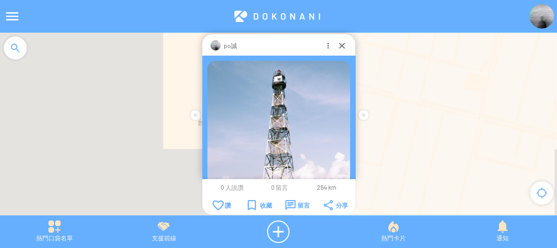
scroll to position [67, 0]
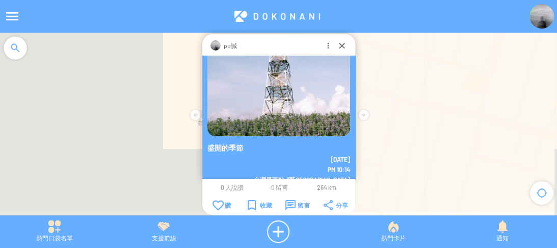
click at [530, 14] on img at bounding box center [541, 16] width 24 height 24
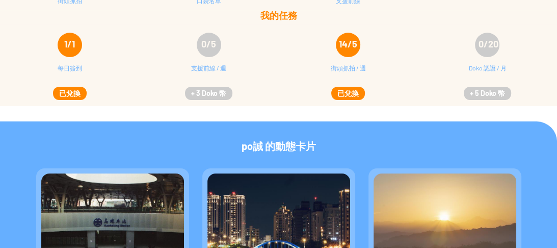
scroll to position [163, 0]
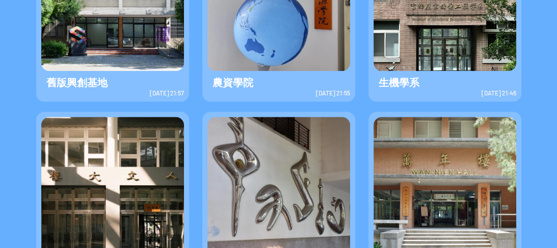
scroll to position [448, 0]
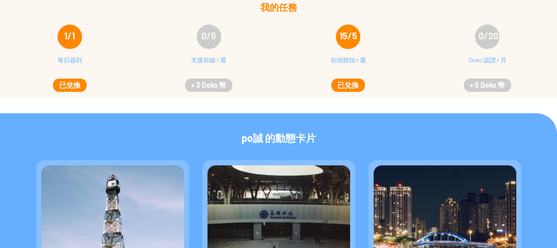
scroll to position [67, 0]
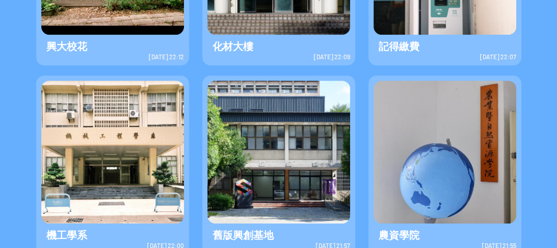
scroll to position [448, 0]
